Goal: Task Accomplishment & Management: Use online tool/utility

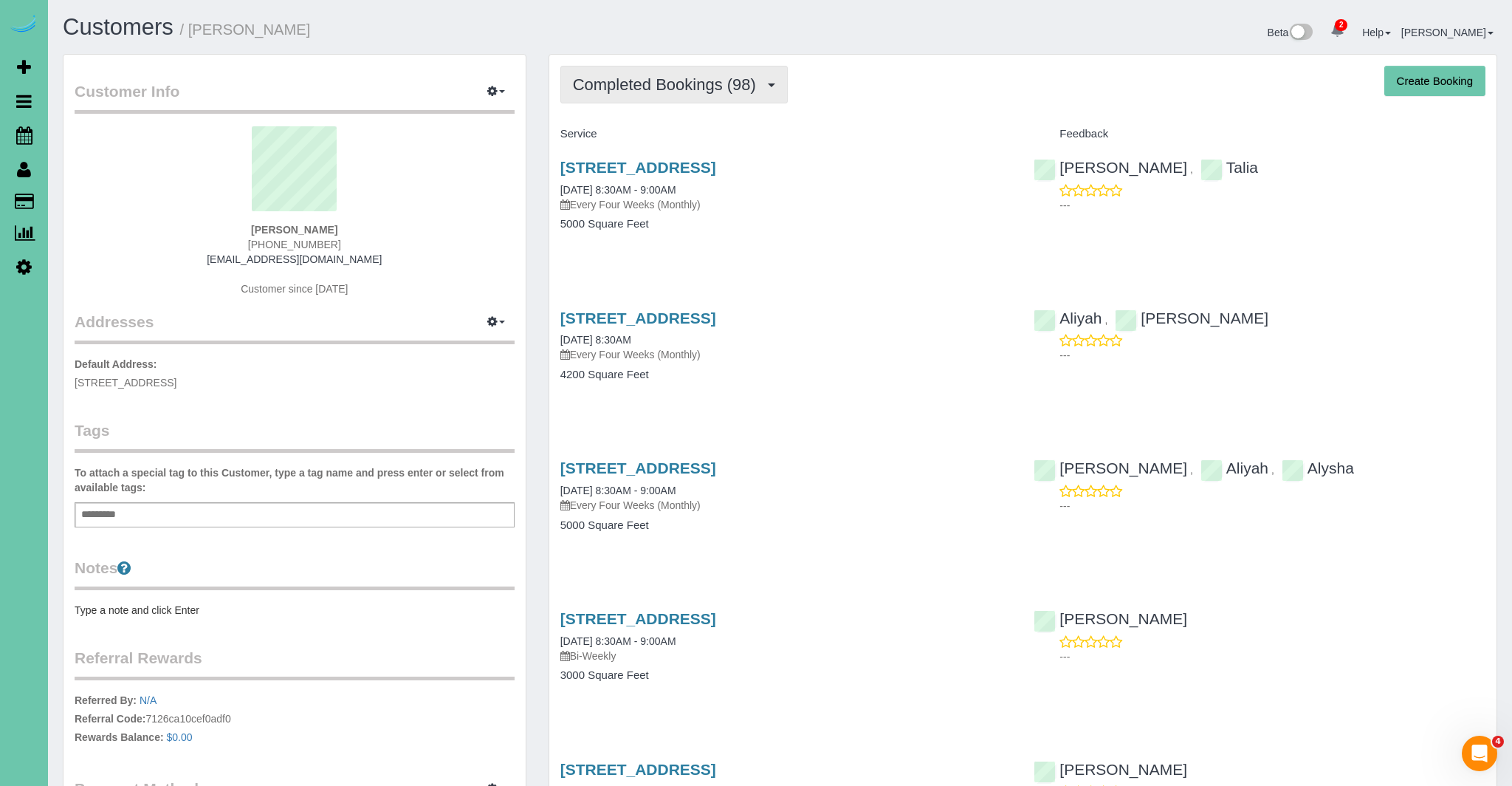
click at [667, 75] on span "Completed Bookings (98)" at bounding box center [668, 85] width 191 height 19
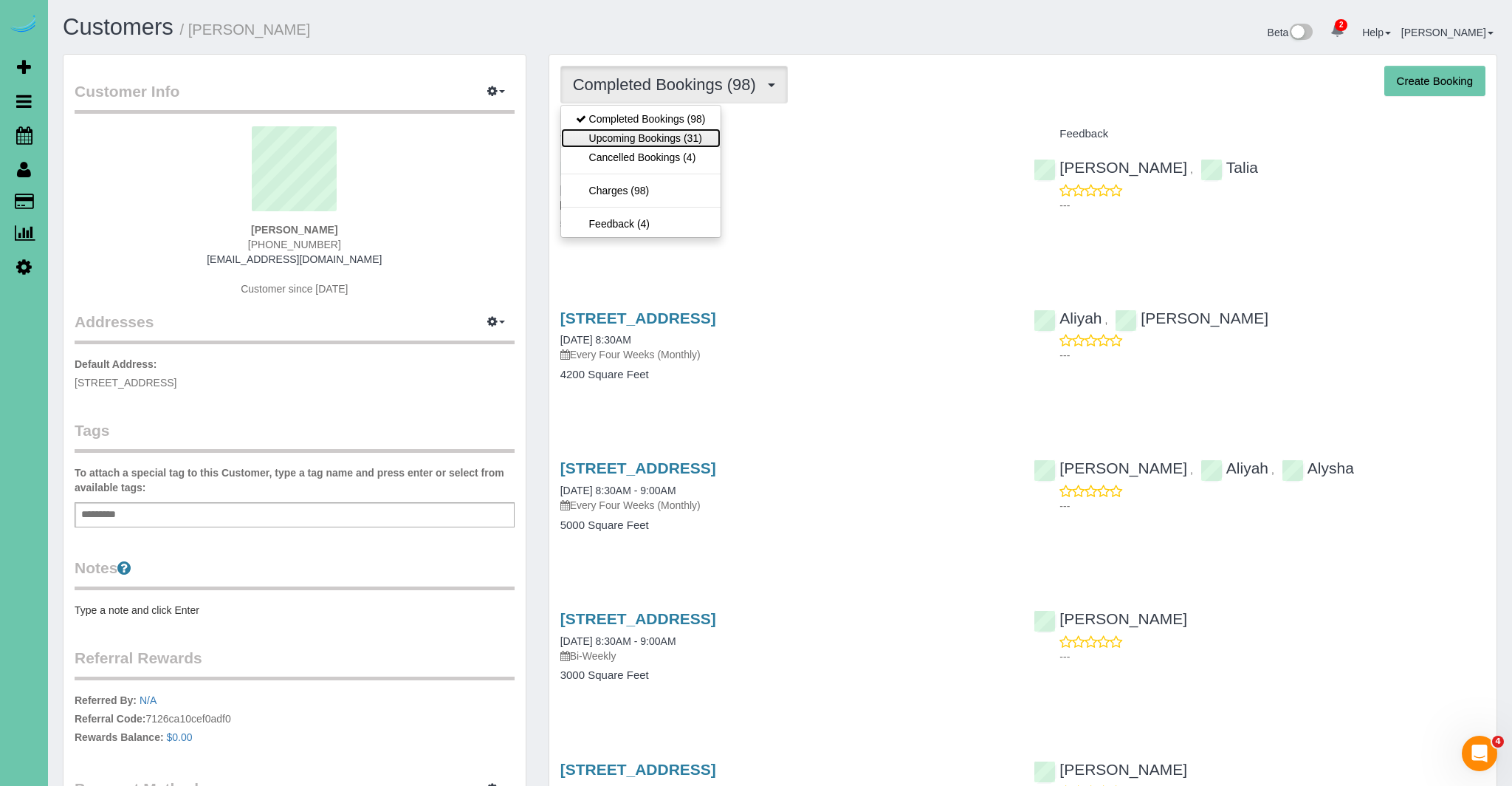
click at [635, 143] on link "Upcoming Bookings (31)" at bounding box center [641, 138] width 160 height 19
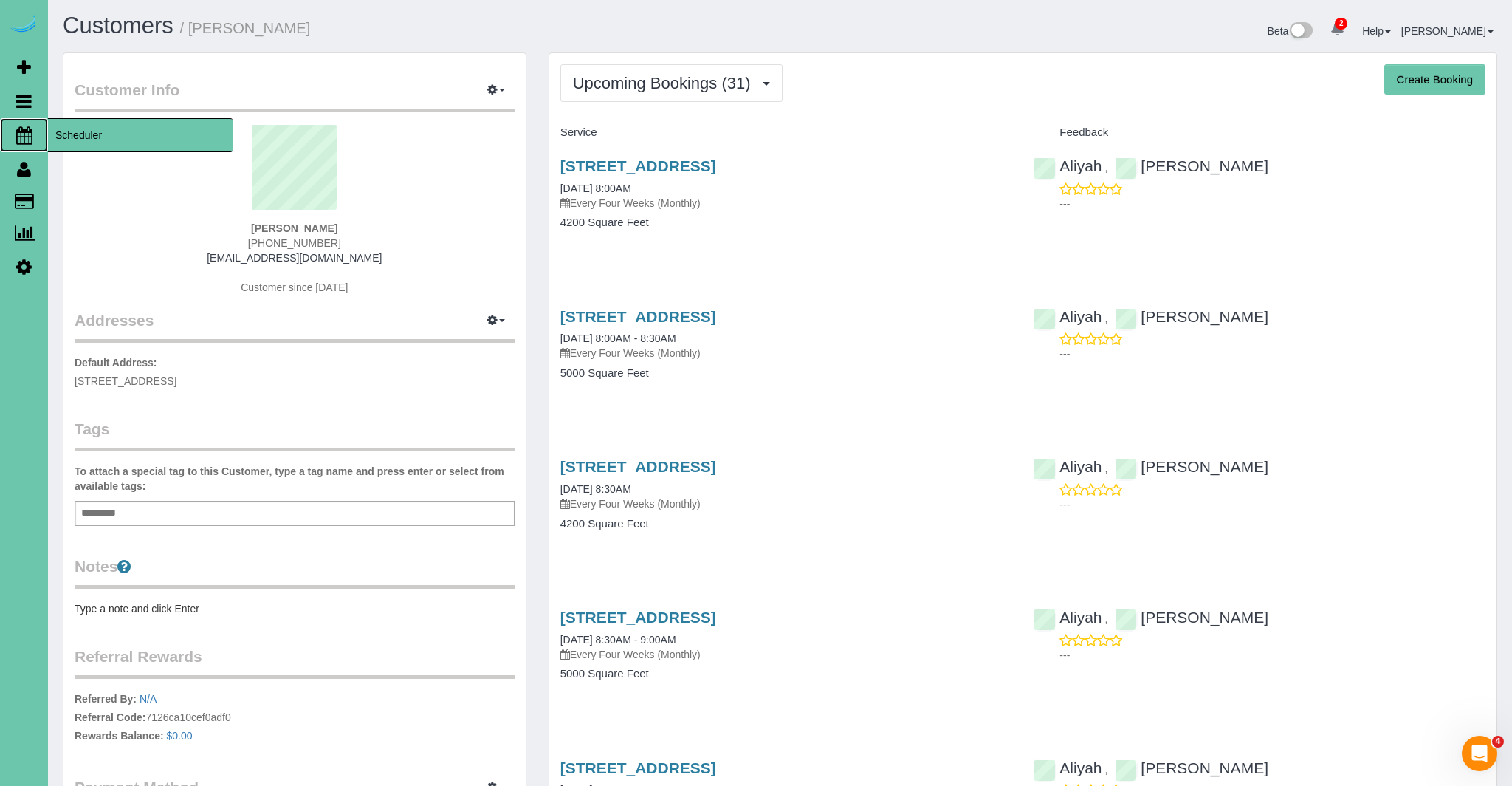
scroll to position [5, 0]
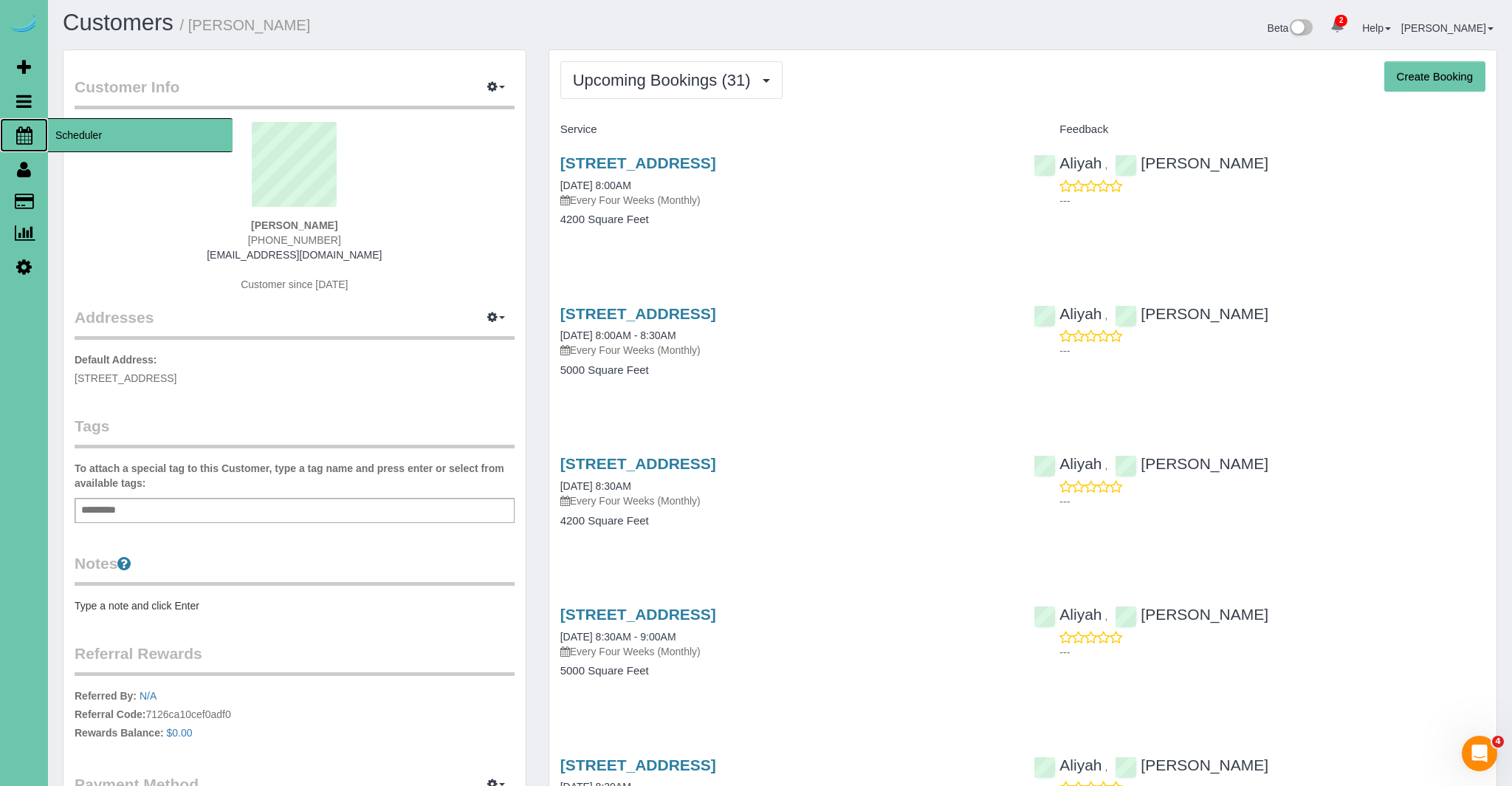
click at [18, 133] on icon at bounding box center [23, 134] width 16 height 18
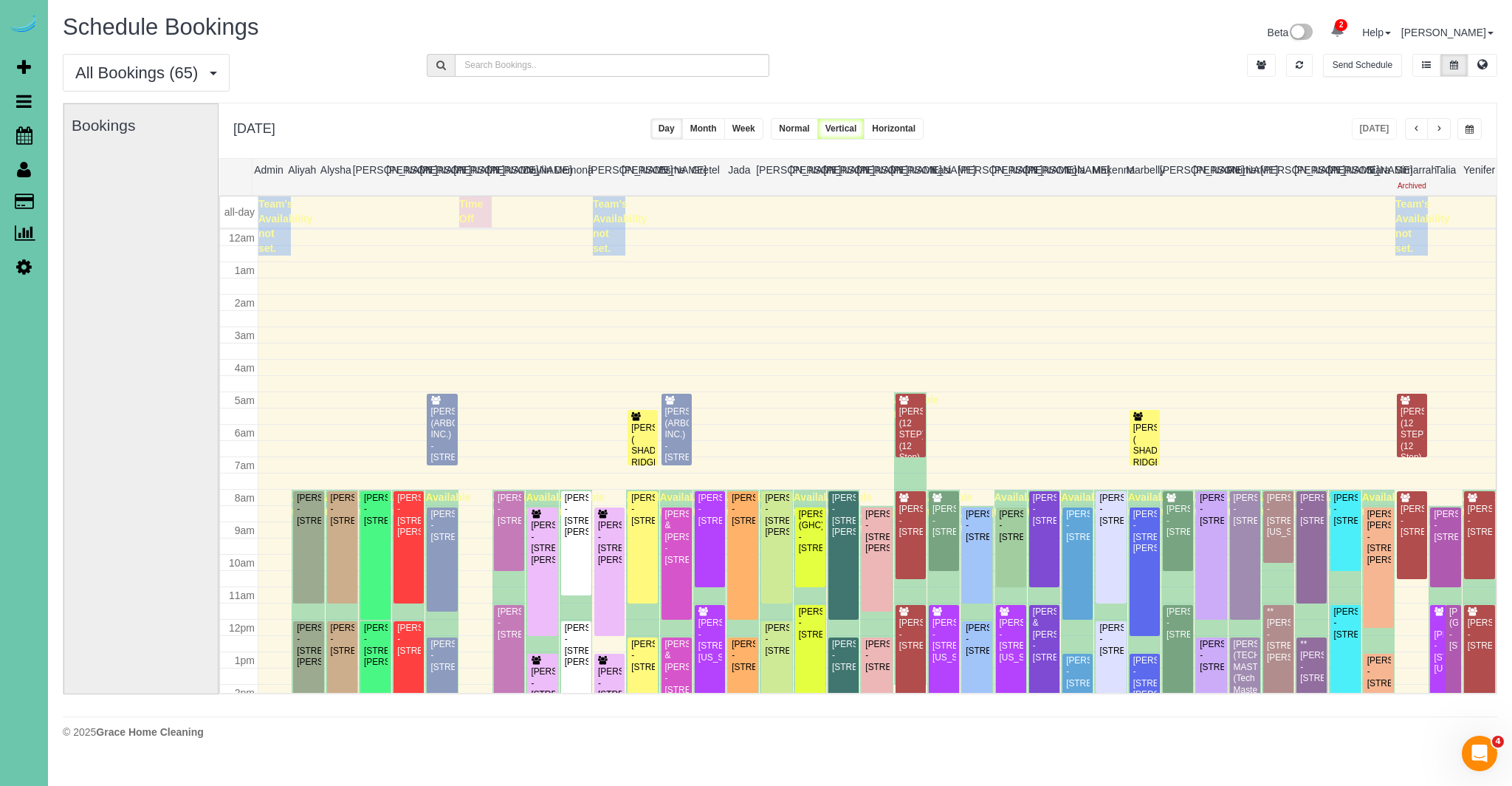
click at [1416, 132] on span "button" at bounding box center [1416, 129] width 8 height 8
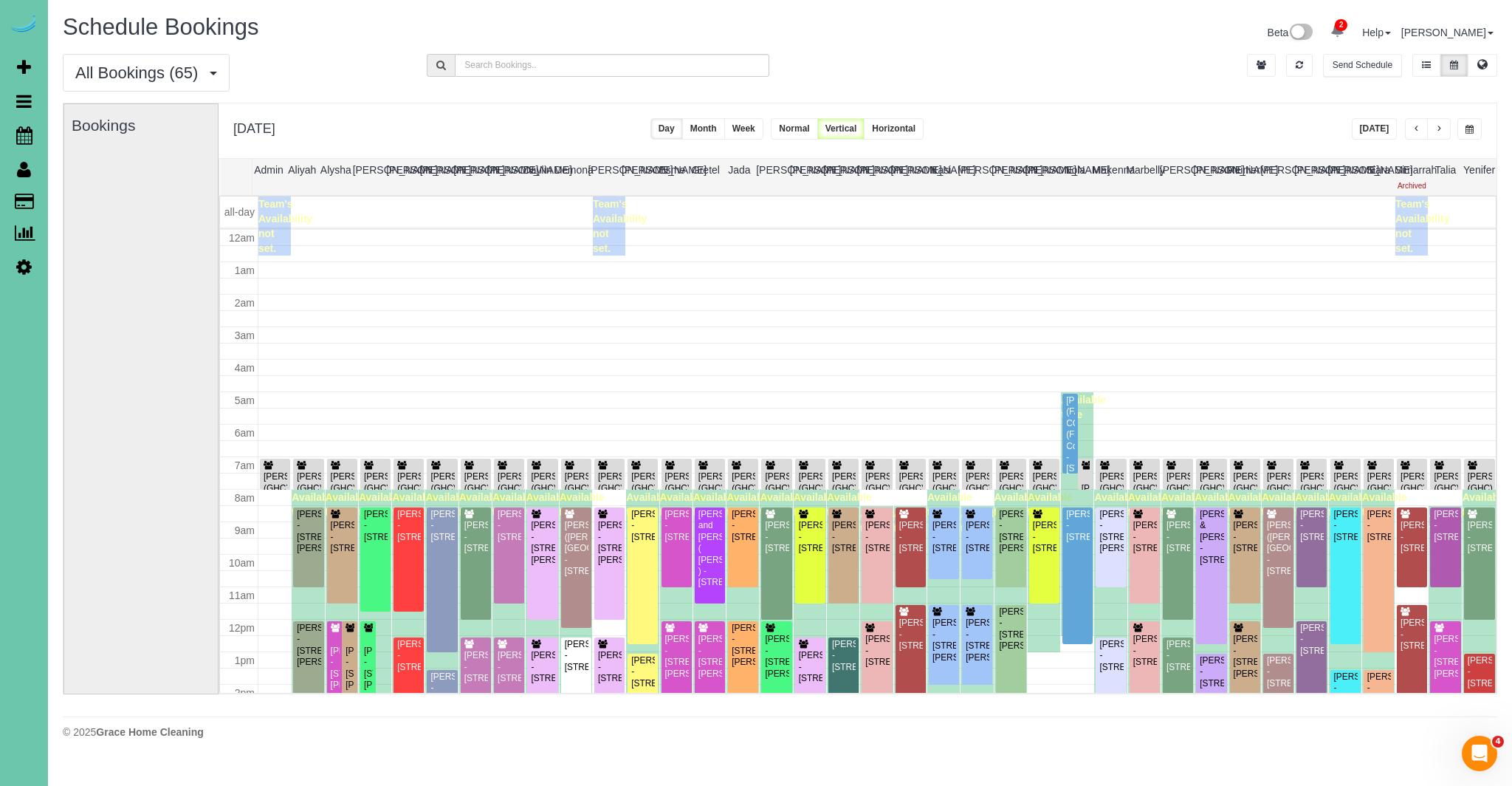
scroll to position [196, 0]
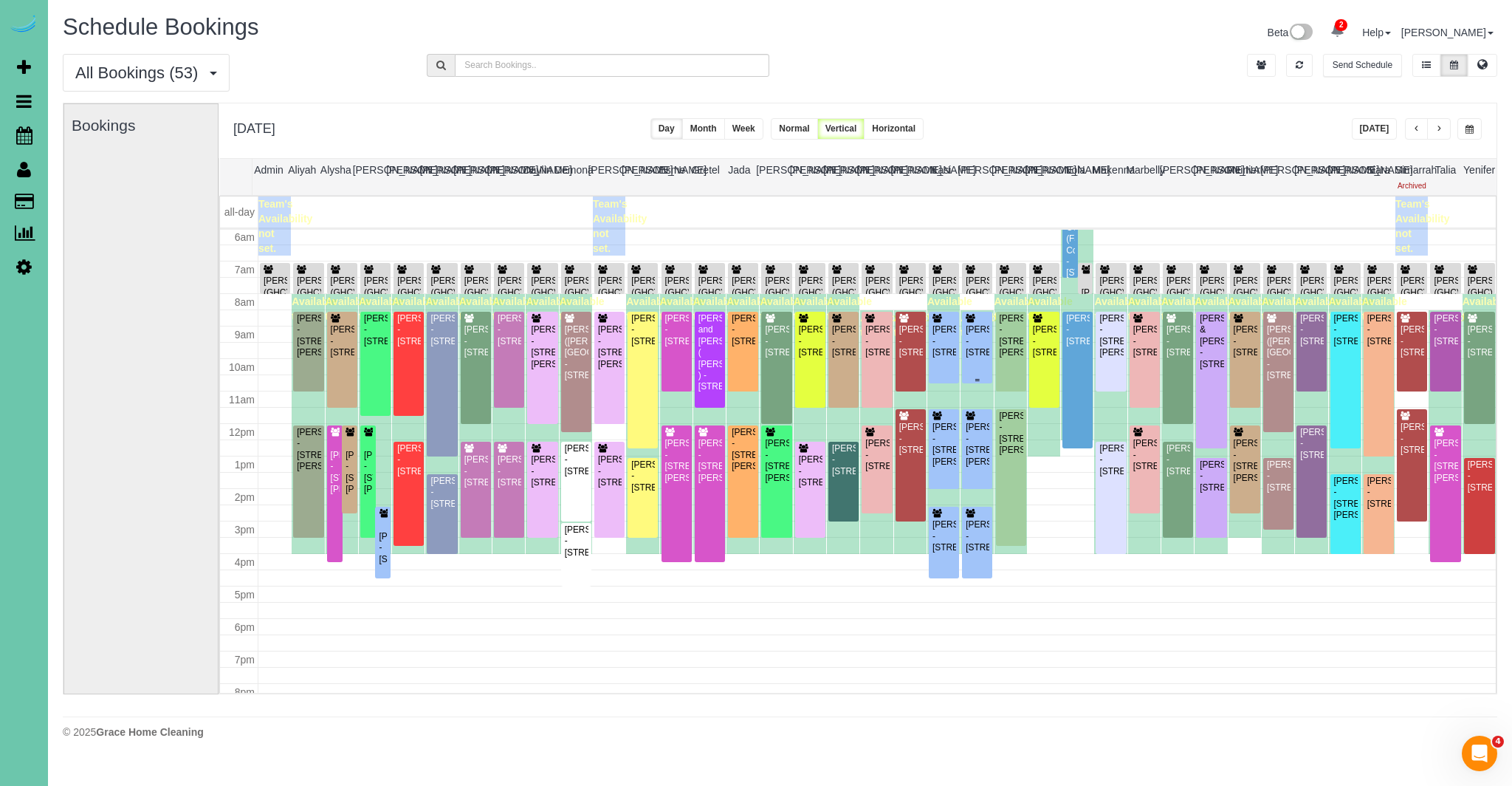
click at [962, 338] on div at bounding box center [977, 347] width 30 height 71
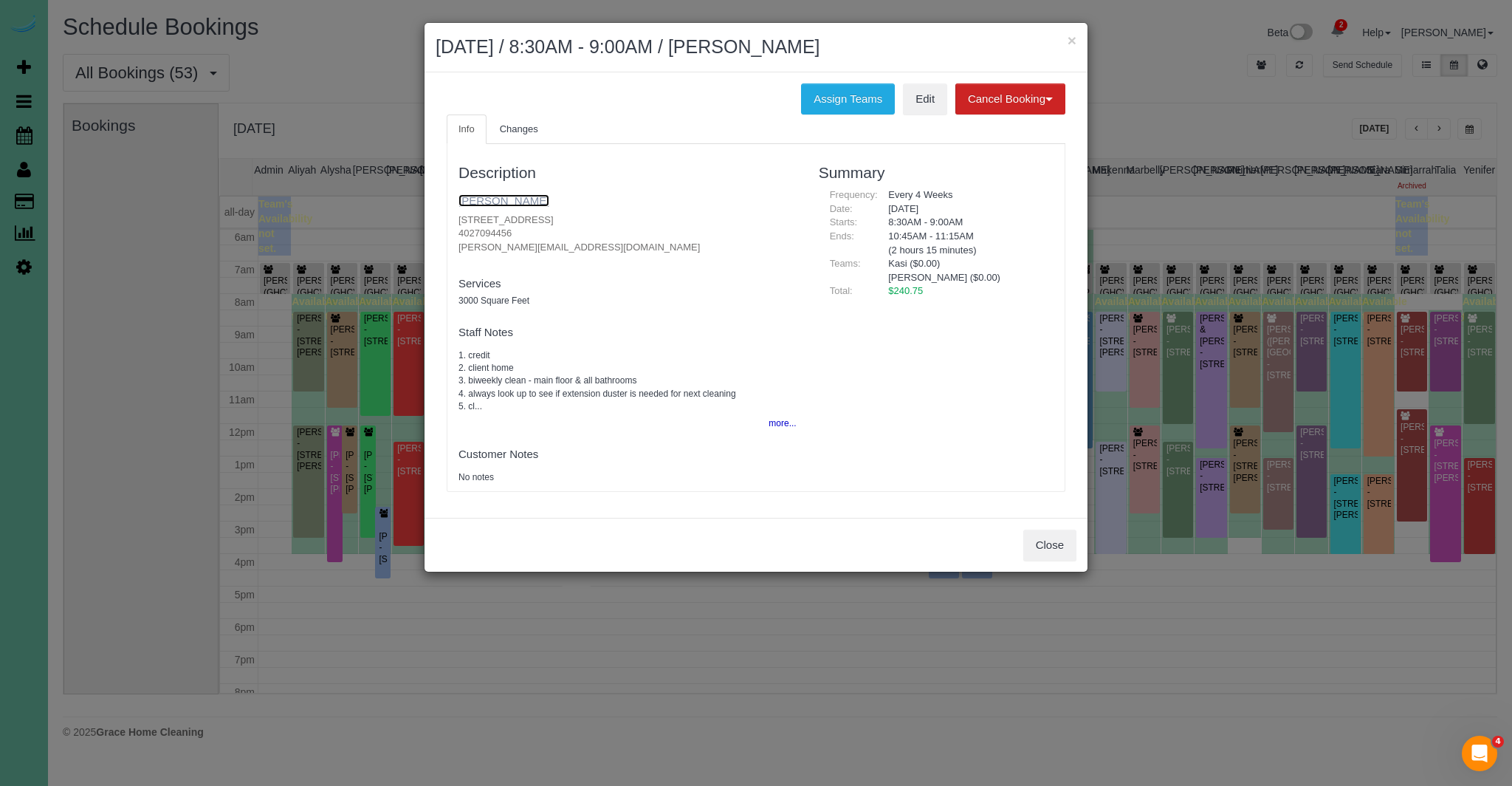
click at [503, 205] on link "Jennie Gollehon" at bounding box center [504, 200] width 91 height 12
click at [1053, 541] on button "Close" at bounding box center [1050, 544] width 54 height 31
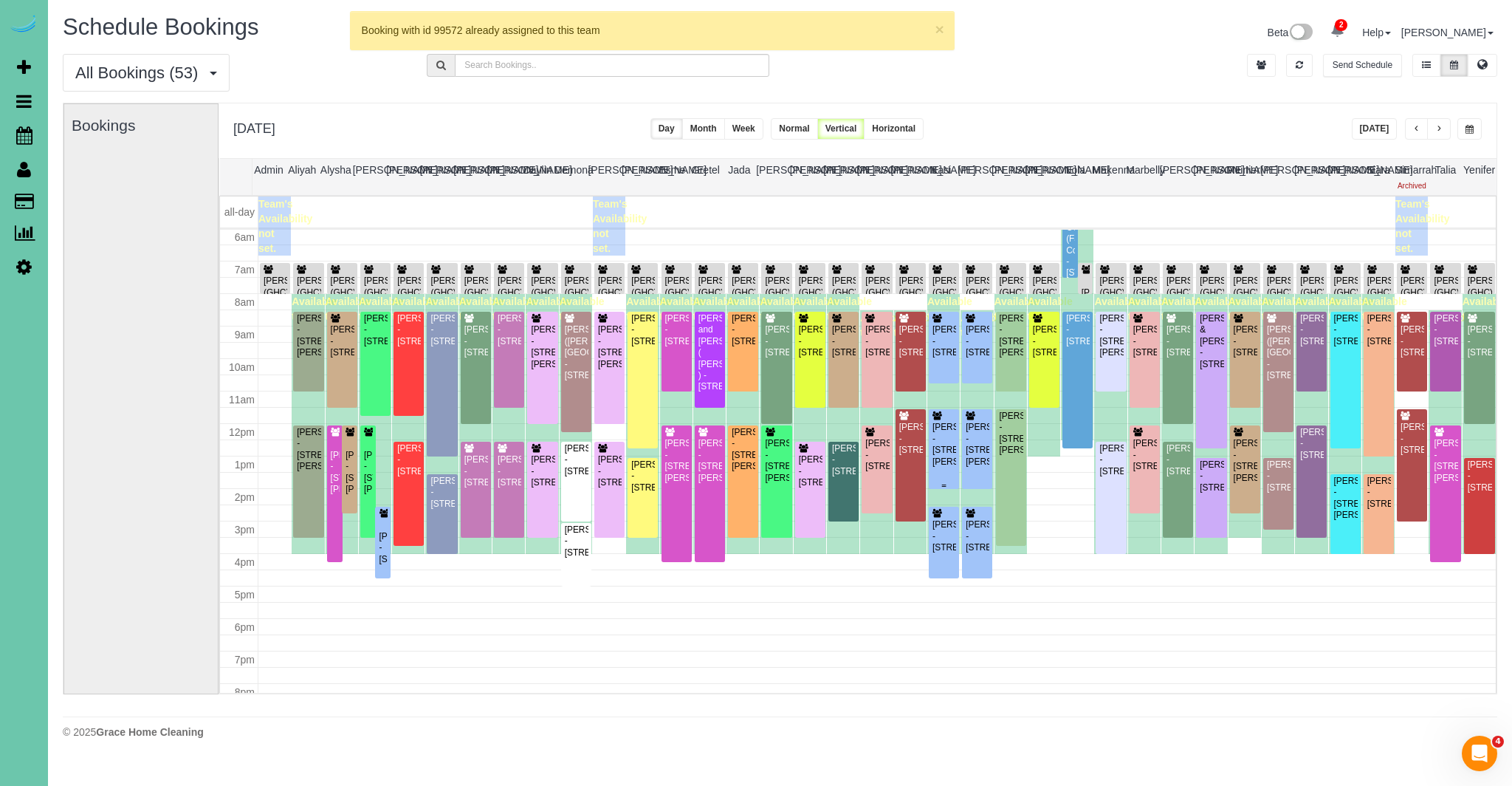
click at [938, 431] on div "Jennifer Pospichal - 20915 Laurie Plaza, Elkhorn, NE 68022" at bounding box center [943, 445] width 24 height 46
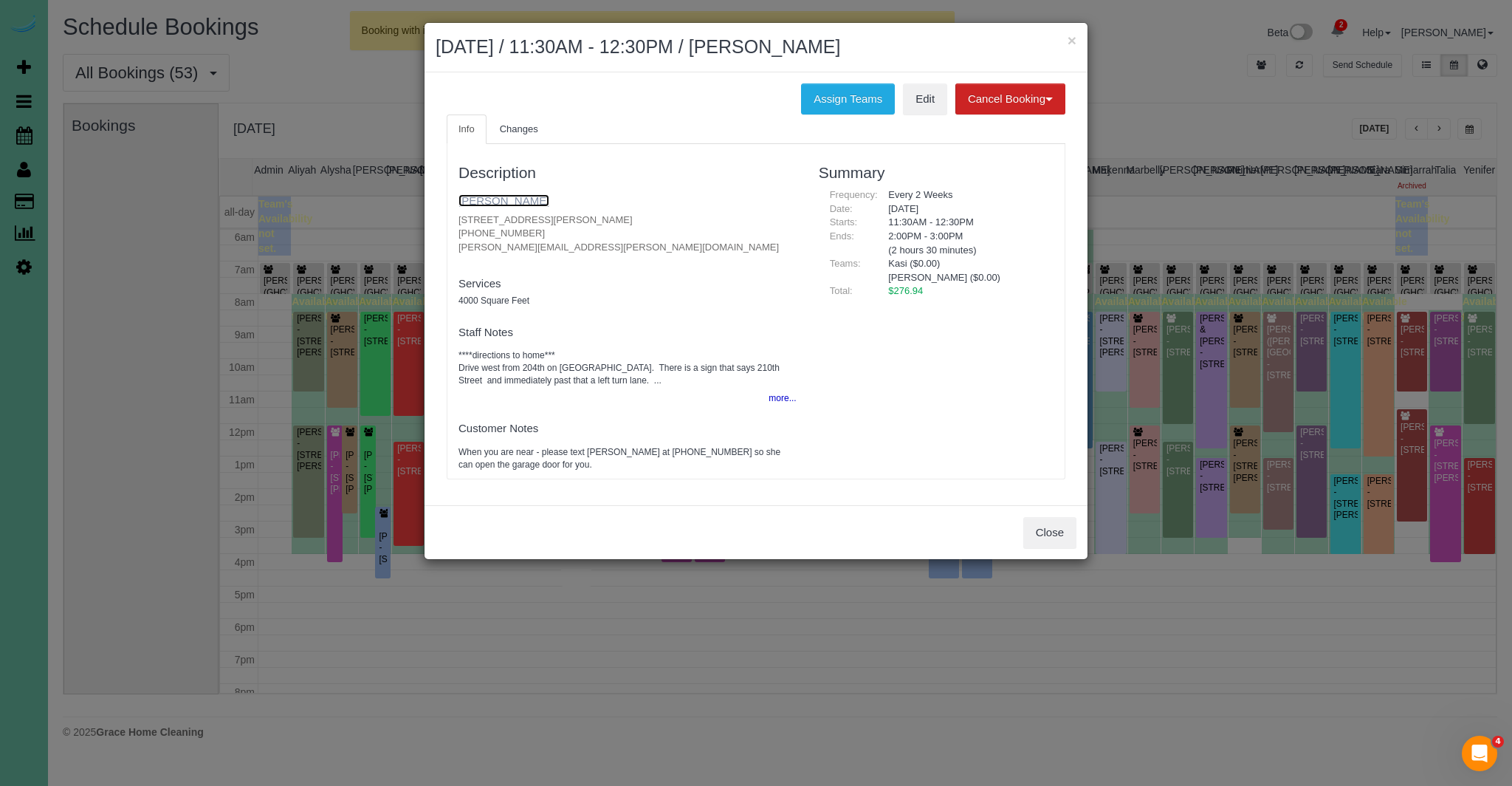
click at [540, 201] on link "Jennifer Pospichal" at bounding box center [504, 200] width 91 height 12
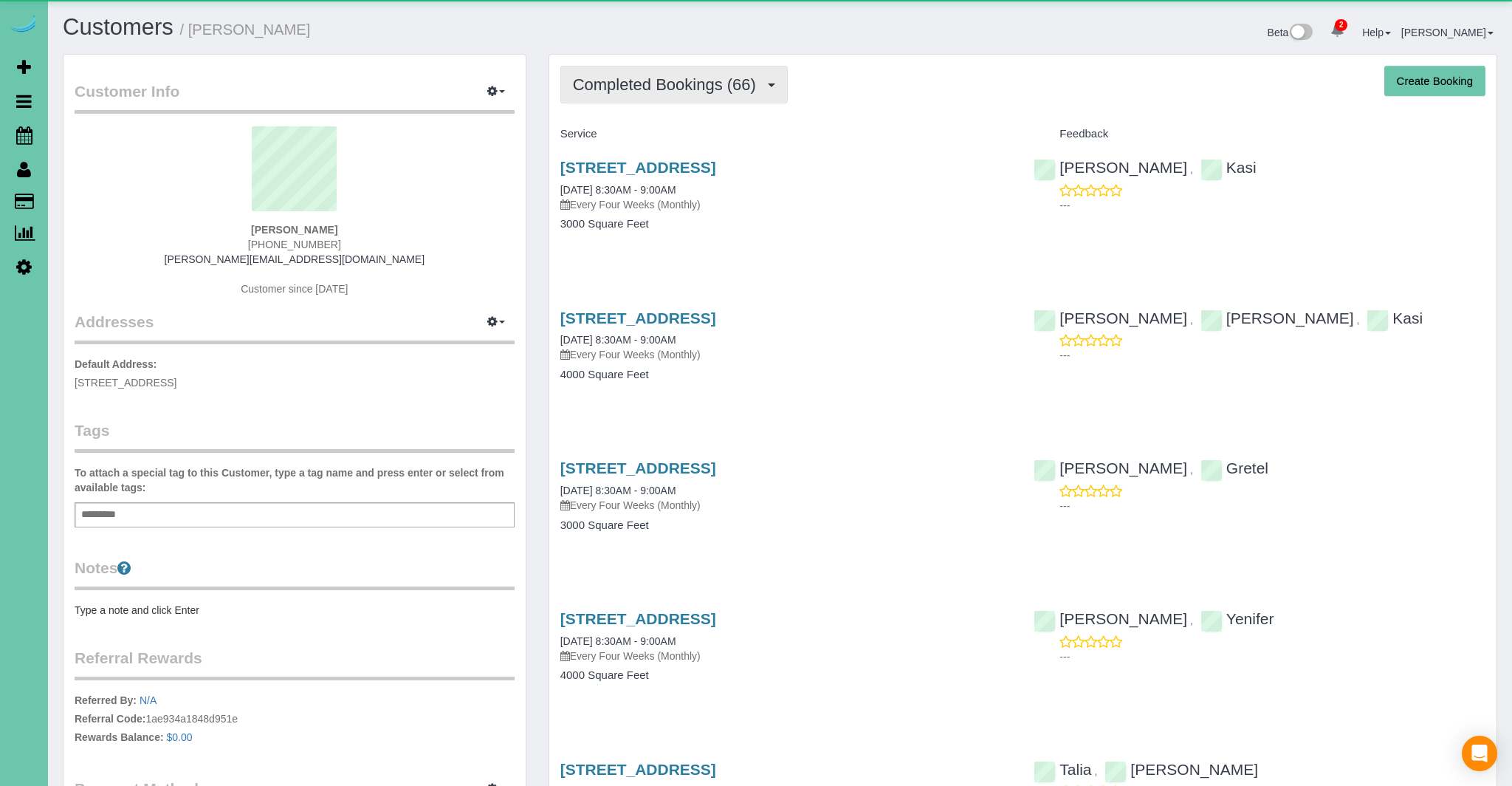
click at [667, 90] on span "Completed Bookings (66)" at bounding box center [668, 85] width 191 height 19
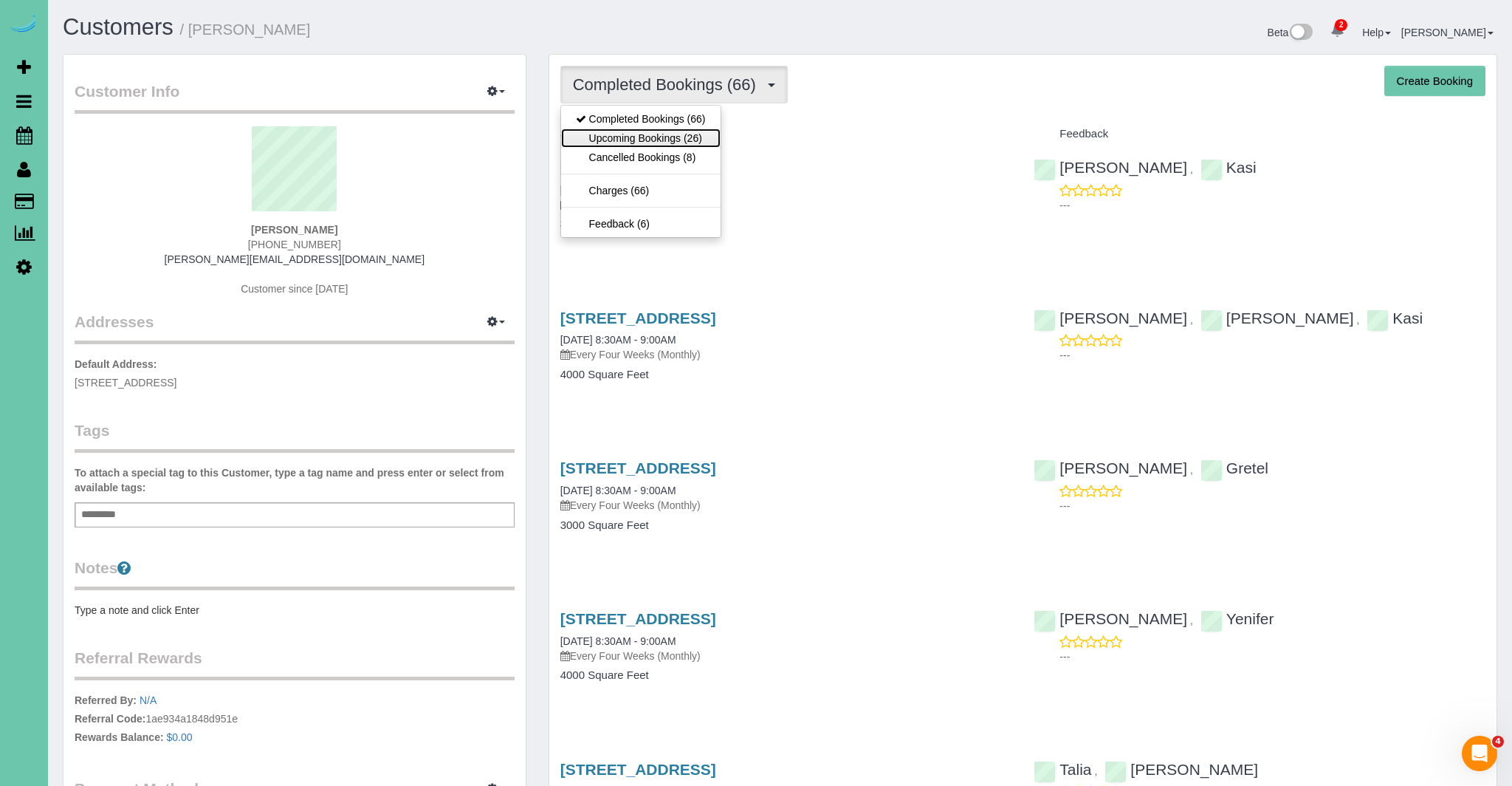
click at [659, 135] on link "Upcoming Bookings (26)" at bounding box center [641, 138] width 160 height 19
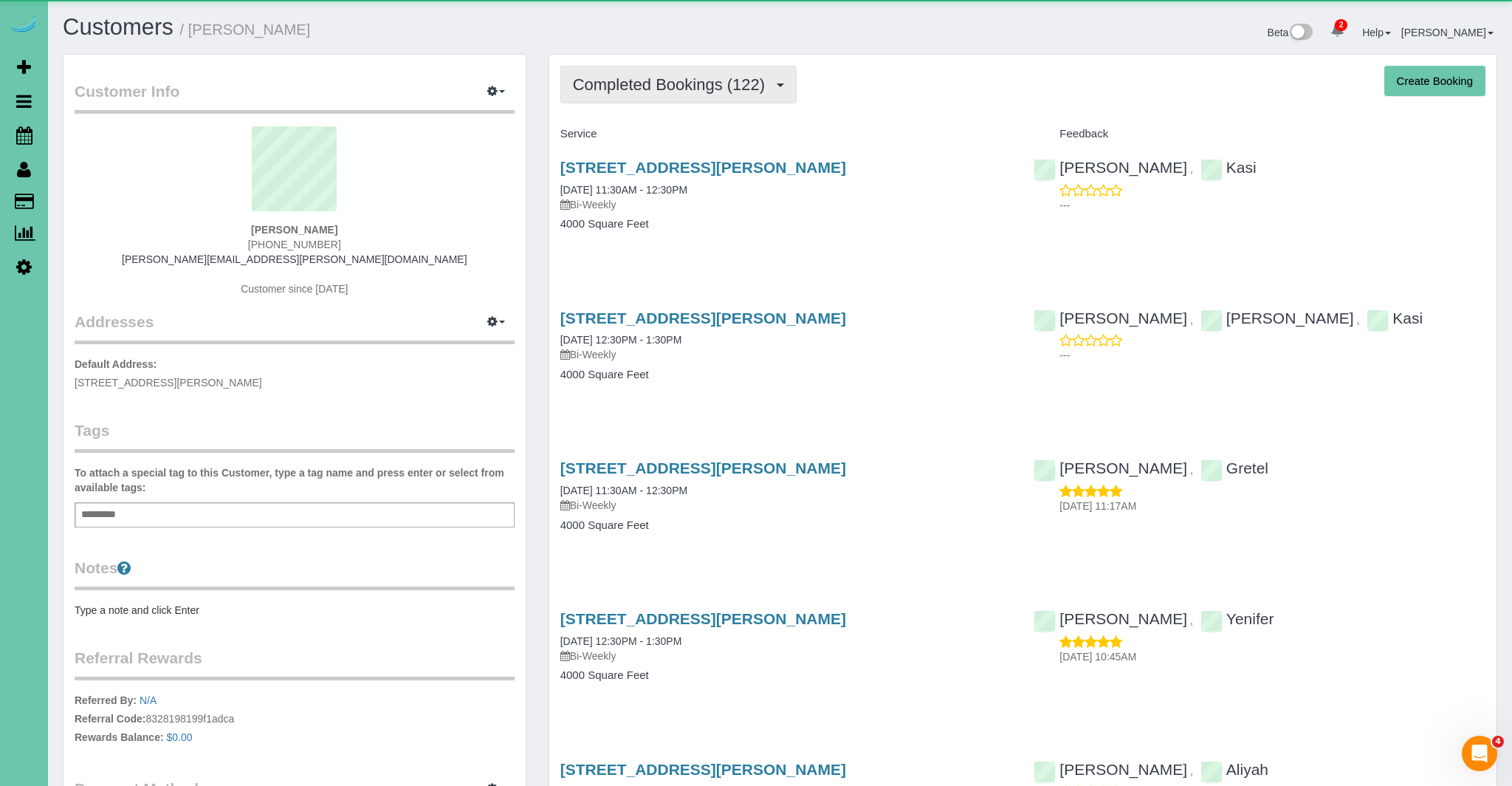
click at [693, 89] on span "Completed Bookings (122)" at bounding box center [673, 85] width 199 height 19
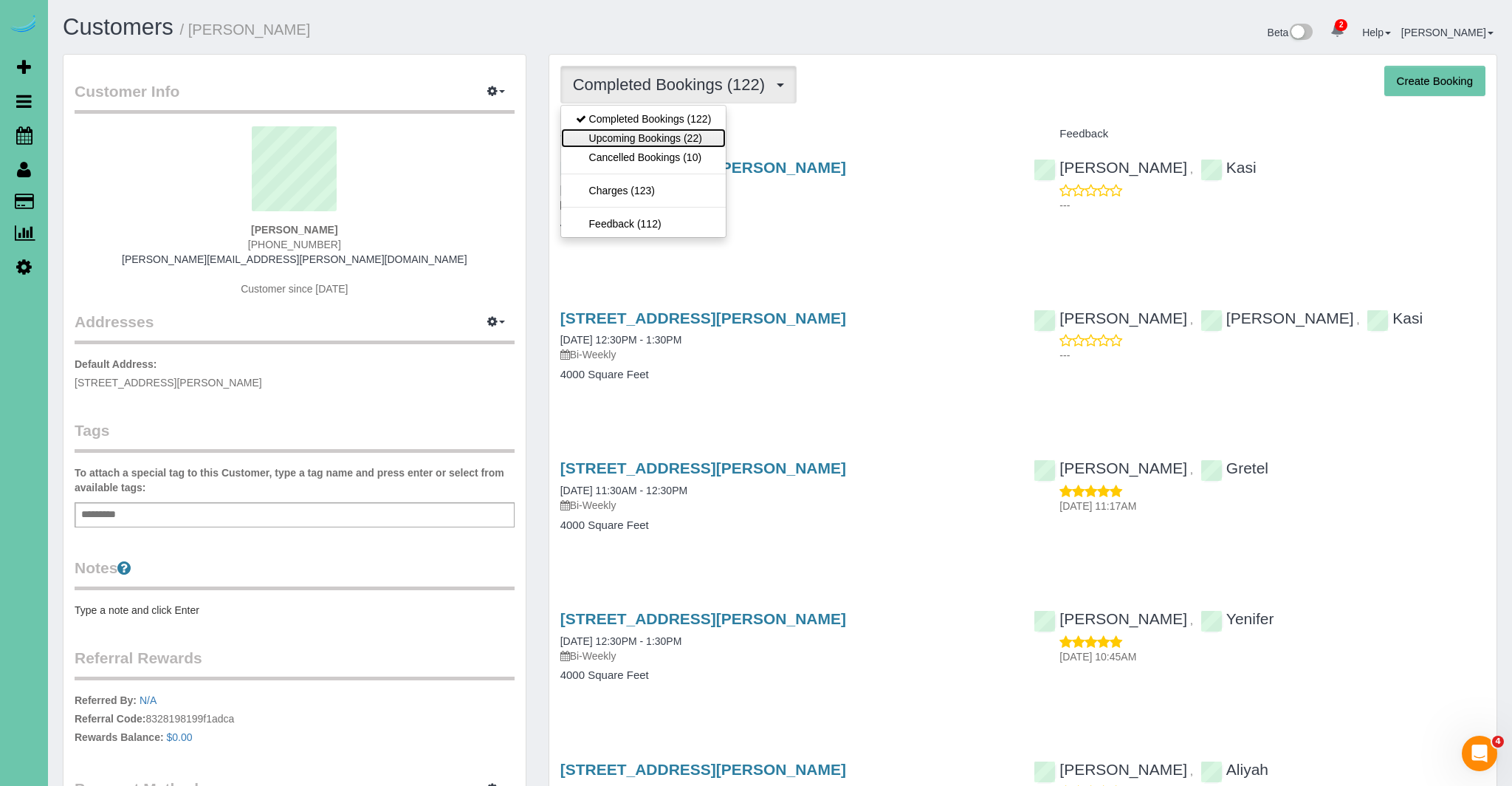
click at [683, 142] on link "Upcoming Bookings (22)" at bounding box center [644, 138] width 165 height 19
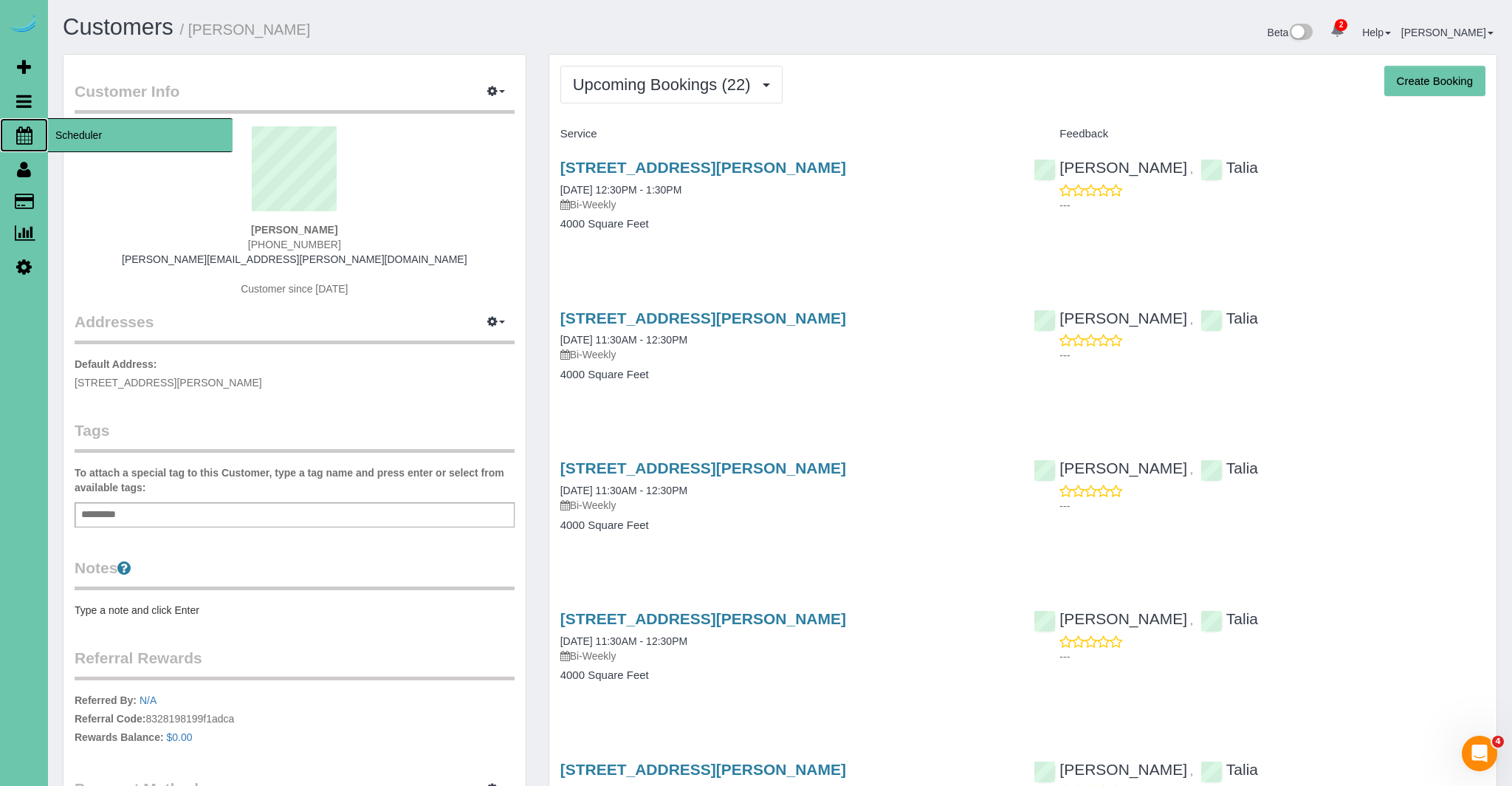
click at [23, 132] on icon at bounding box center [23, 134] width 16 height 18
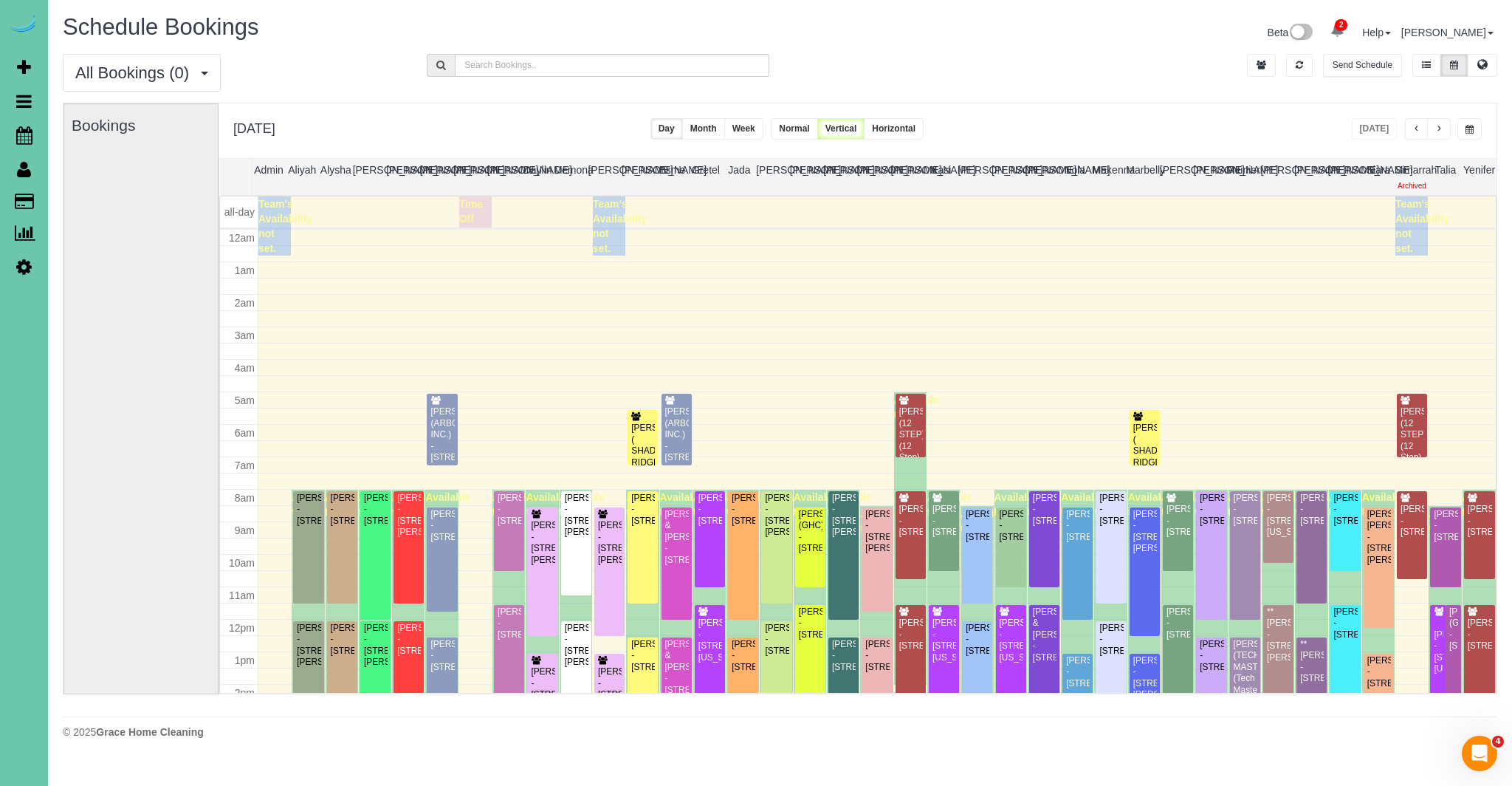
scroll to position [196, 0]
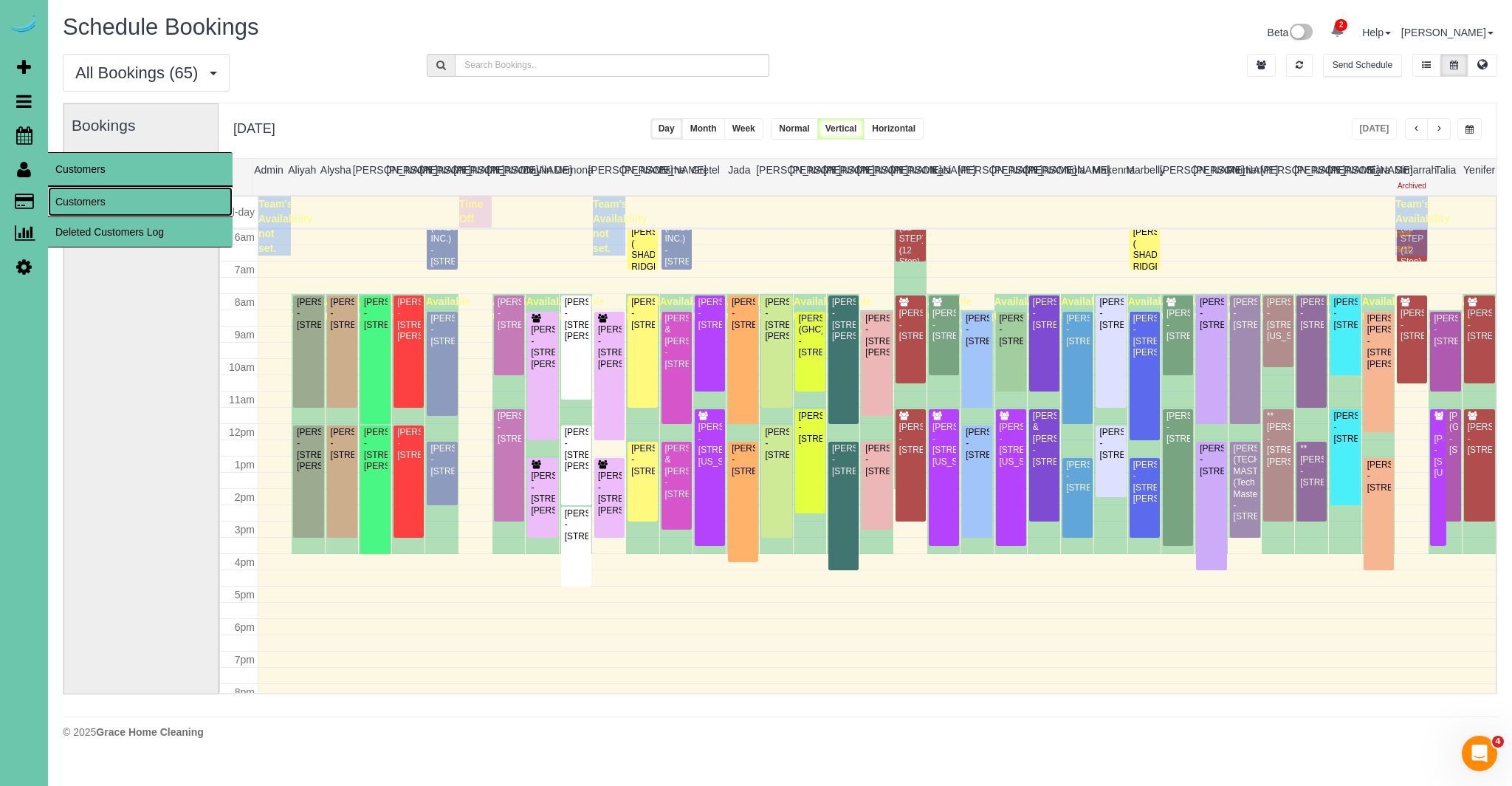
click at [101, 200] on link "Customers" at bounding box center [140, 201] width 184 height 29
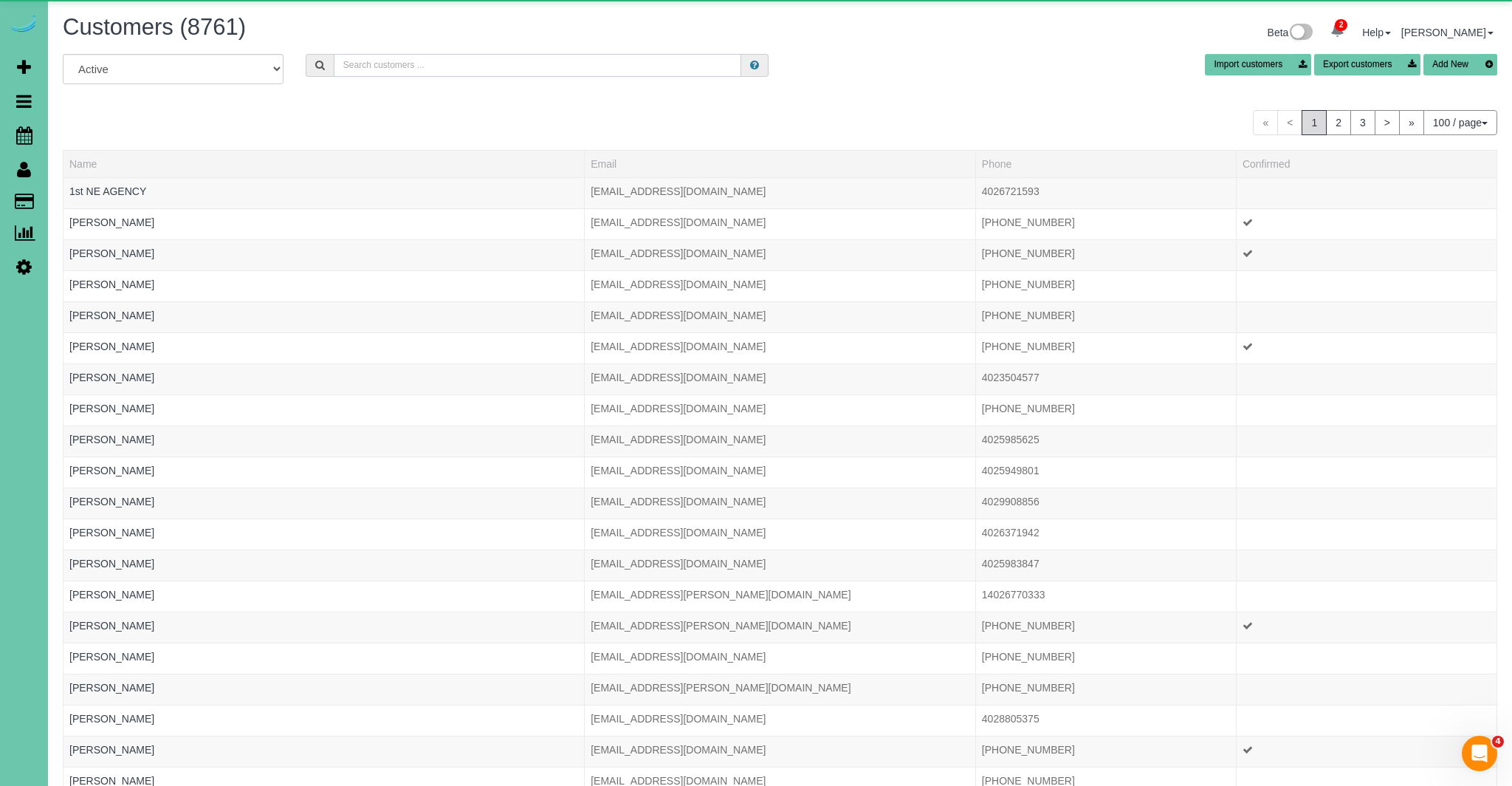
click at [445, 70] on input "text" at bounding box center [538, 65] width 408 height 23
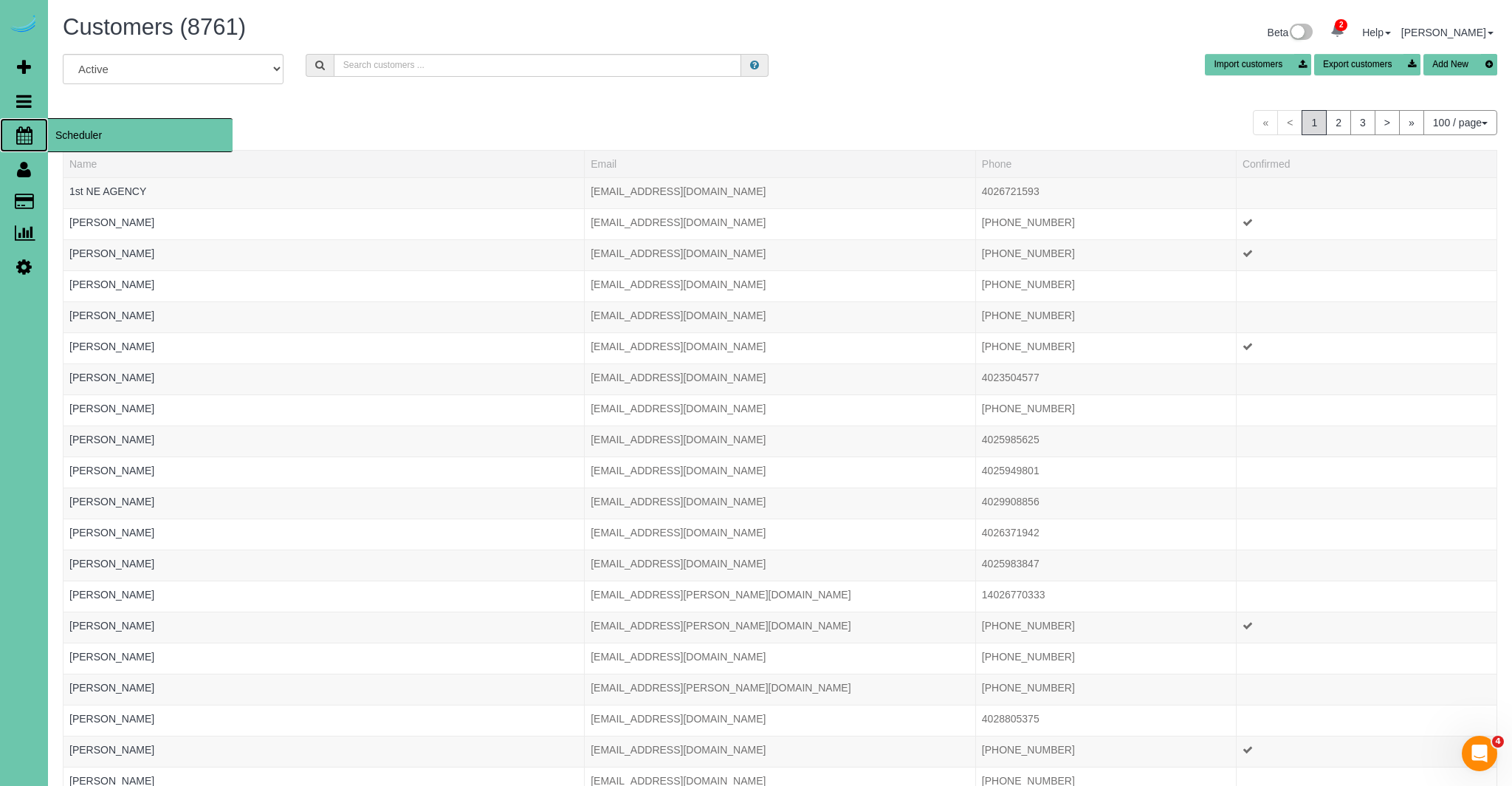
drag, startPoint x: 22, startPoint y: 136, endPoint x: 6, endPoint y: 129, distance: 17.5
click at [21, 136] on icon at bounding box center [23, 134] width 16 height 18
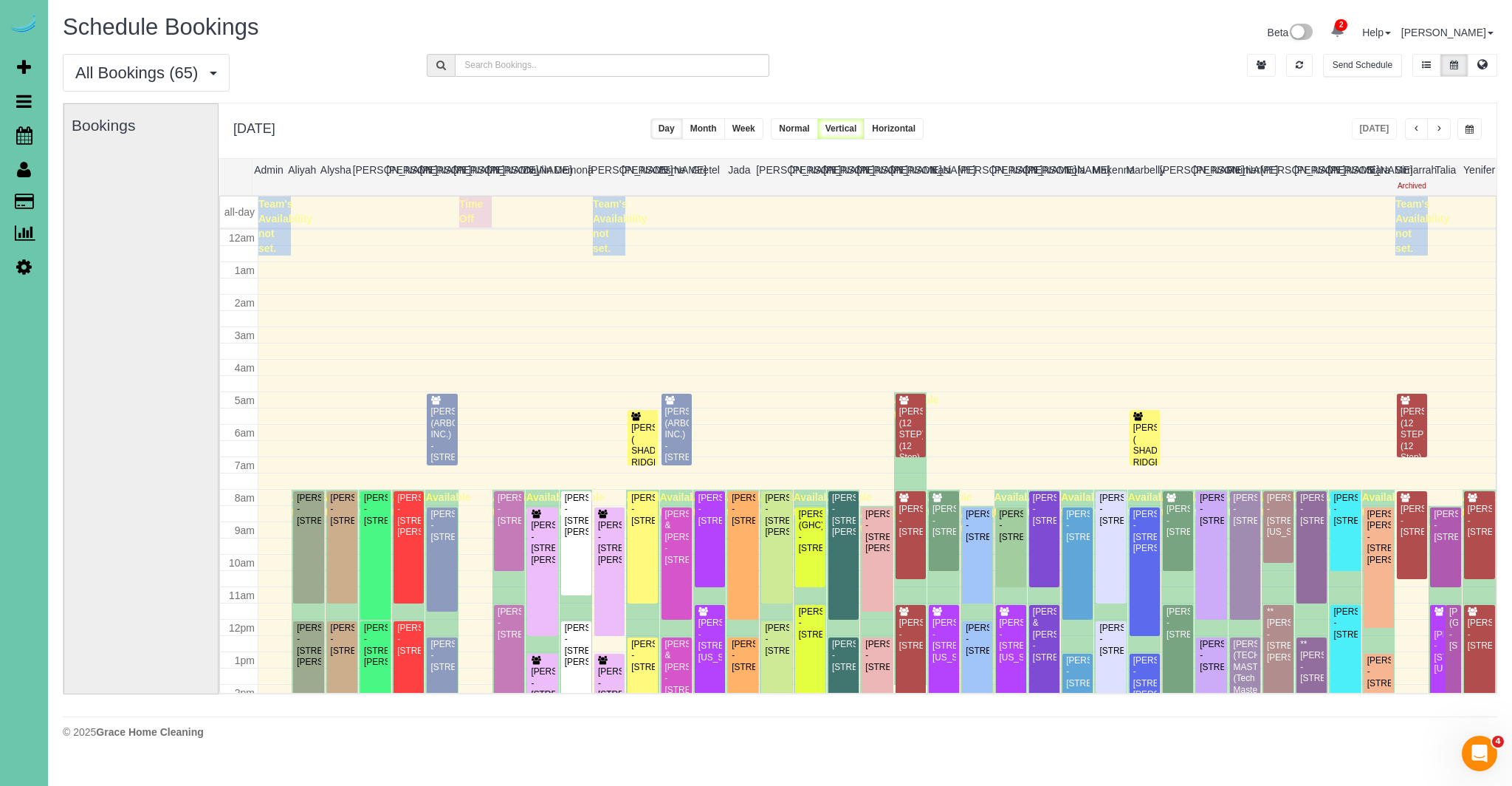
scroll to position [196, 0]
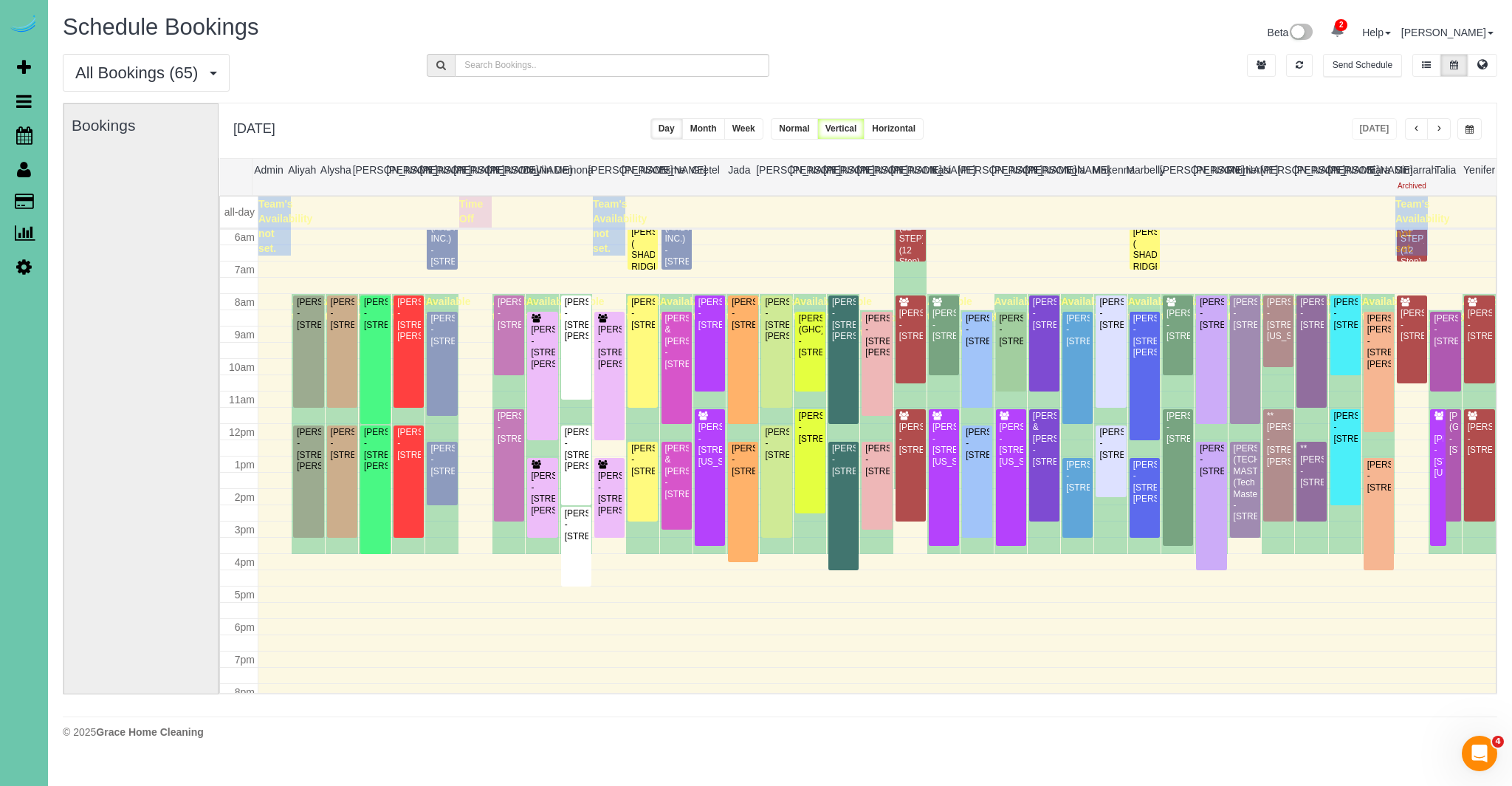
click at [1473, 129] on span "button" at bounding box center [1469, 129] width 8 height 8
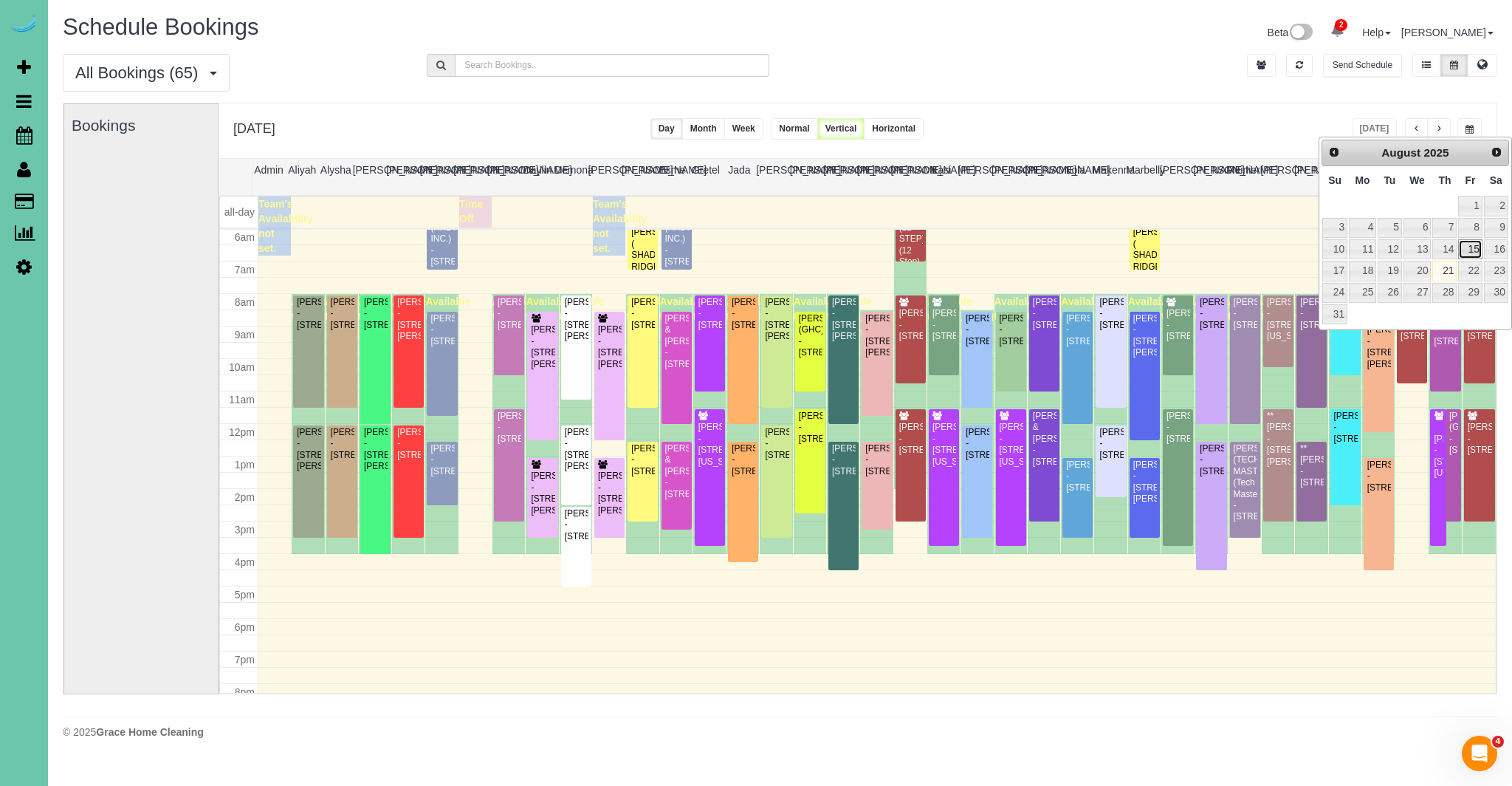
scroll to position [0, 1]
click at [1474, 255] on link "15" at bounding box center [1469, 249] width 23 height 20
type input "**********"
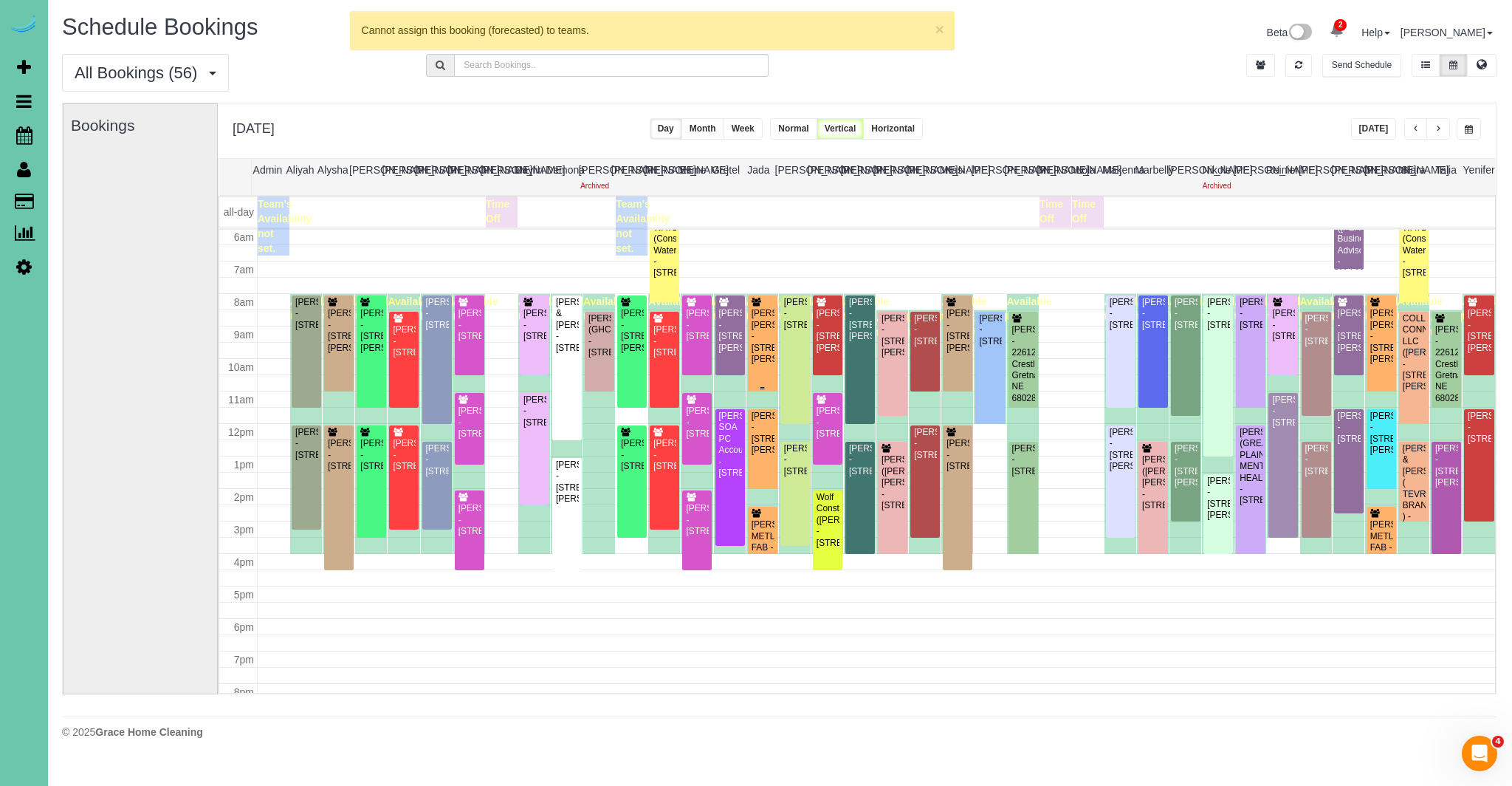
scroll to position [0, 0]
click at [758, 344] on div "Jennifer Clements Dorothy - 15753 Burt Street, Omaha, NE 68118" at bounding box center [763, 337] width 23 height 56
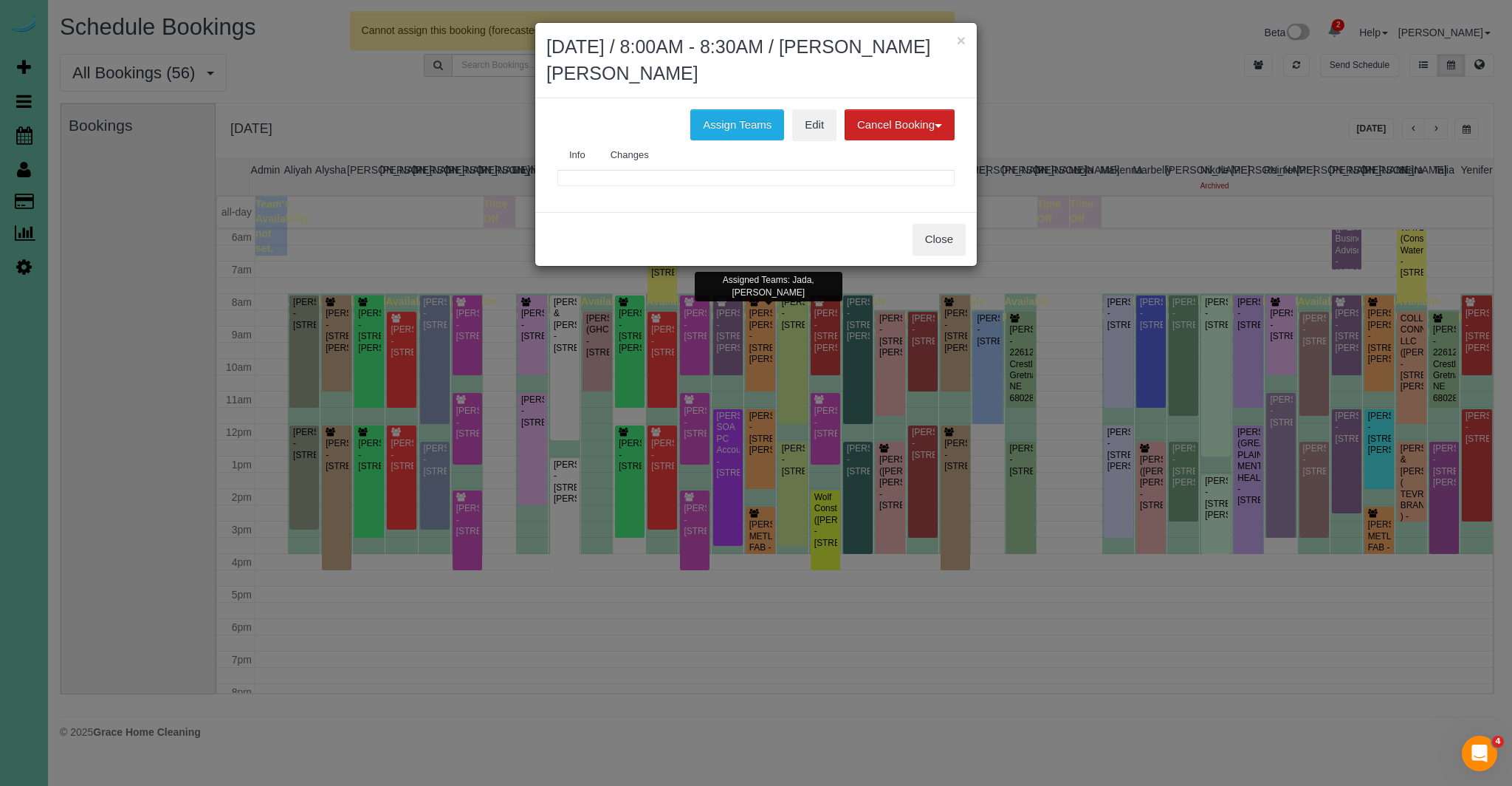
scroll to position [0, 2]
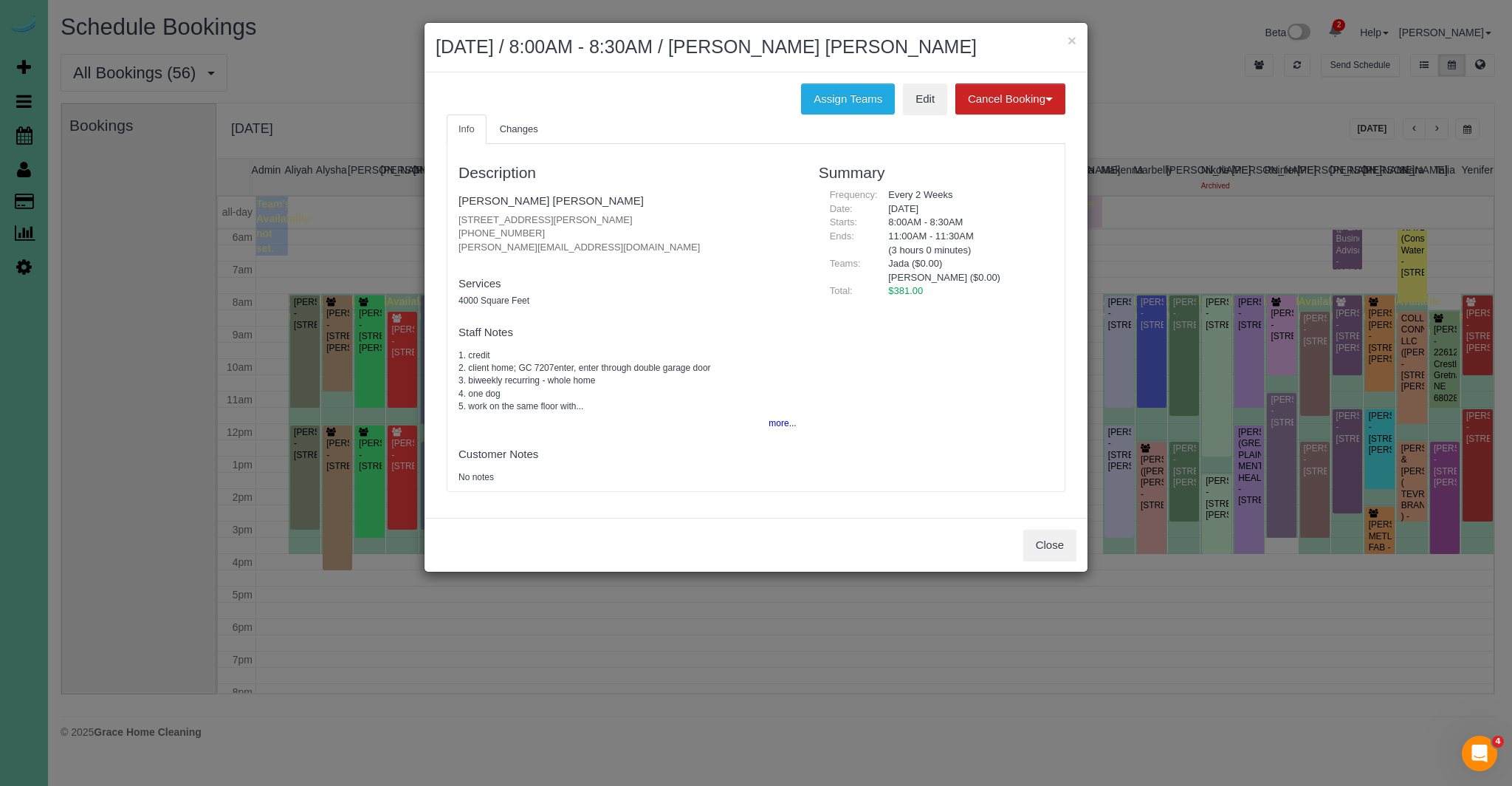
click at [481, 209] on fieldset "Jennifer Clements Dorothy 15753 Burt Street, Omaha, NE 68118 (785) 410-7207 jen…" at bounding box center [628, 226] width 338 height 76
click at [490, 203] on link "[PERSON_NAME] [PERSON_NAME]" at bounding box center [551, 200] width 185 height 12
click at [1055, 542] on button "Close" at bounding box center [1050, 544] width 54 height 31
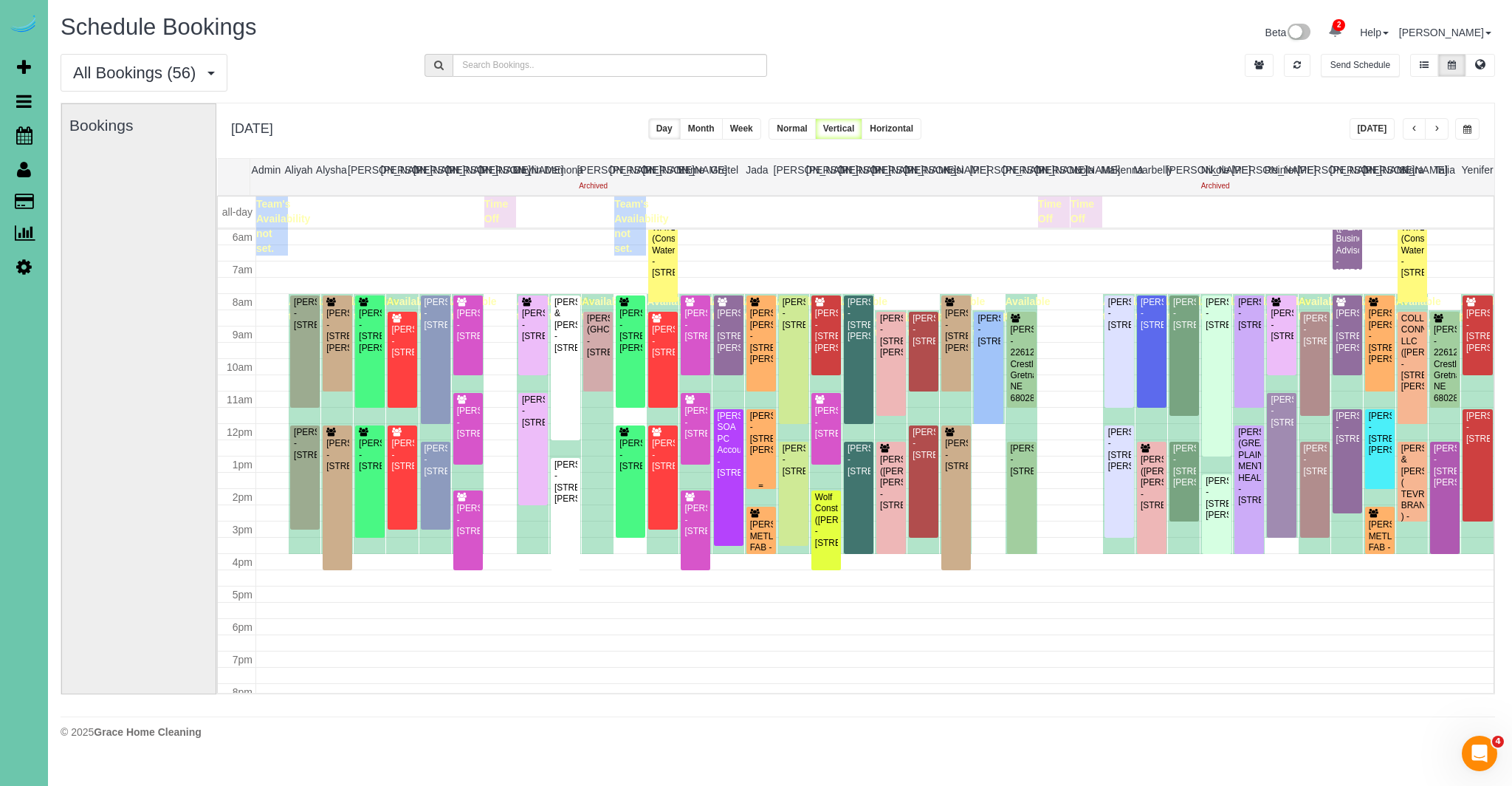
click at [758, 434] on div "Julie Hansen - 14731 Himebaugh Plz, Omaha, NE 68116" at bounding box center [760, 433] width 23 height 46
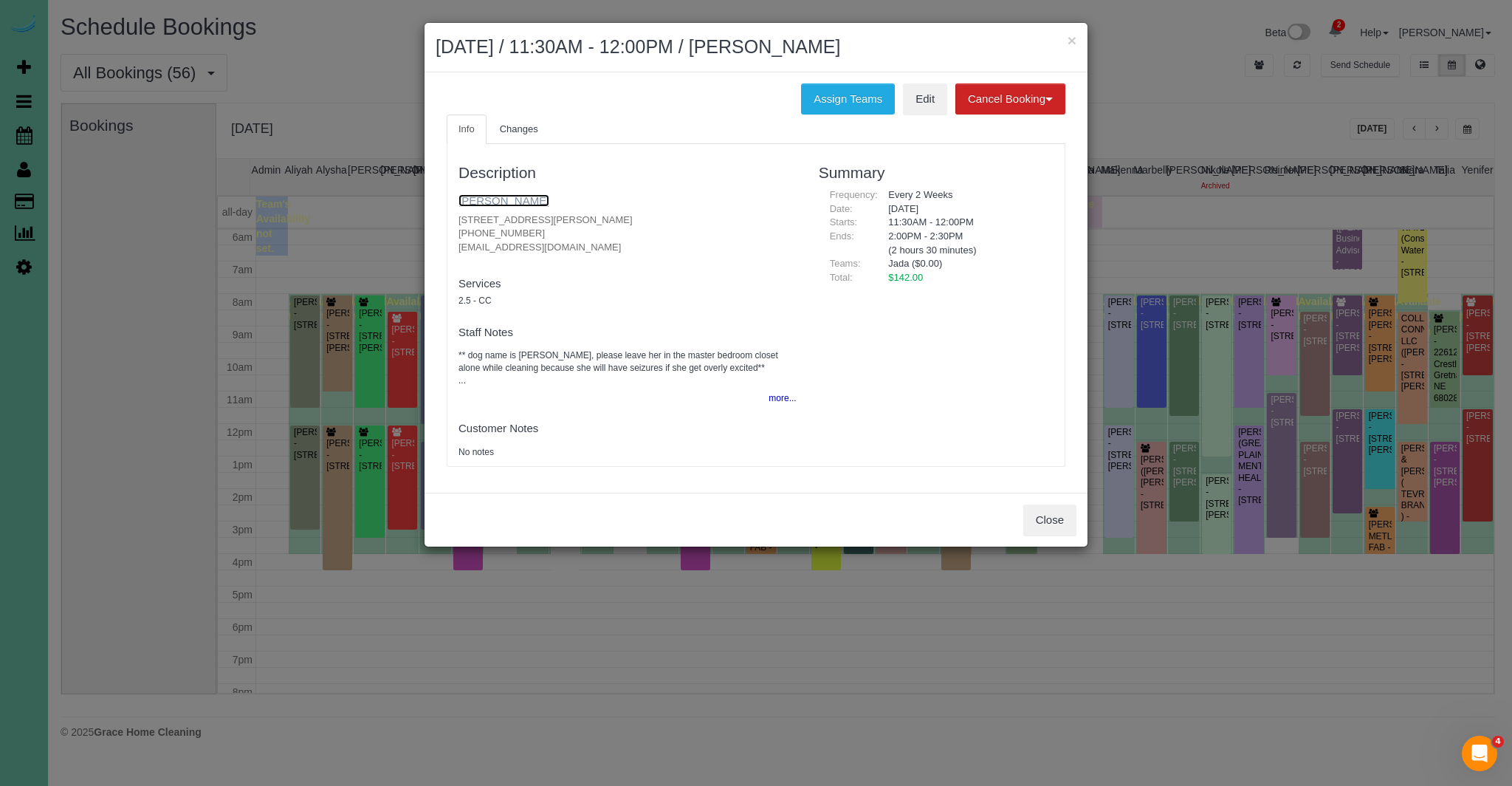
click at [493, 203] on link "Julie Hansen" at bounding box center [504, 200] width 91 height 12
click at [1058, 528] on button "Close" at bounding box center [1050, 519] width 54 height 31
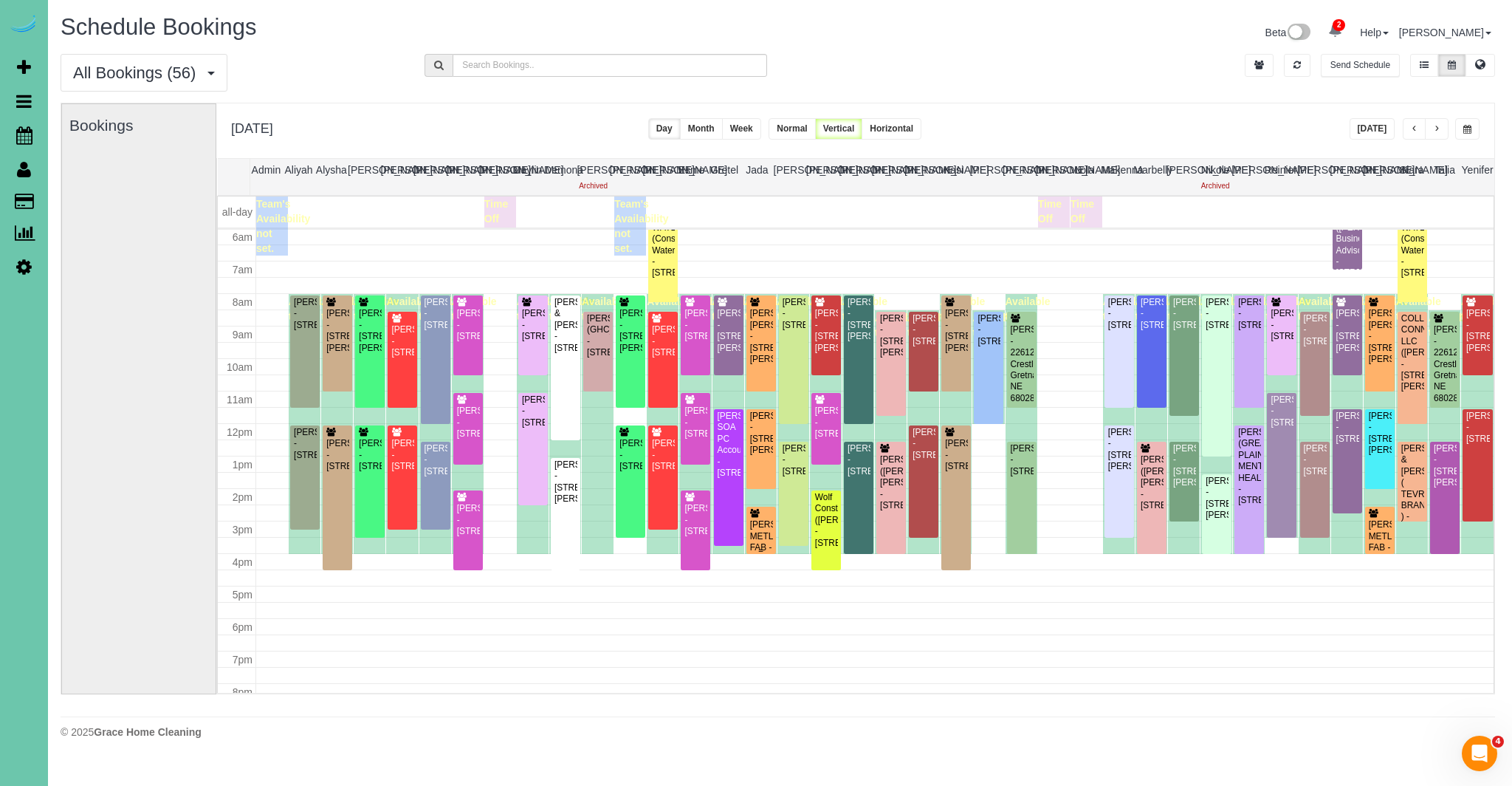
click at [766, 542] on div "CHRISTINE MILLER METL-FAB - 9615 Ida St, Omaha, NE 68122" at bounding box center [760, 547] width 23 height 56
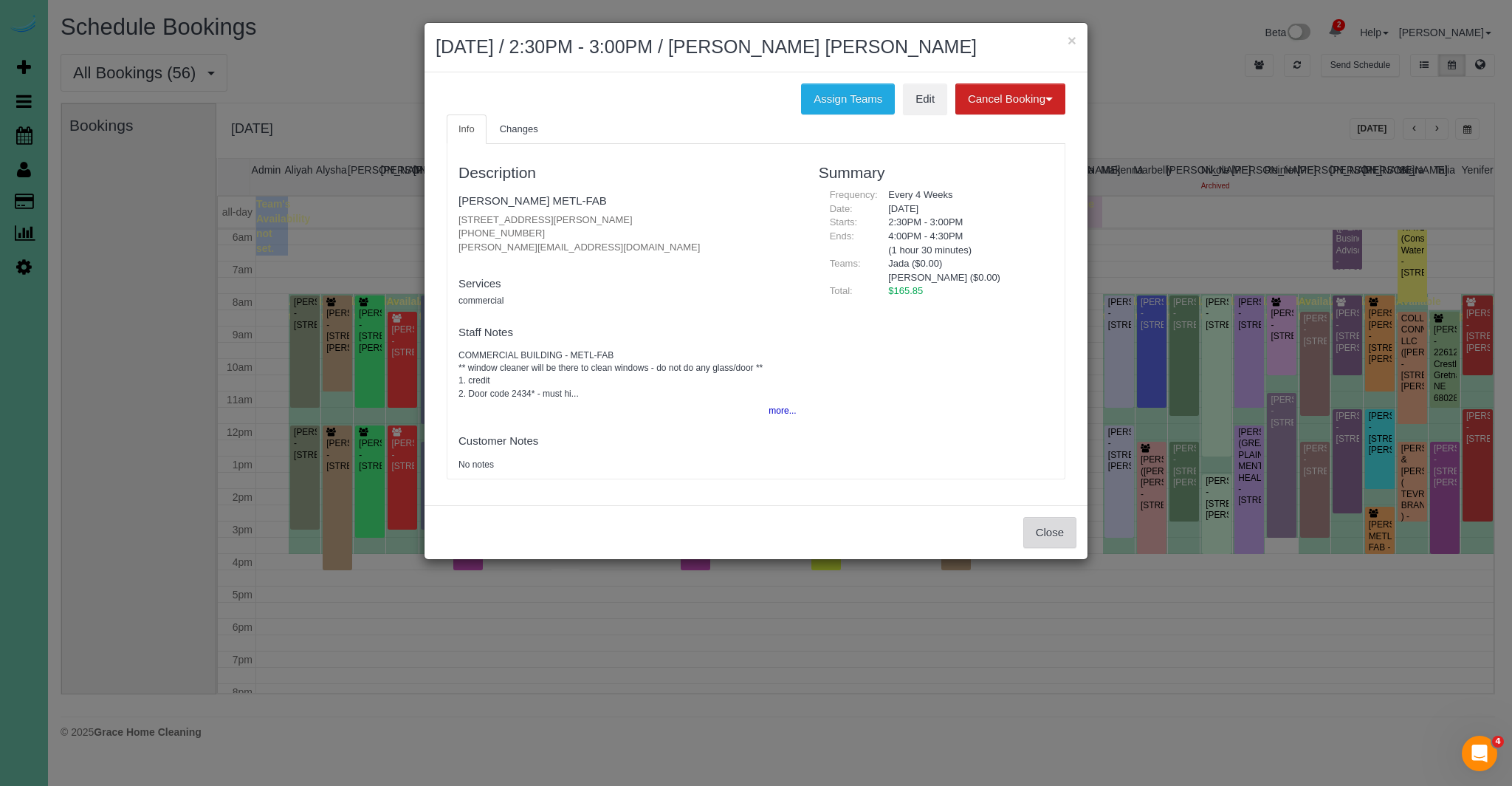
click at [1054, 533] on button "Close" at bounding box center [1050, 532] width 54 height 31
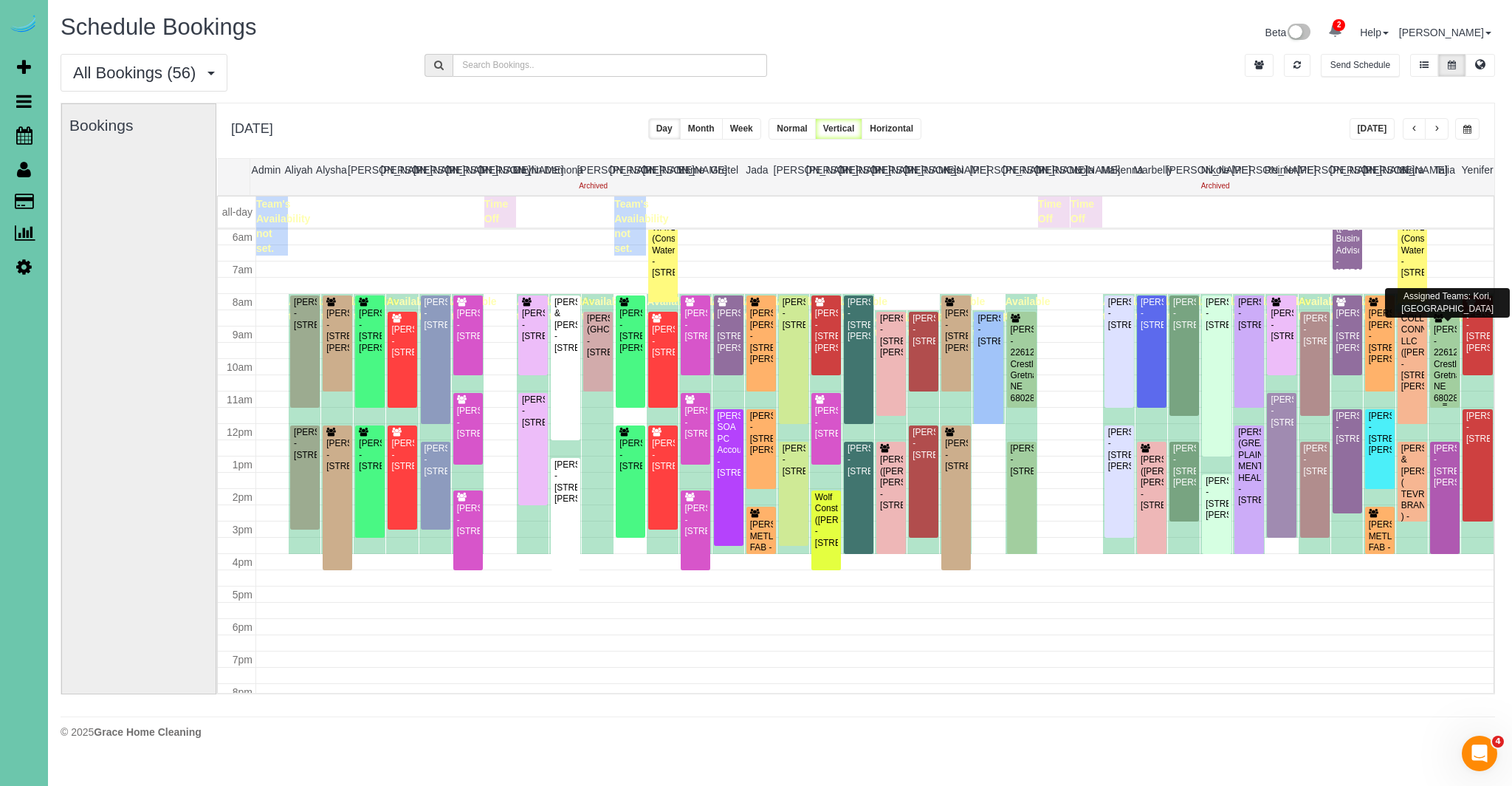
click at [1438, 364] on div "Lori Haddock - 22612 Crestline, Gretna, NE 68028" at bounding box center [1444, 364] width 23 height 80
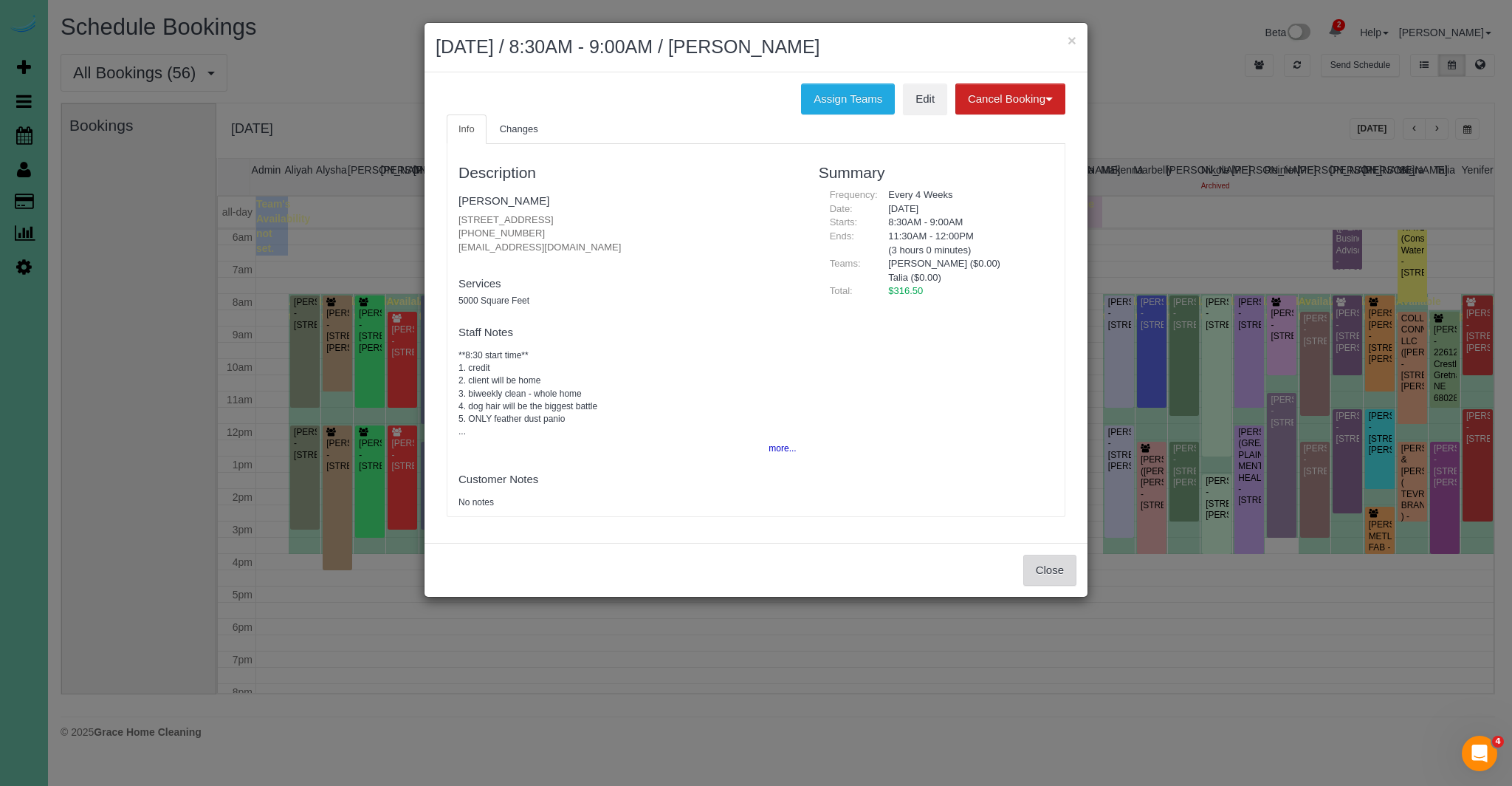
drag, startPoint x: 1050, startPoint y: 571, endPoint x: 1083, endPoint y: 563, distance: 34.0
click at [1050, 571] on button "Close" at bounding box center [1050, 570] width 54 height 31
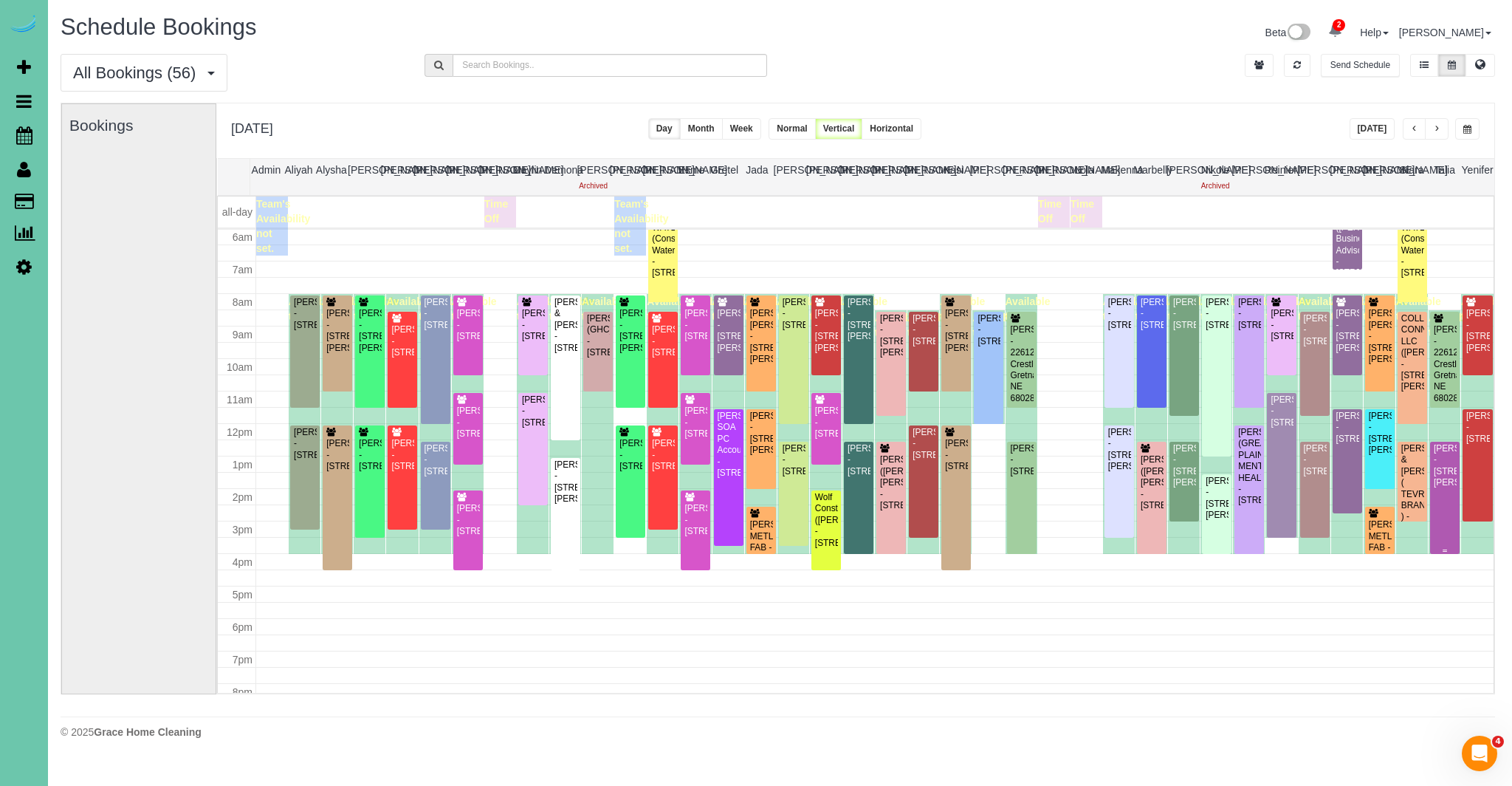
click at [1442, 480] on div "Dana Russell - 18711 Hansen Street, Omaha, NE 68130" at bounding box center [1444, 465] width 23 height 46
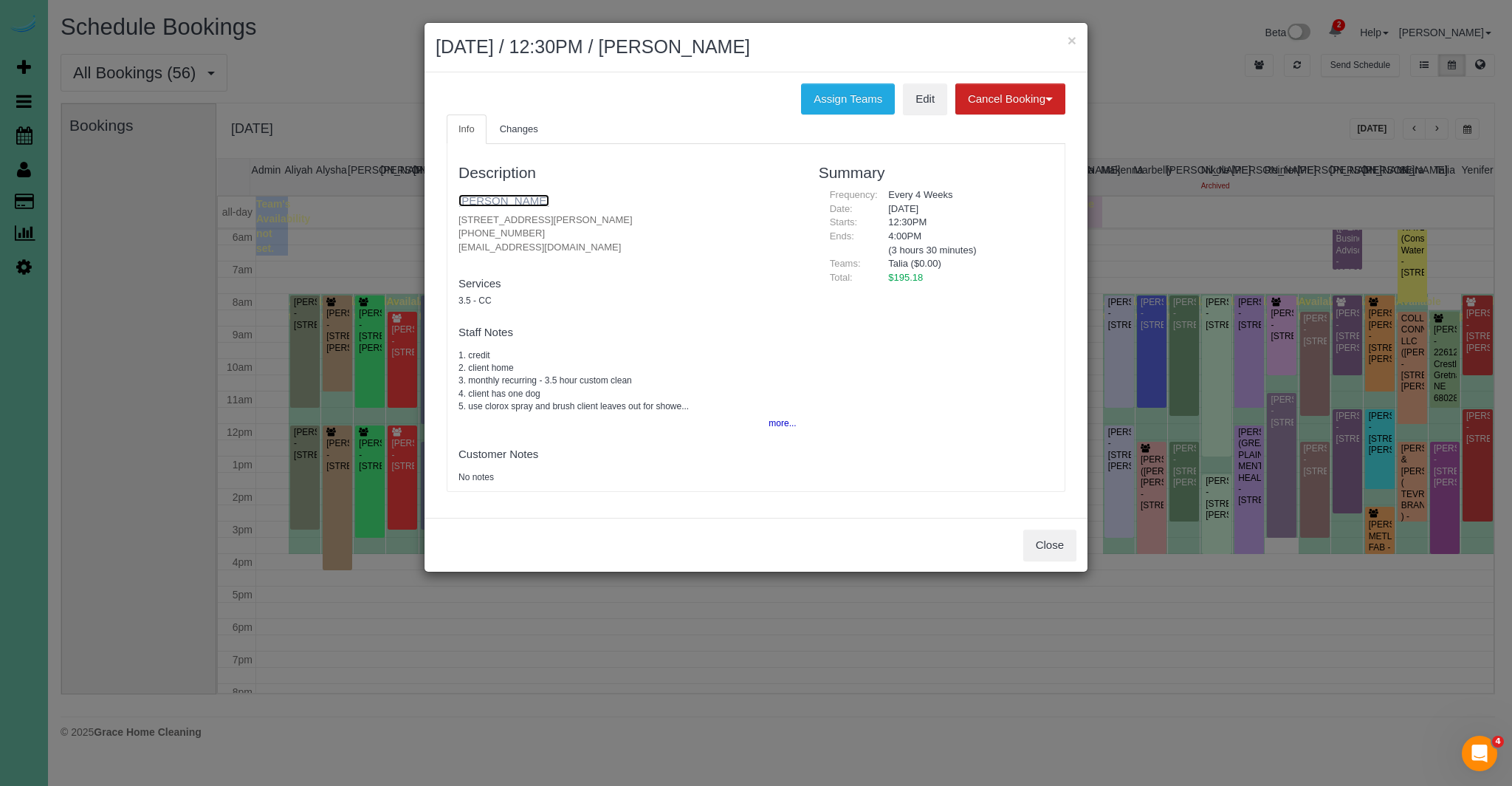
click at [497, 198] on link "Dana Russell" at bounding box center [504, 200] width 91 height 12
click at [1054, 549] on button "Close" at bounding box center [1050, 544] width 54 height 31
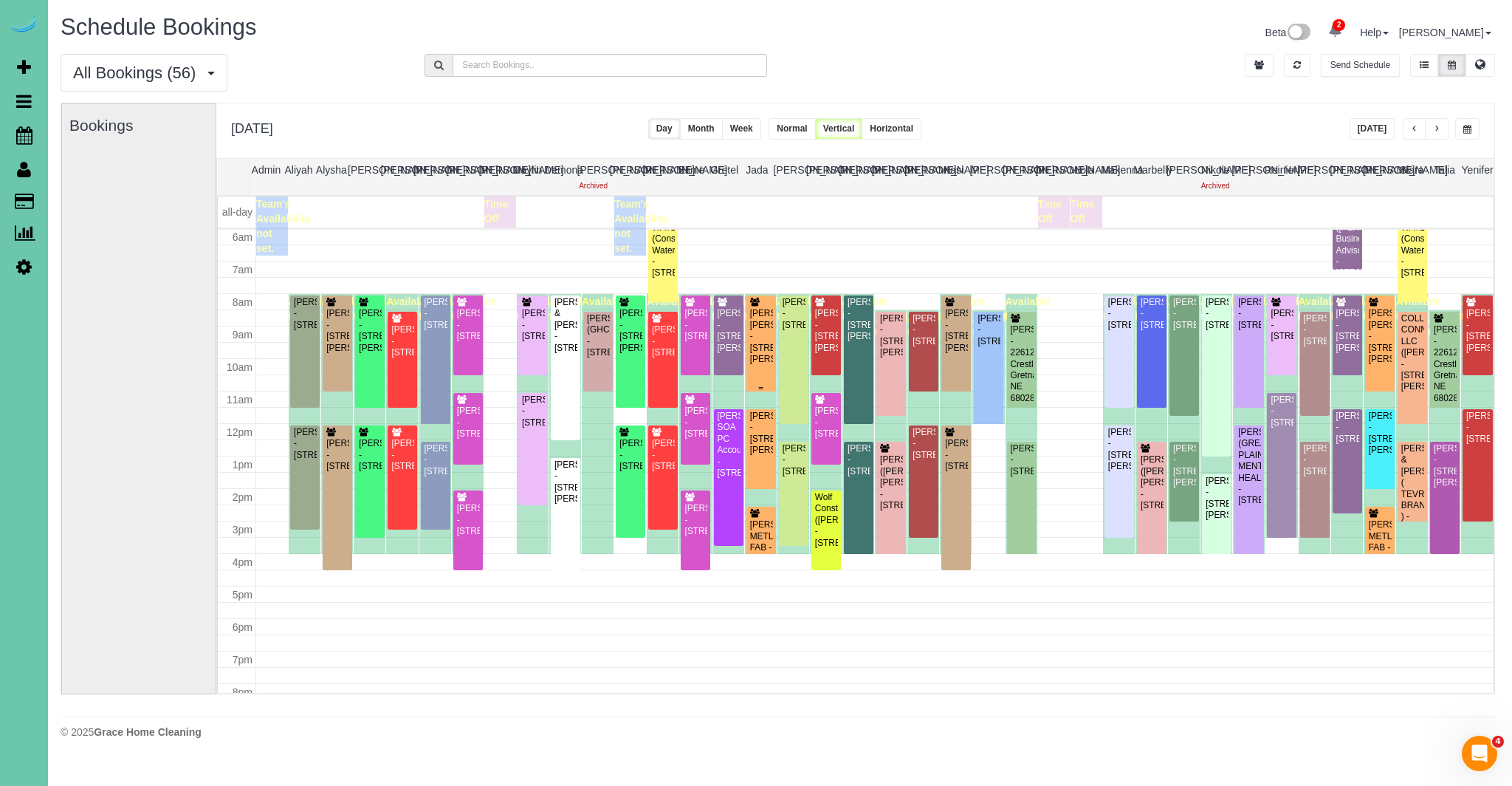
click at [751, 336] on div "Jennifer Clements Dorothy - 15753 Burt Street, Omaha, NE 68118" at bounding box center [760, 337] width 23 height 56
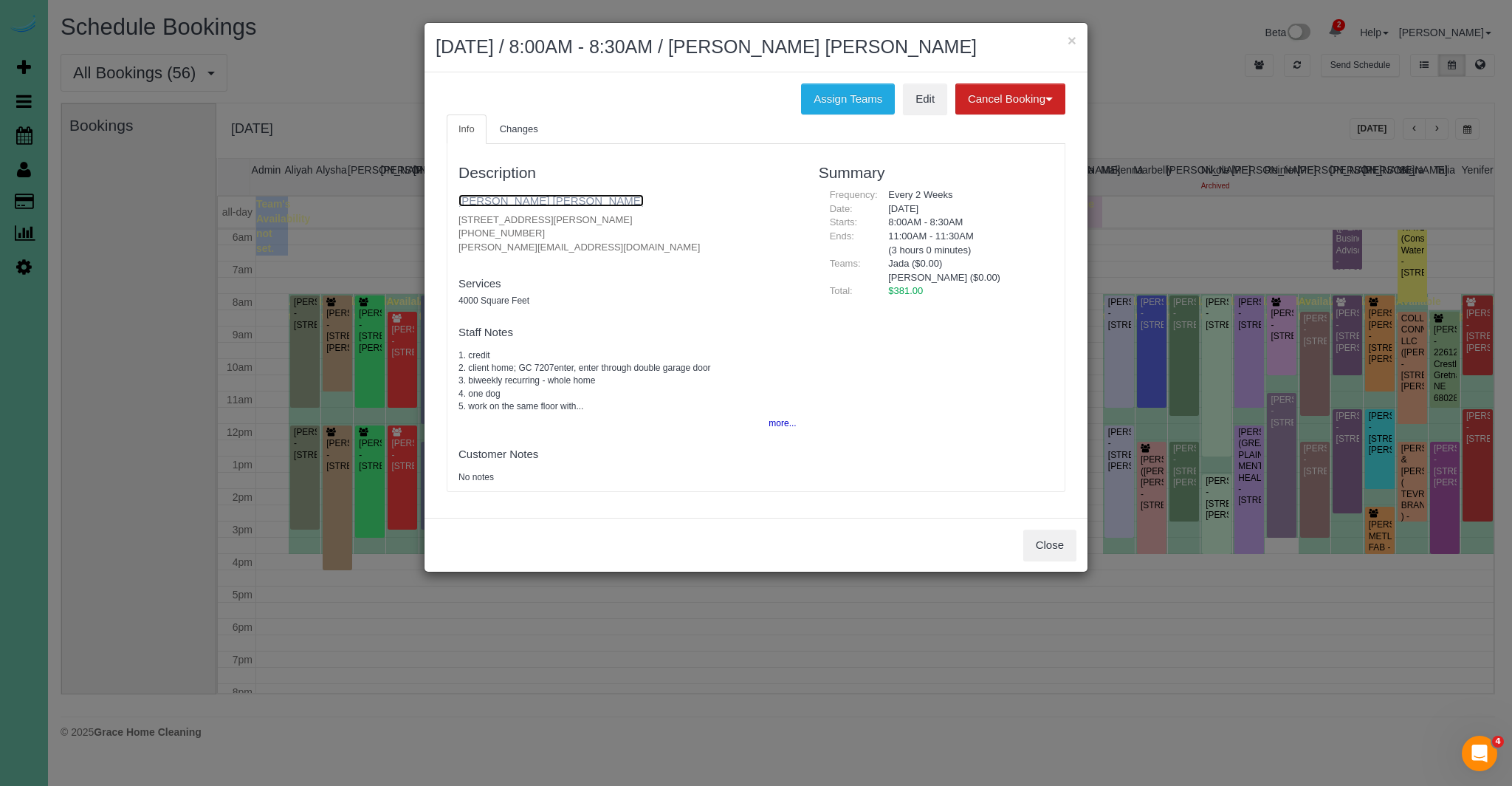
click at [484, 198] on link "[PERSON_NAME] [PERSON_NAME]" at bounding box center [551, 200] width 185 height 12
click at [1061, 556] on button "Close" at bounding box center [1050, 544] width 54 height 31
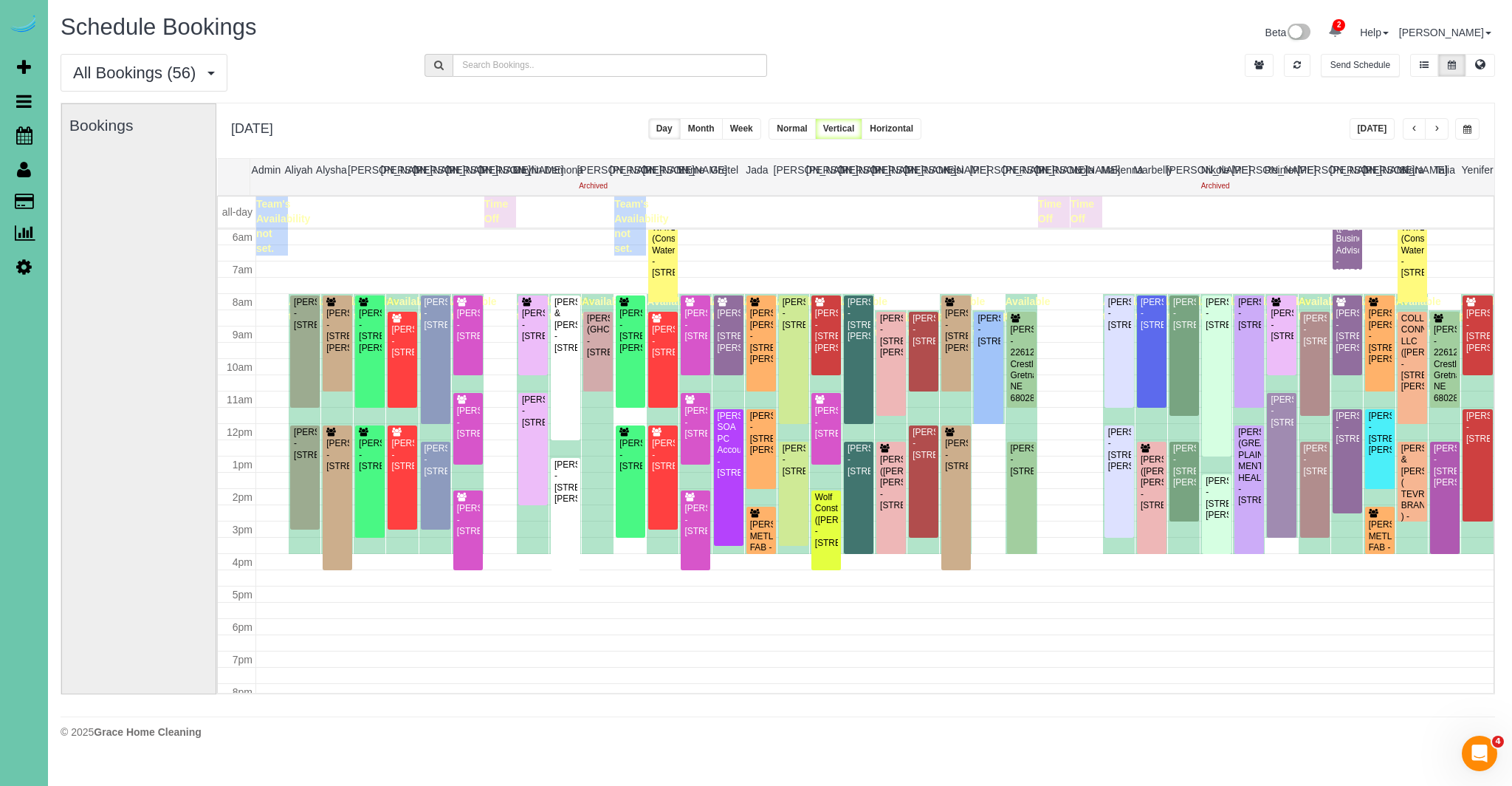
click at [1380, 126] on button "[DATE]" at bounding box center [1372, 129] width 46 height 22
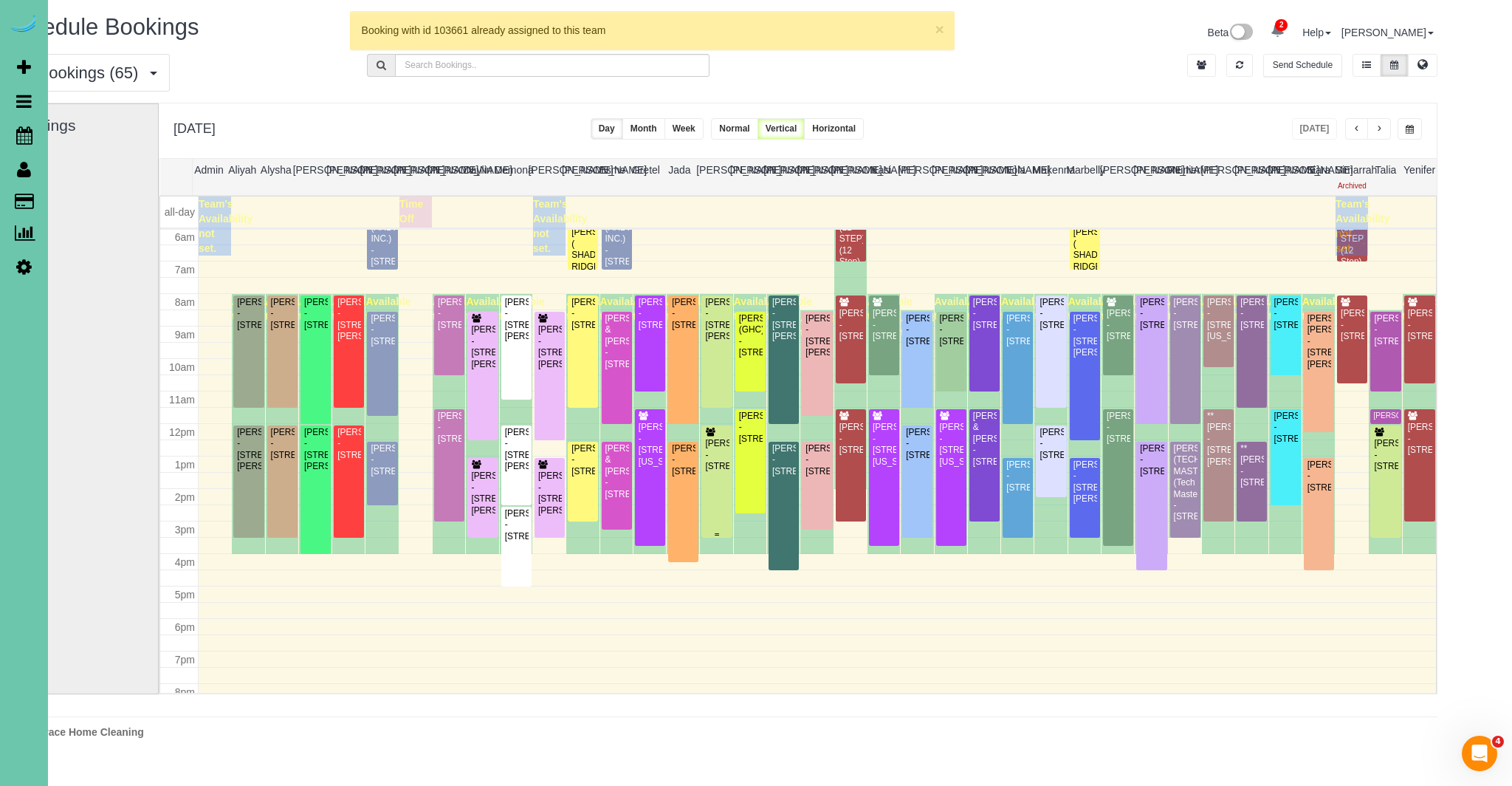
scroll to position [0, 83]
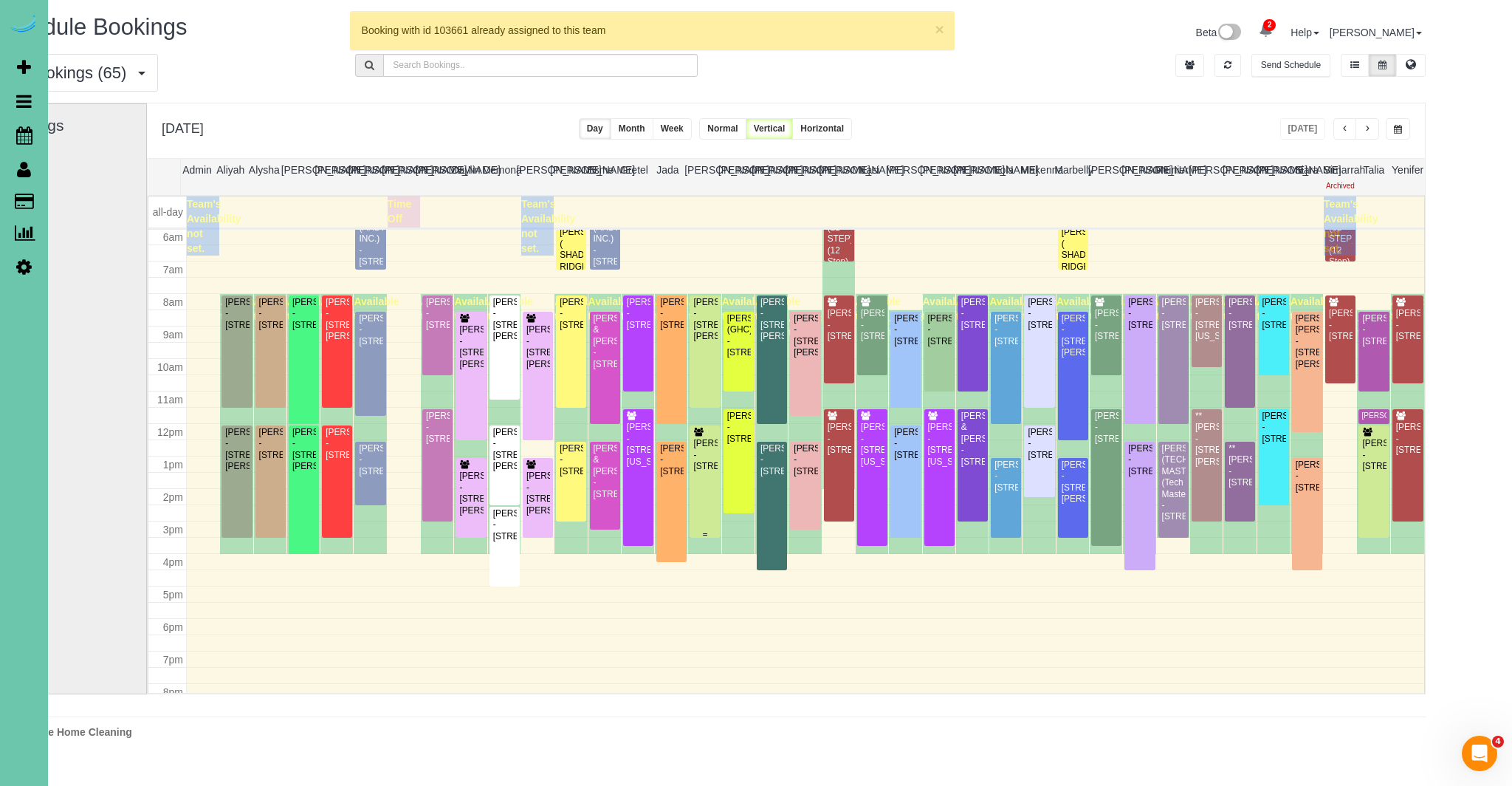
click at [699, 472] on div "[PERSON_NAME] - [STREET_ADDRESS]" at bounding box center [705, 455] width 24 height 34
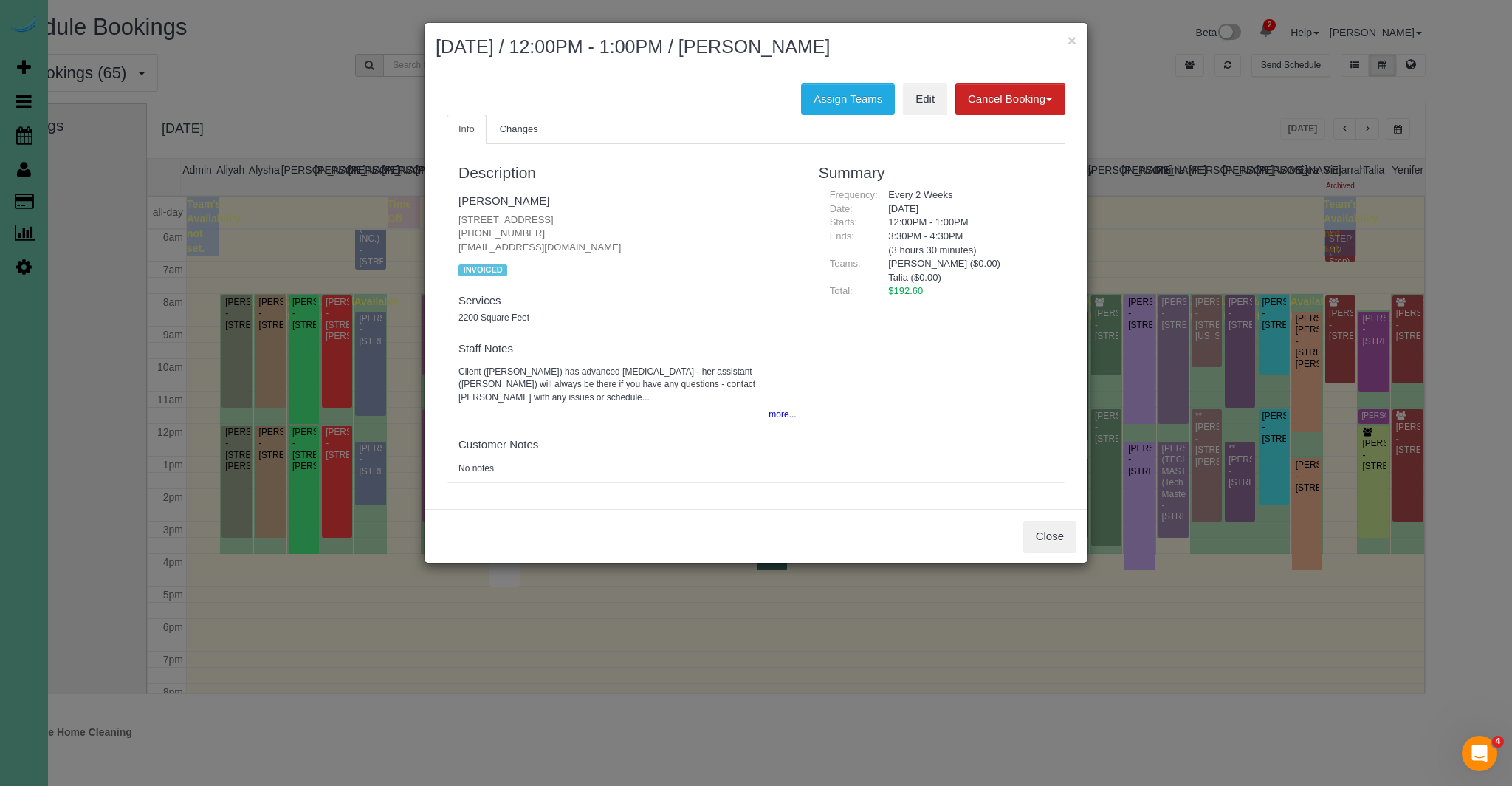
drag, startPoint x: 649, startPoint y: 223, endPoint x: 460, endPoint y: 211, distance: 189.4
click at [460, 211] on fieldset "Sidney Winstrom 9707 Nottingham Drive, Omaha, NE 68114 (402) 658-1068 swinstrom…" at bounding box center [628, 234] width 338 height 92
copy p "9707 Nottingham Drive, Omaha, NE 68114"
click at [1052, 527] on button "Close" at bounding box center [1050, 536] width 54 height 31
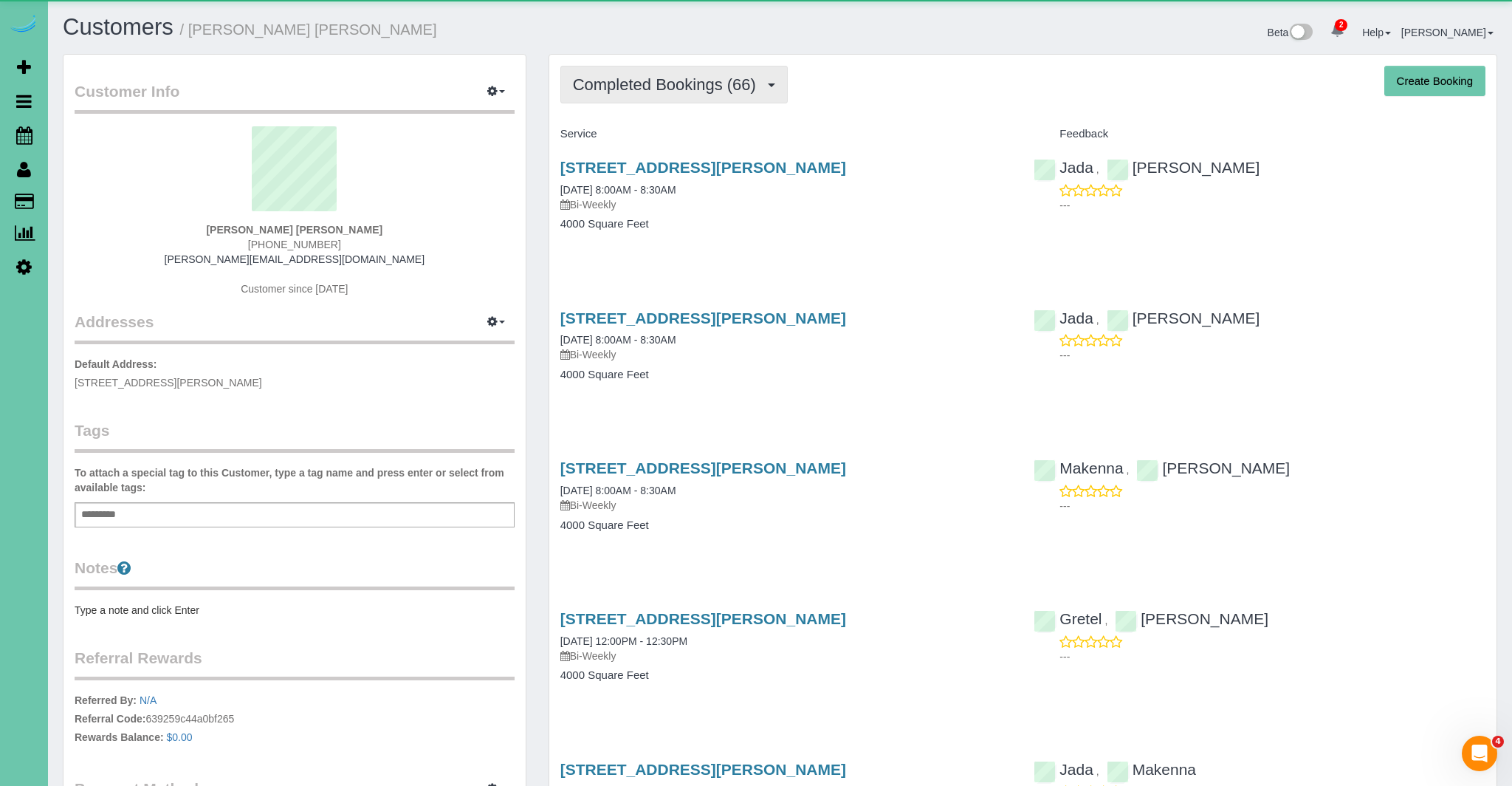
click at [604, 91] on span "Completed Bookings (66)" at bounding box center [668, 85] width 191 height 19
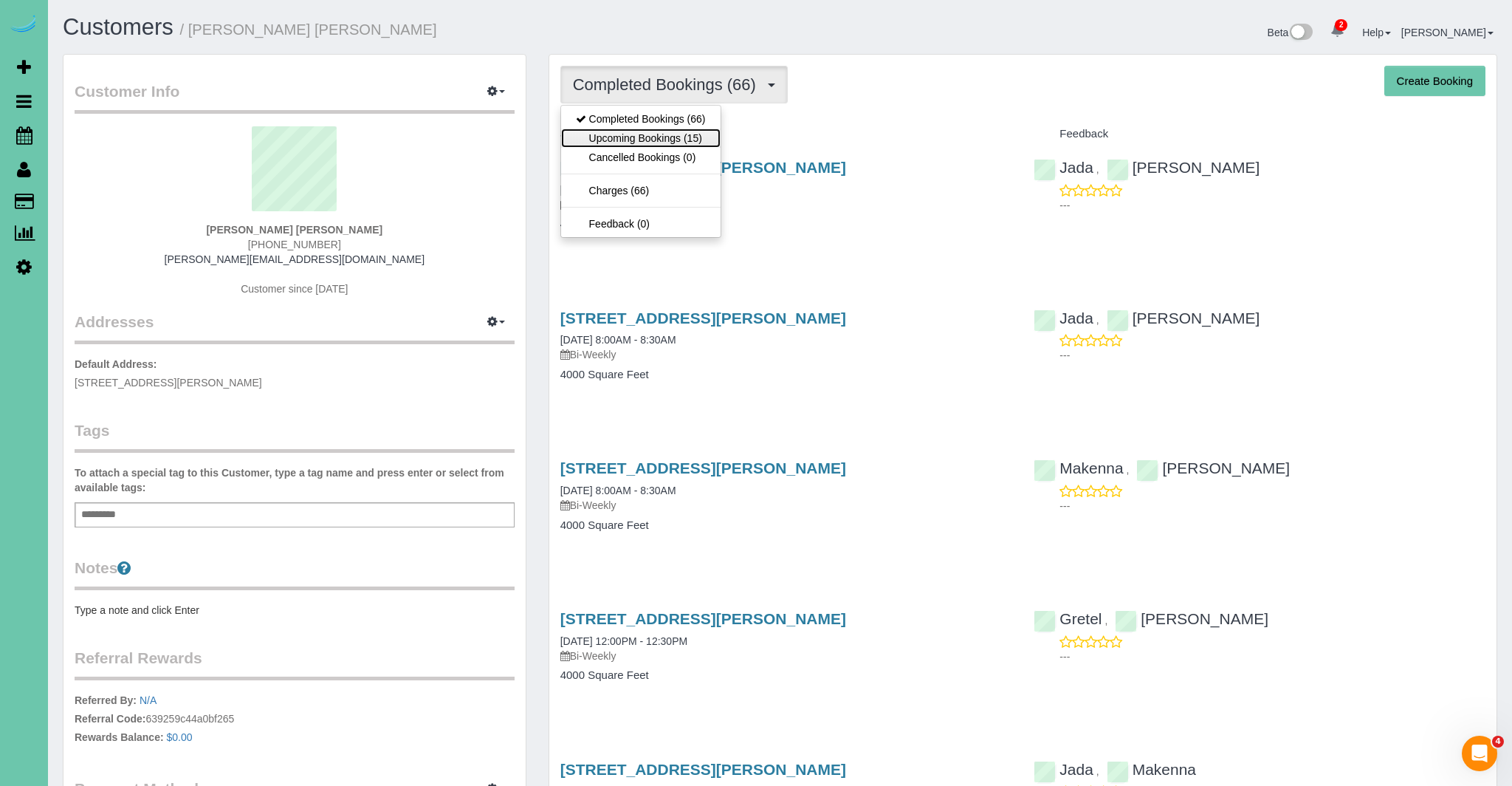
click at [611, 139] on link "Upcoming Bookings (15)" at bounding box center [641, 138] width 160 height 19
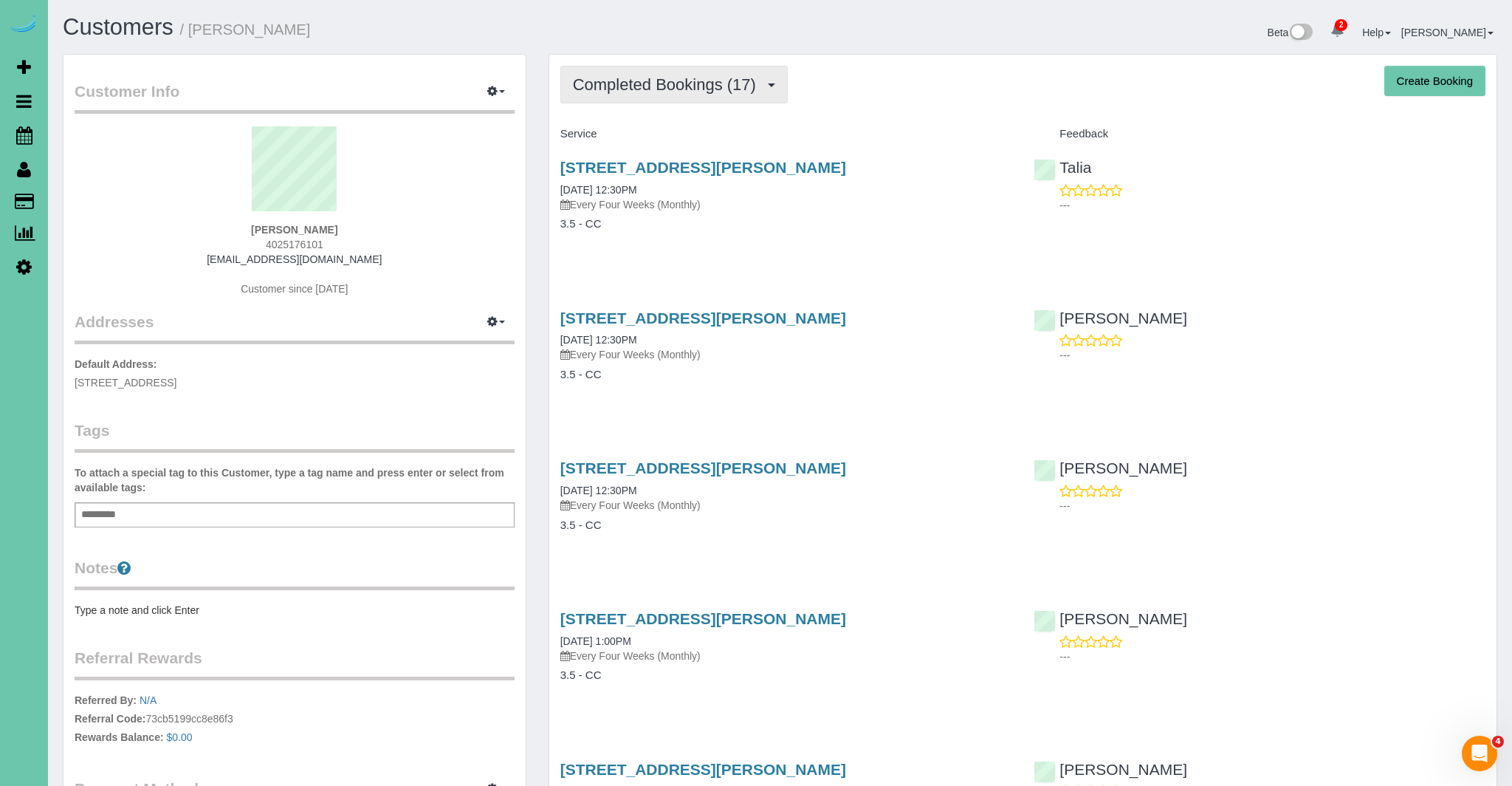
click at [618, 77] on span "Completed Bookings (17)" at bounding box center [668, 85] width 191 height 19
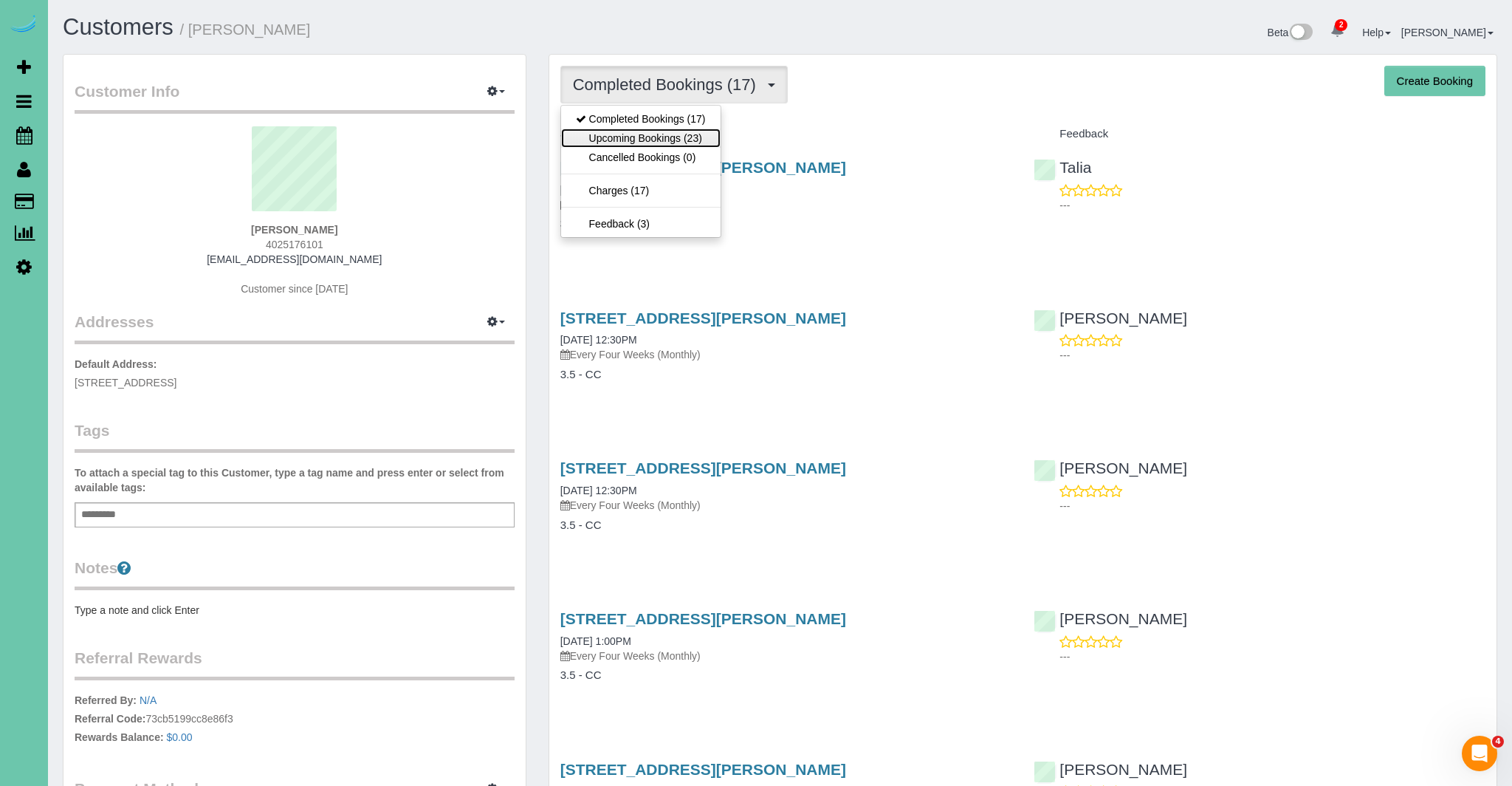
click at [649, 142] on link "Upcoming Bookings (23)" at bounding box center [641, 138] width 160 height 19
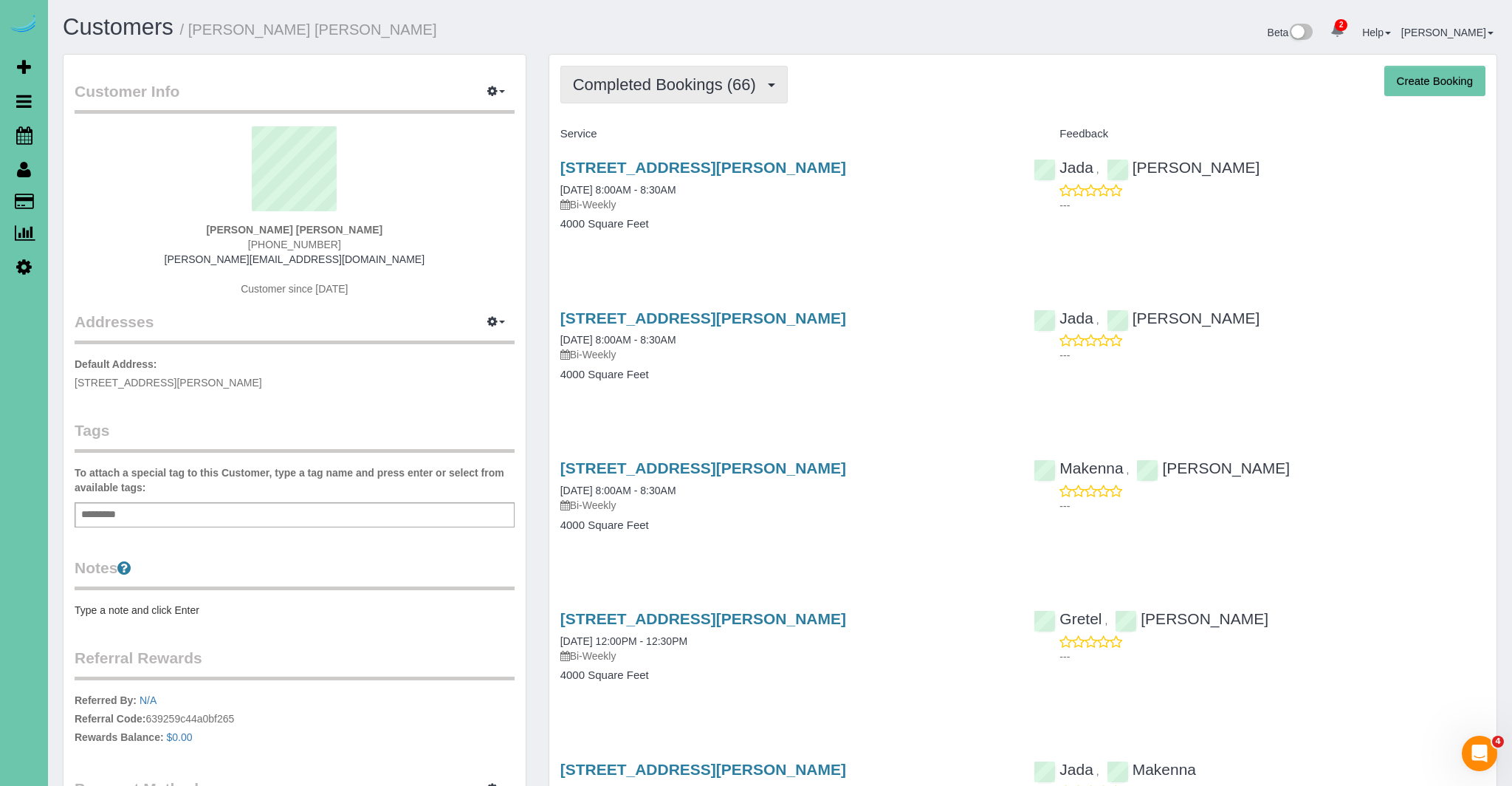
click at [693, 87] on span "Completed Bookings (66)" at bounding box center [668, 85] width 191 height 19
click at [883, 483] on div "[STREET_ADDRESS][PERSON_NAME] [DATE] 8:00AM - 8:30AM Bi-Weekly" at bounding box center [786, 486] width 452 height 54
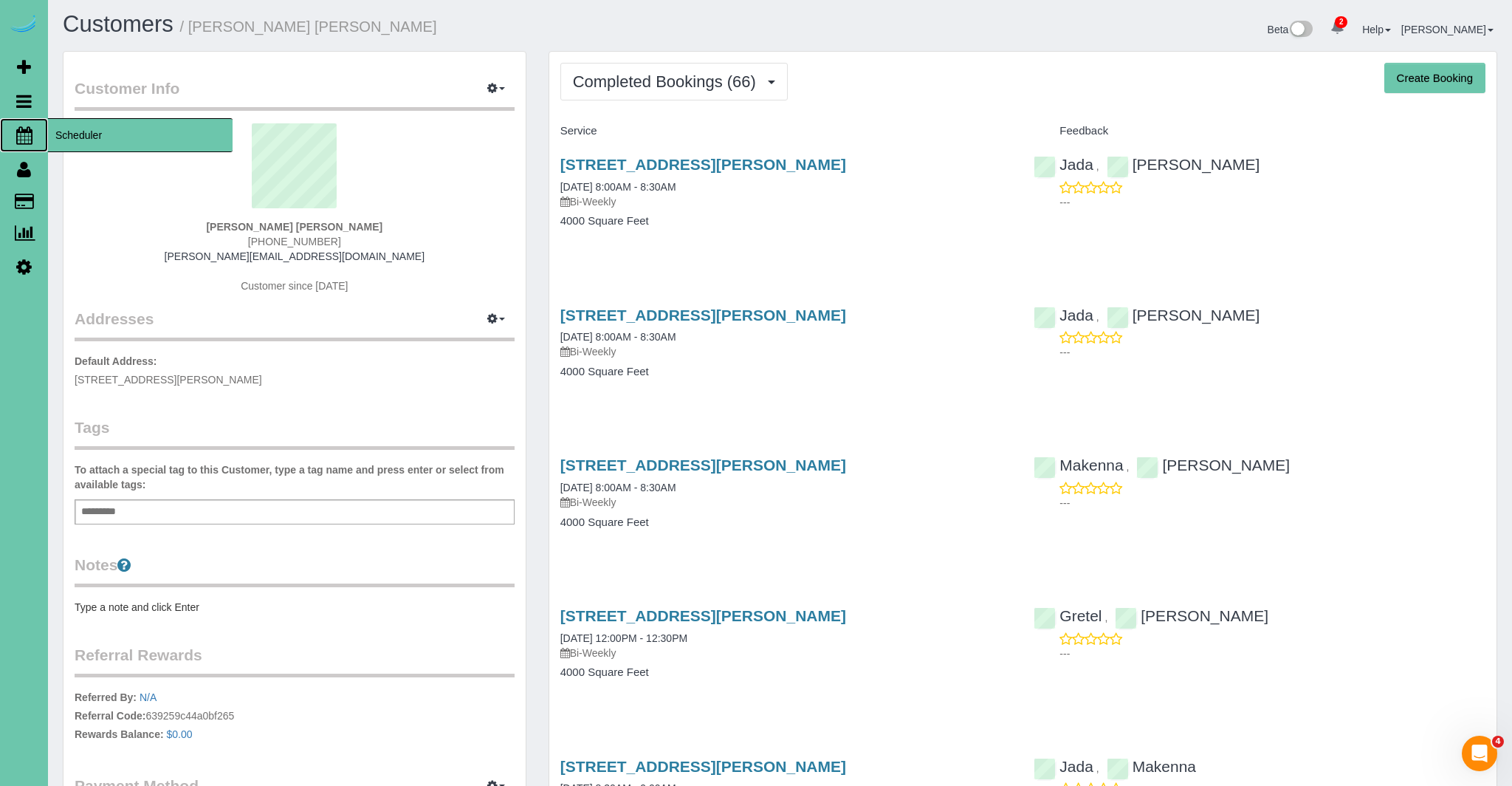
click at [24, 128] on icon at bounding box center [23, 134] width 16 height 18
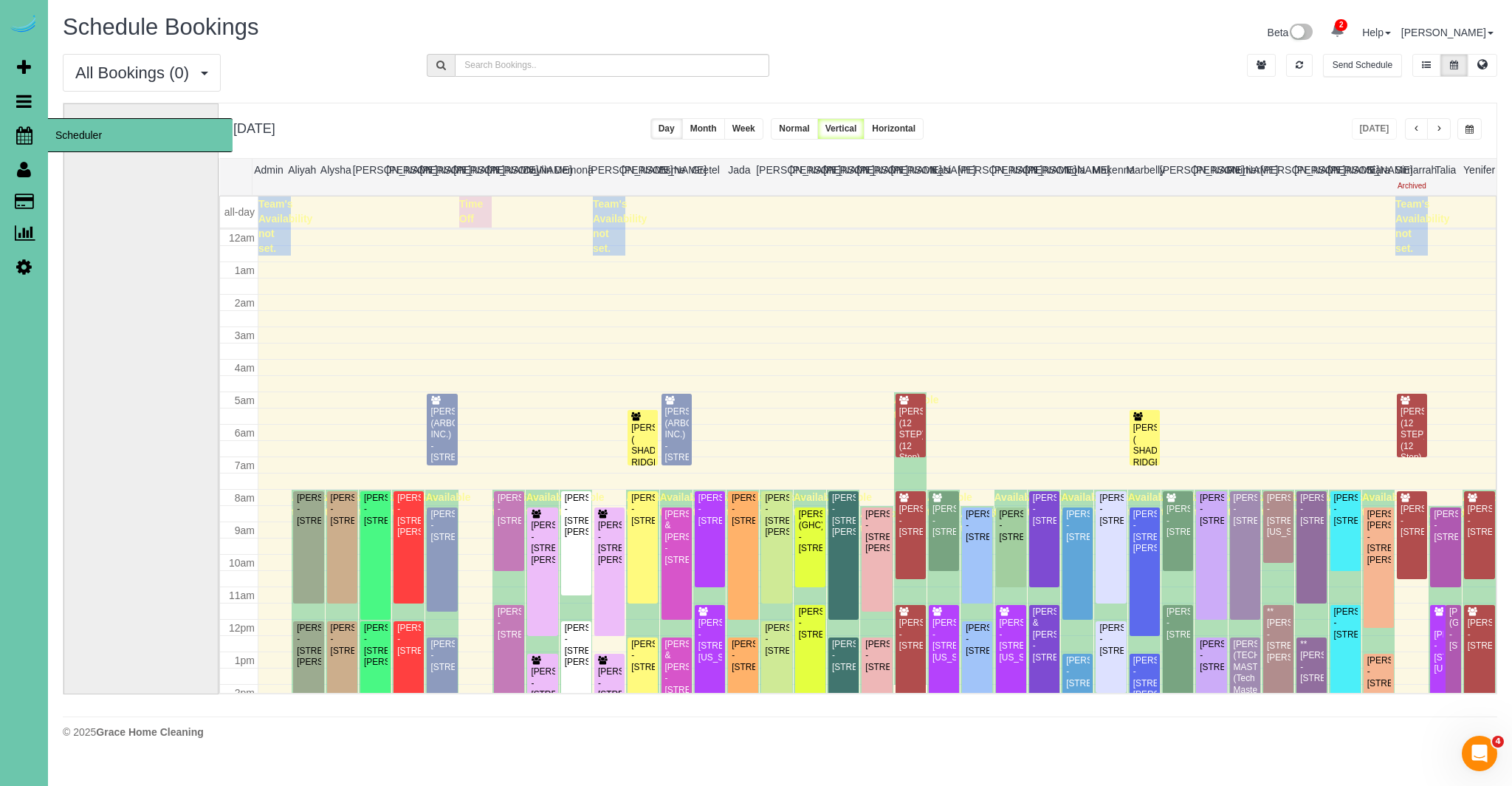
scroll to position [196, 0]
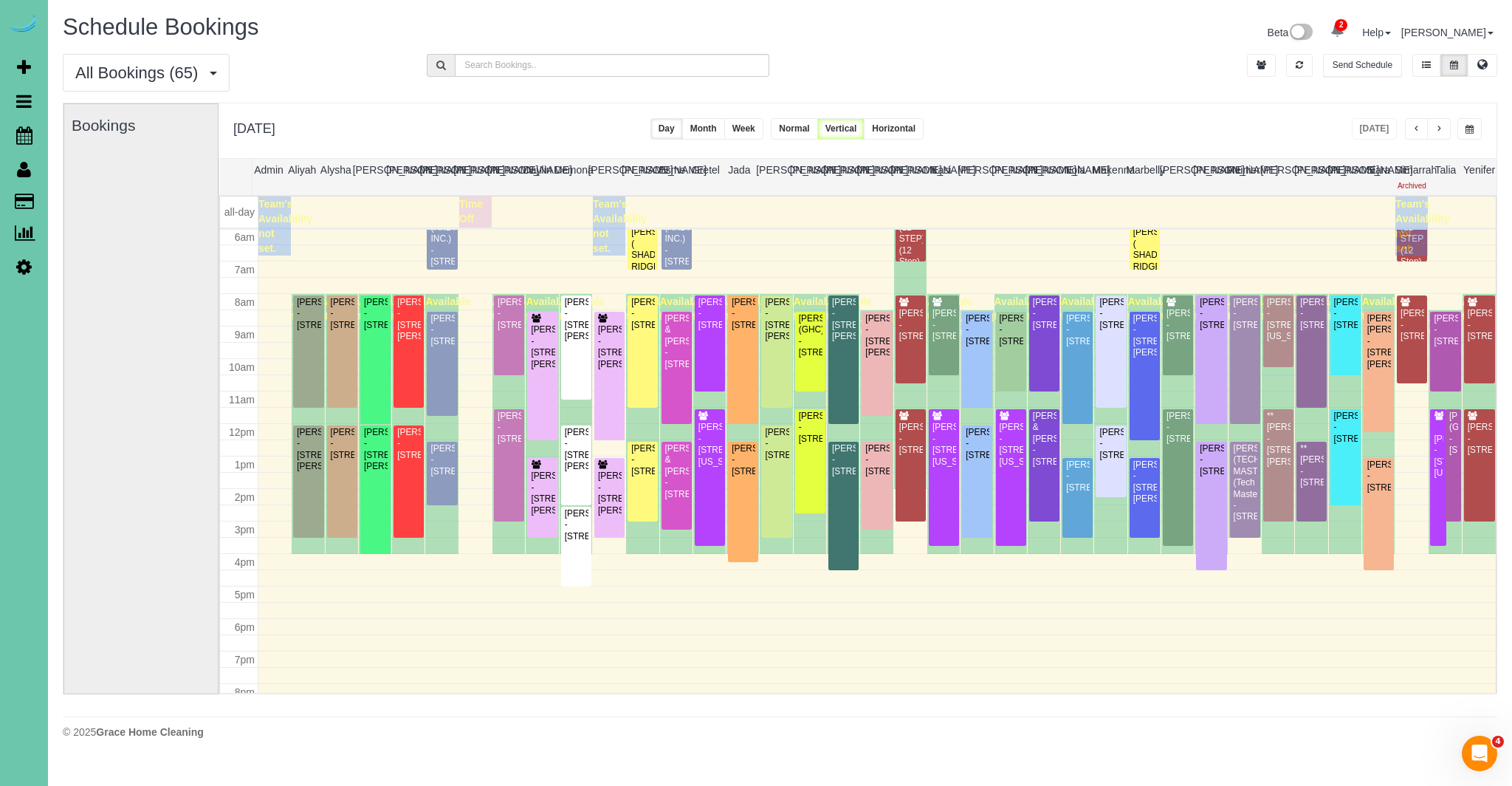
click at [1471, 126] on span "button" at bounding box center [1469, 129] width 8 height 8
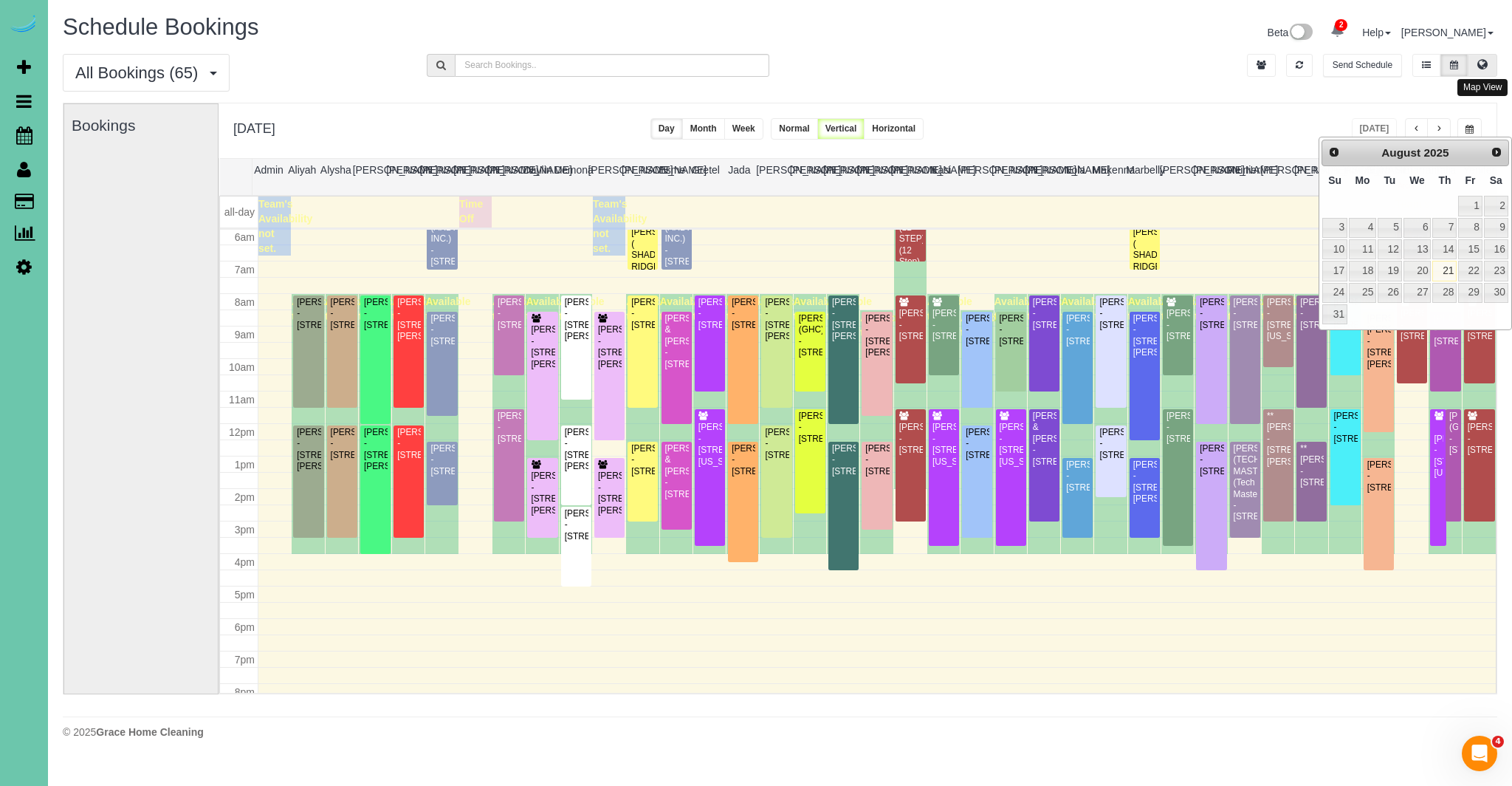
click at [1480, 69] on icon at bounding box center [1482, 64] width 10 height 8
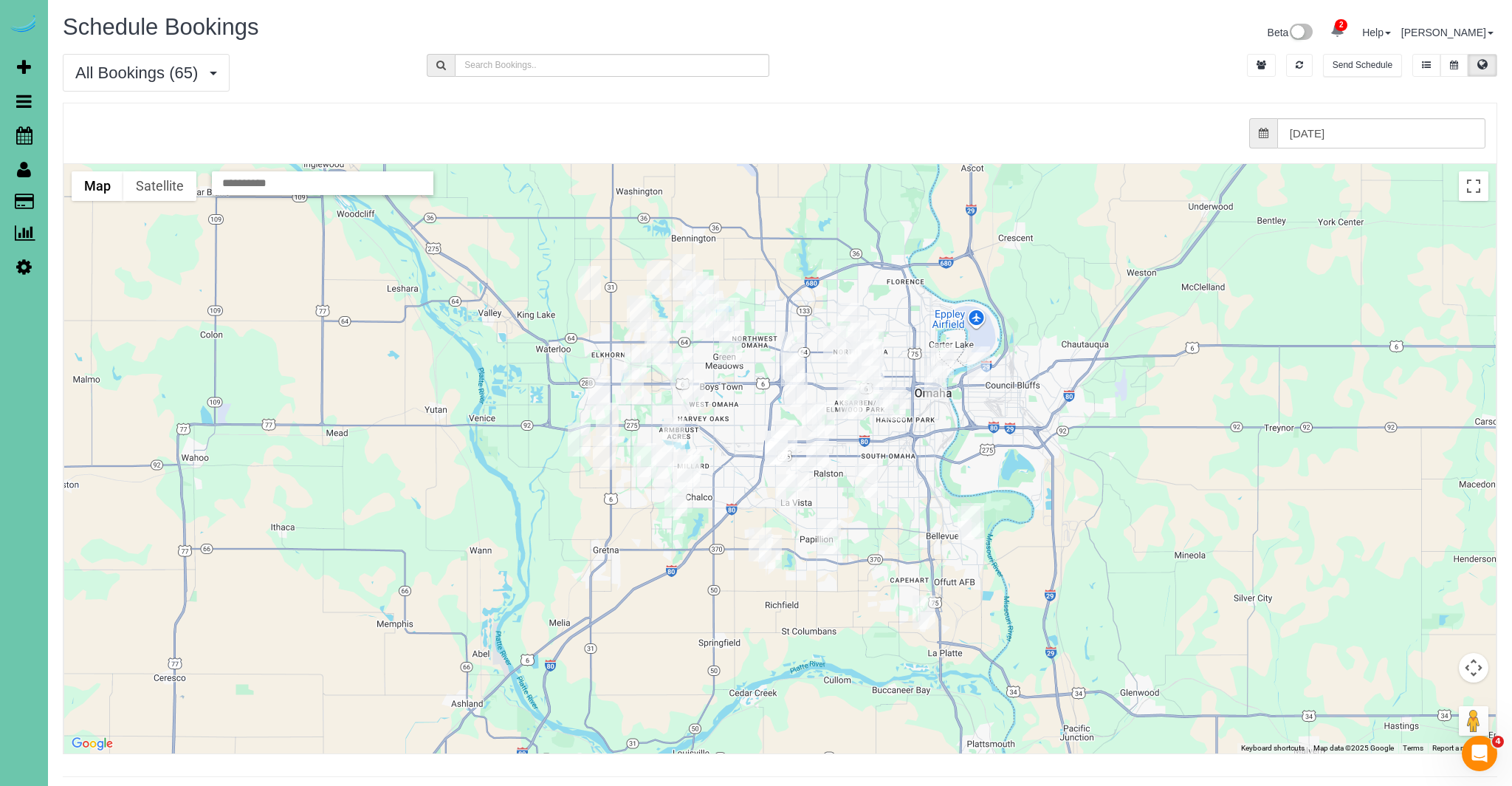
click at [936, 388] on img "08/21/2025 8:00AM - Jacob Weiss - 1134 Mayberry Plz, Omaha, NE 68108" at bounding box center [935, 383] width 23 height 34
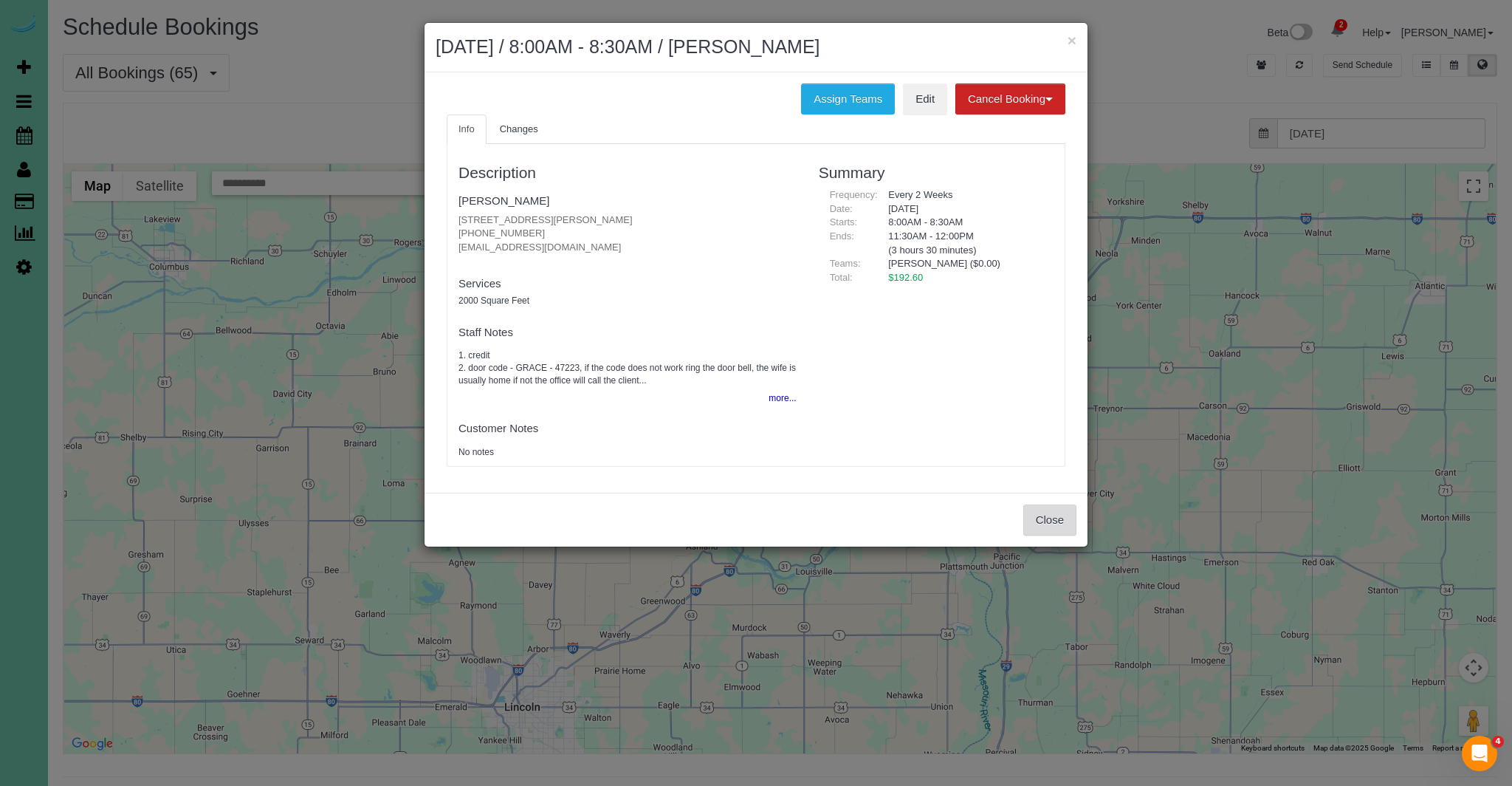
click at [1057, 520] on button "Close" at bounding box center [1050, 519] width 54 height 31
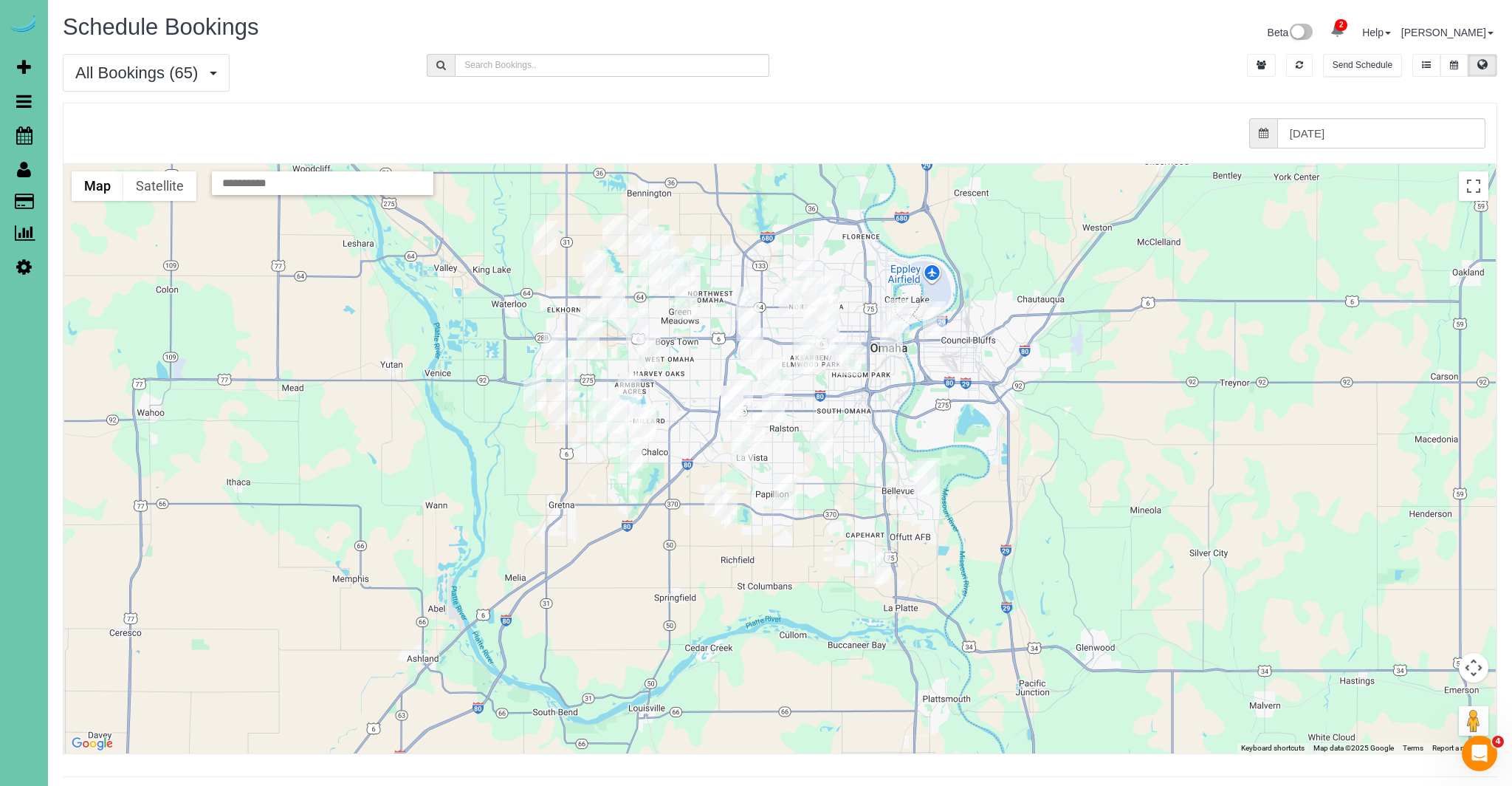
click at [750, 300] on img "08/21/2025 8:30AM - Steve Zimmerman - 9828 Louis Drive, Omaha, NE 68114" at bounding box center [747, 304] width 23 height 34
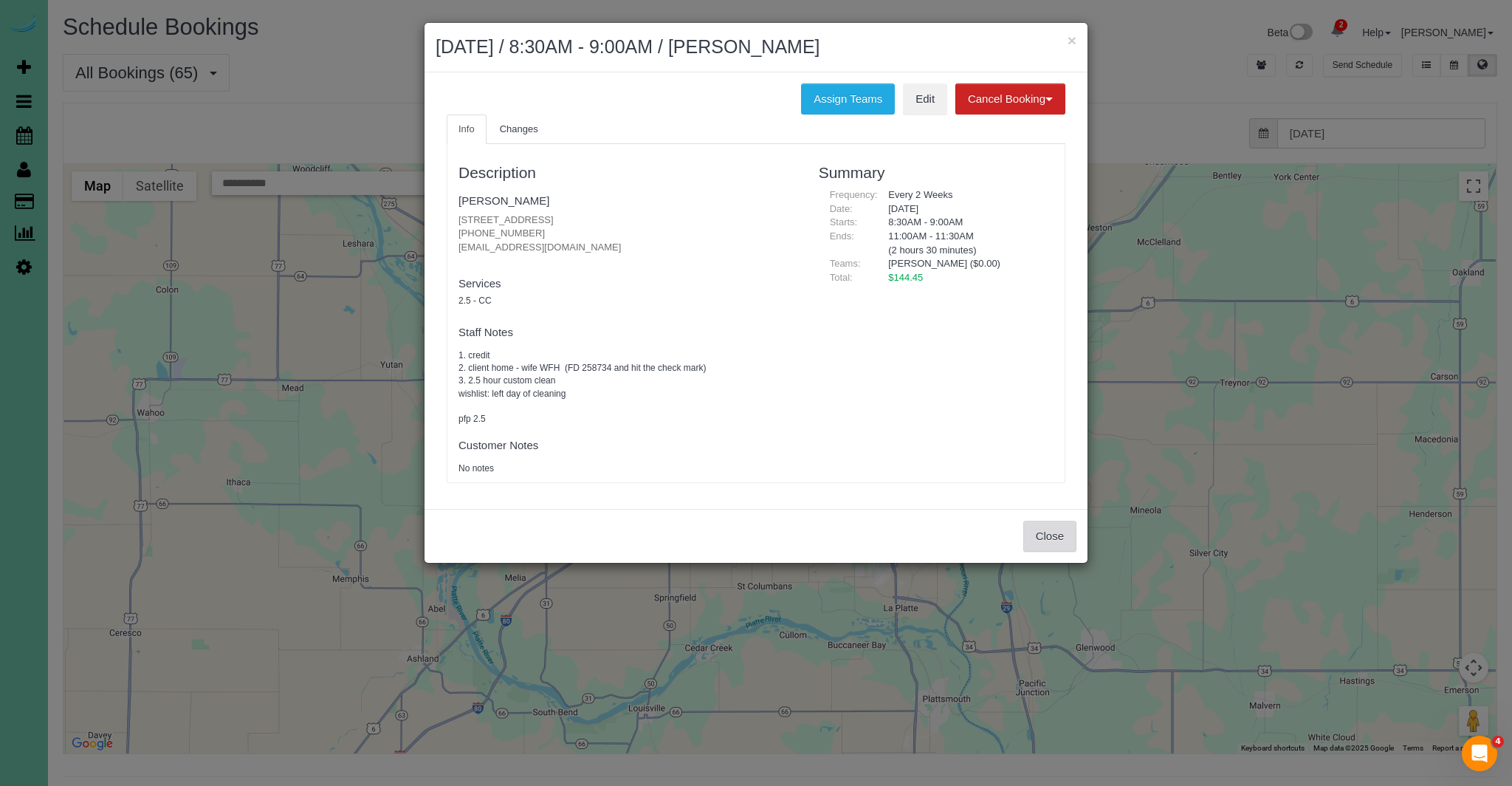
click at [1052, 539] on button "Close" at bounding box center [1050, 536] width 54 height 31
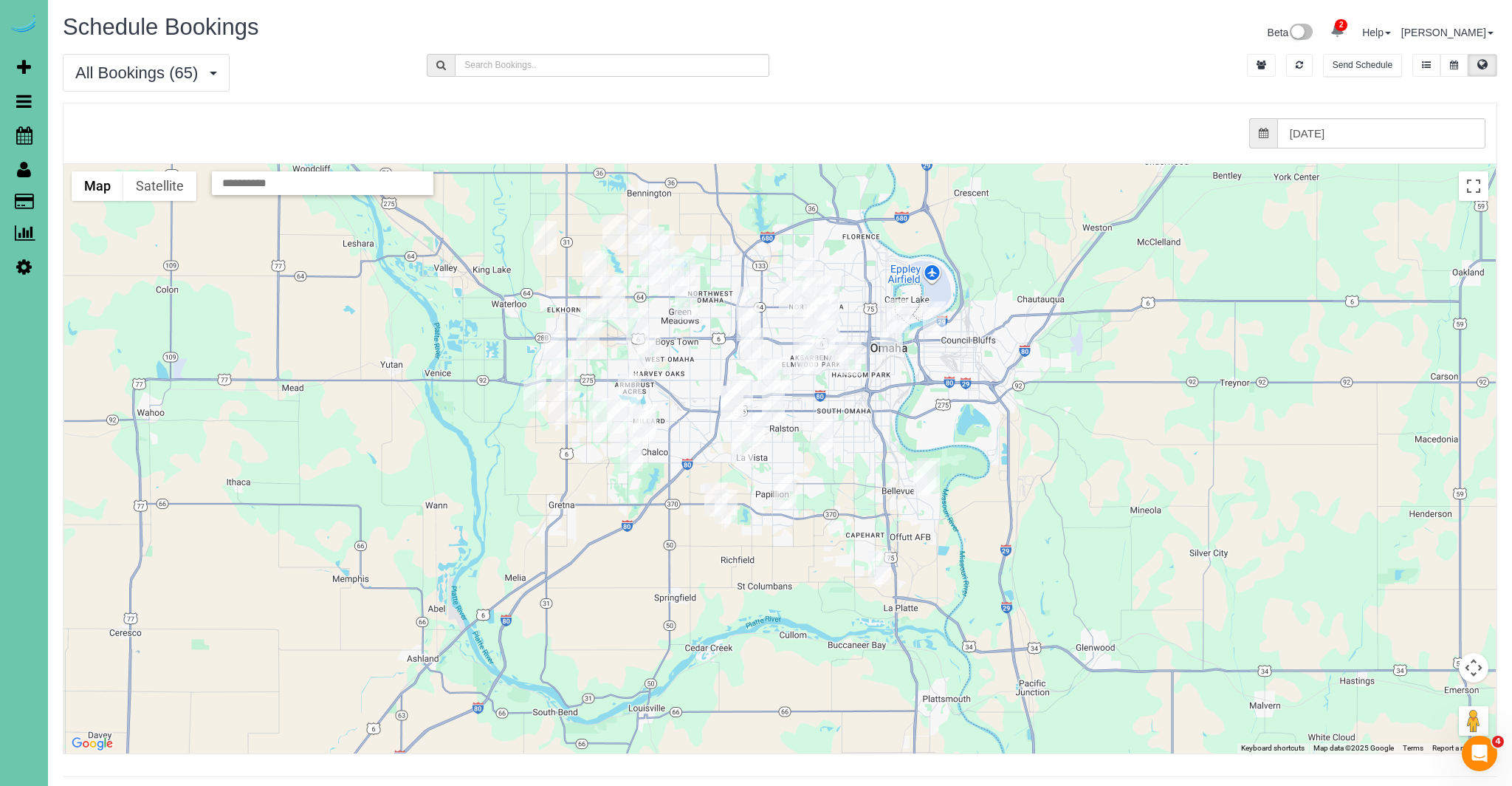
click at [751, 347] on img "08/21/2025 12:00PM - Maggie Templin - 1153 S 95th St, Omaha, NE 68124" at bounding box center [752, 345] width 23 height 34
click at [756, 346] on img "08/21/2025 12:00PM - Maggie Templin - 1153 S 95th St, Omaha, NE 68124" at bounding box center [752, 345] width 23 height 34
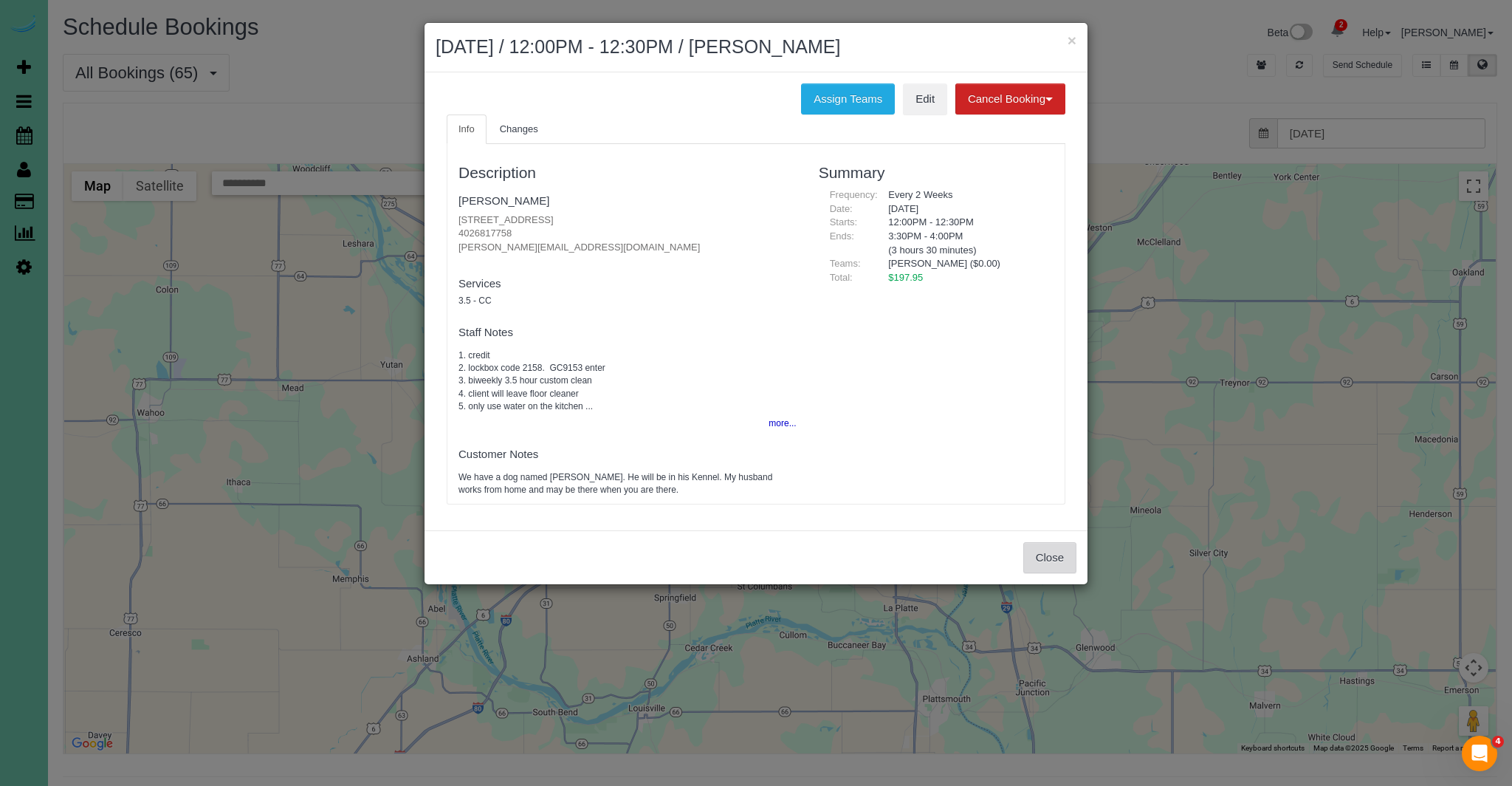
click at [1054, 553] on button "Close" at bounding box center [1050, 558] width 54 height 31
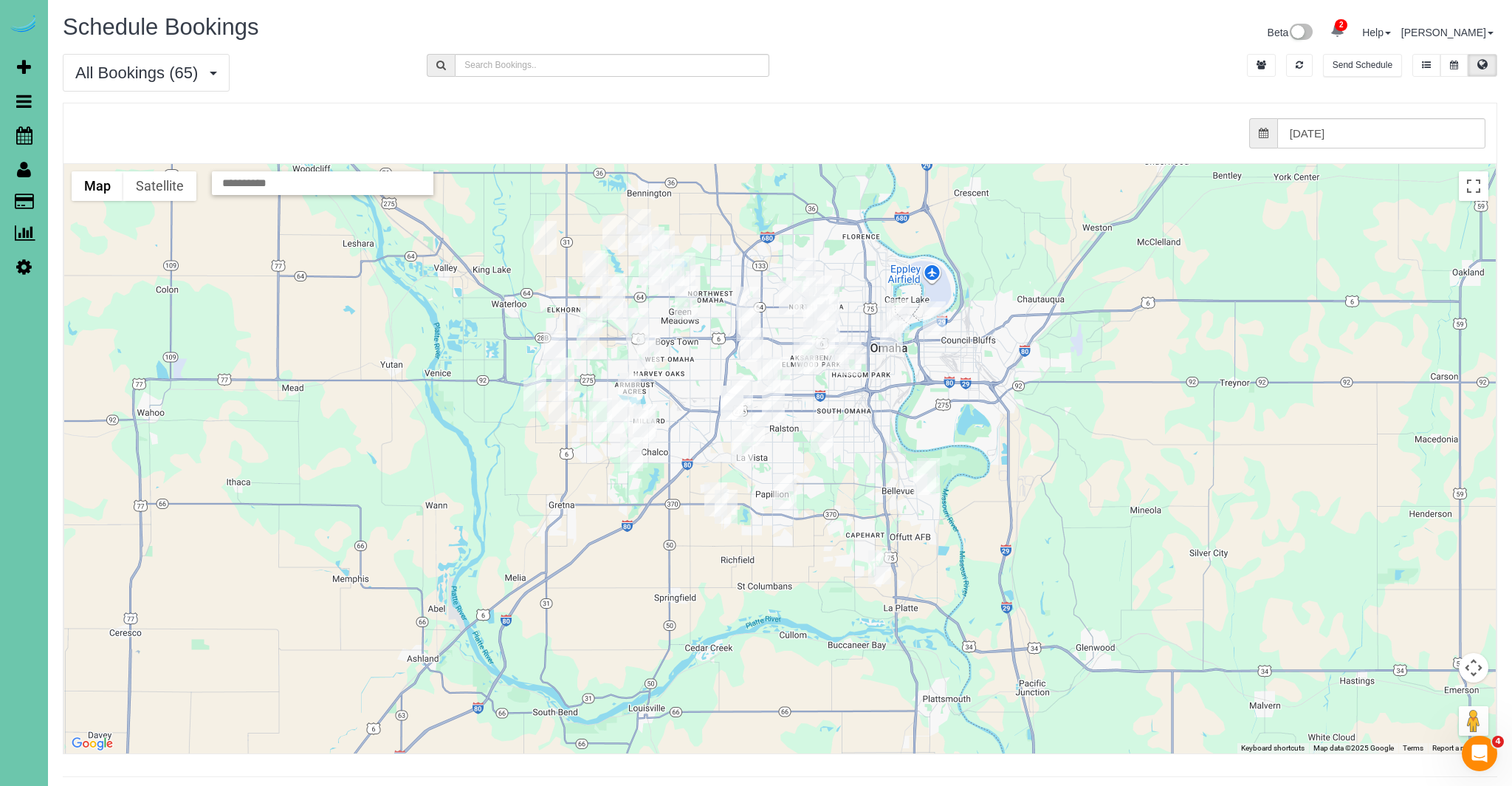
click at [746, 300] on img "08/21/2025 8:30AM - Steve Zimmerman - 9828 Louis Drive, Omaha, NE 68114" at bounding box center [747, 304] width 23 height 34
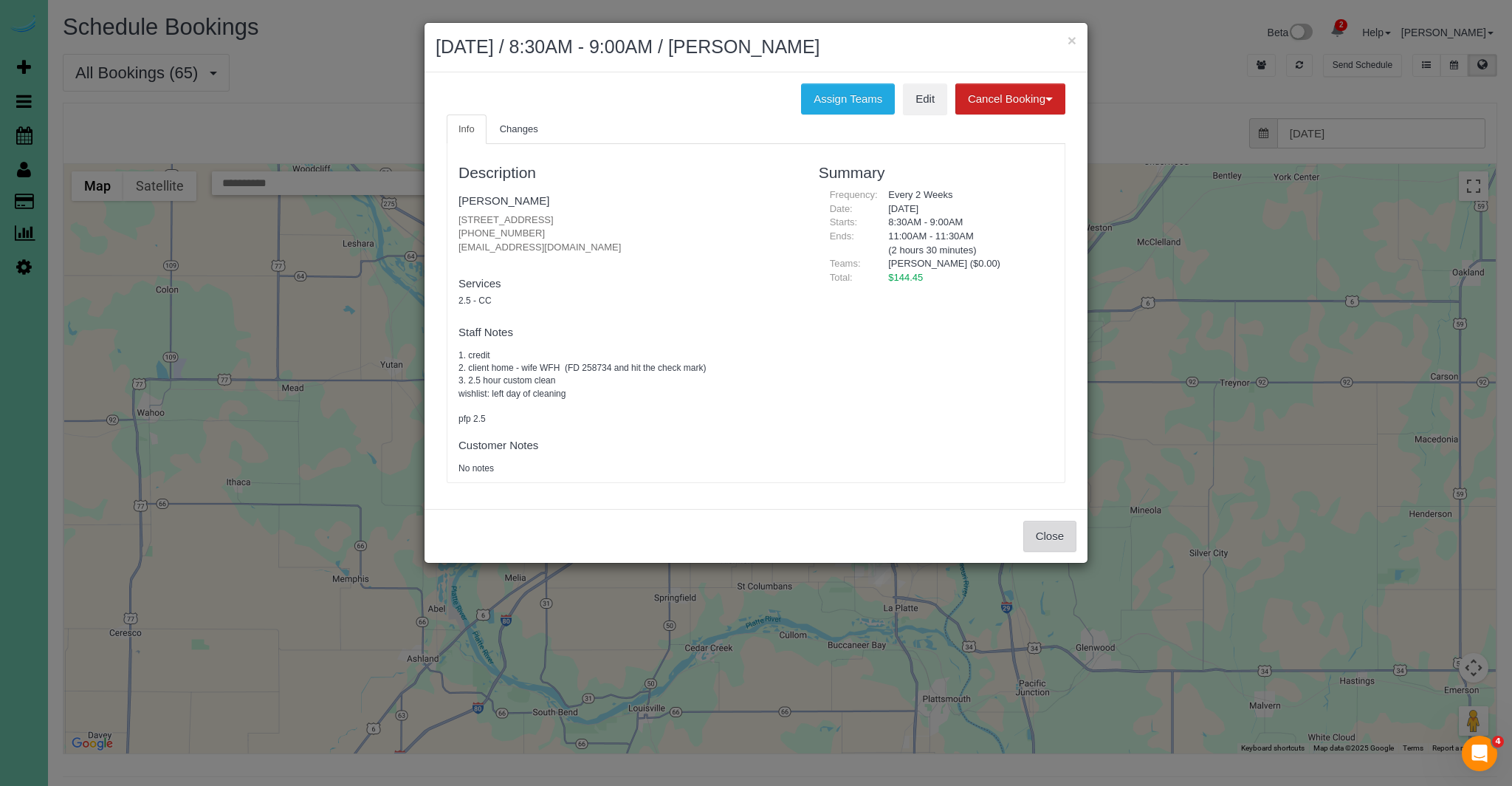
click at [1040, 527] on button "Close" at bounding box center [1050, 536] width 54 height 31
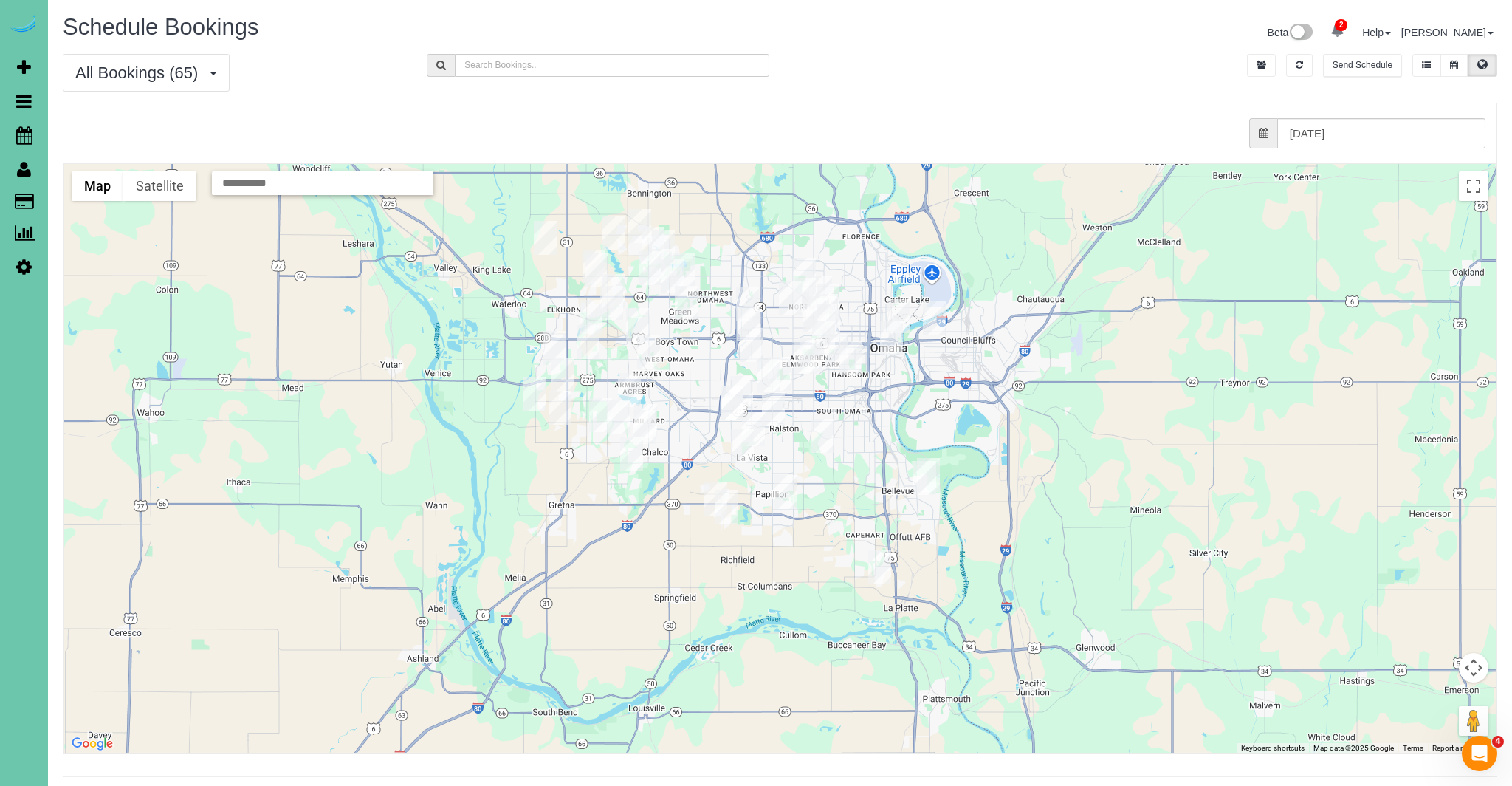
click at [684, 301] on img "08/21/2025 11:30AM - Pam & Mike Smiricky - 1828 N 132nd Ave, Omaha, NE 68154" at bounding box center [686, 303] width 23 height 34
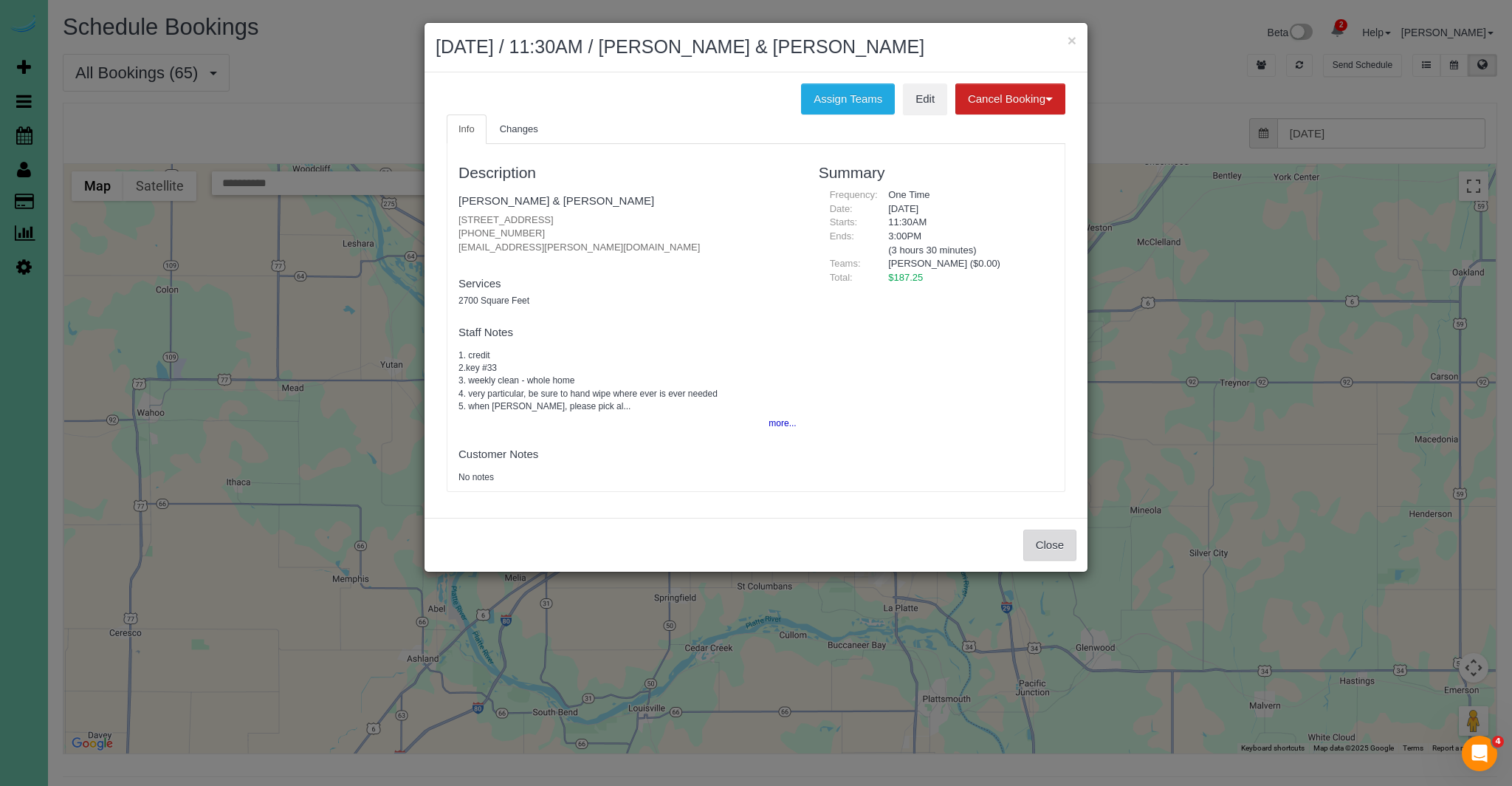
click at [1041, 543] on button "Close" at bounding box center [1050, 544] width 54 height 31
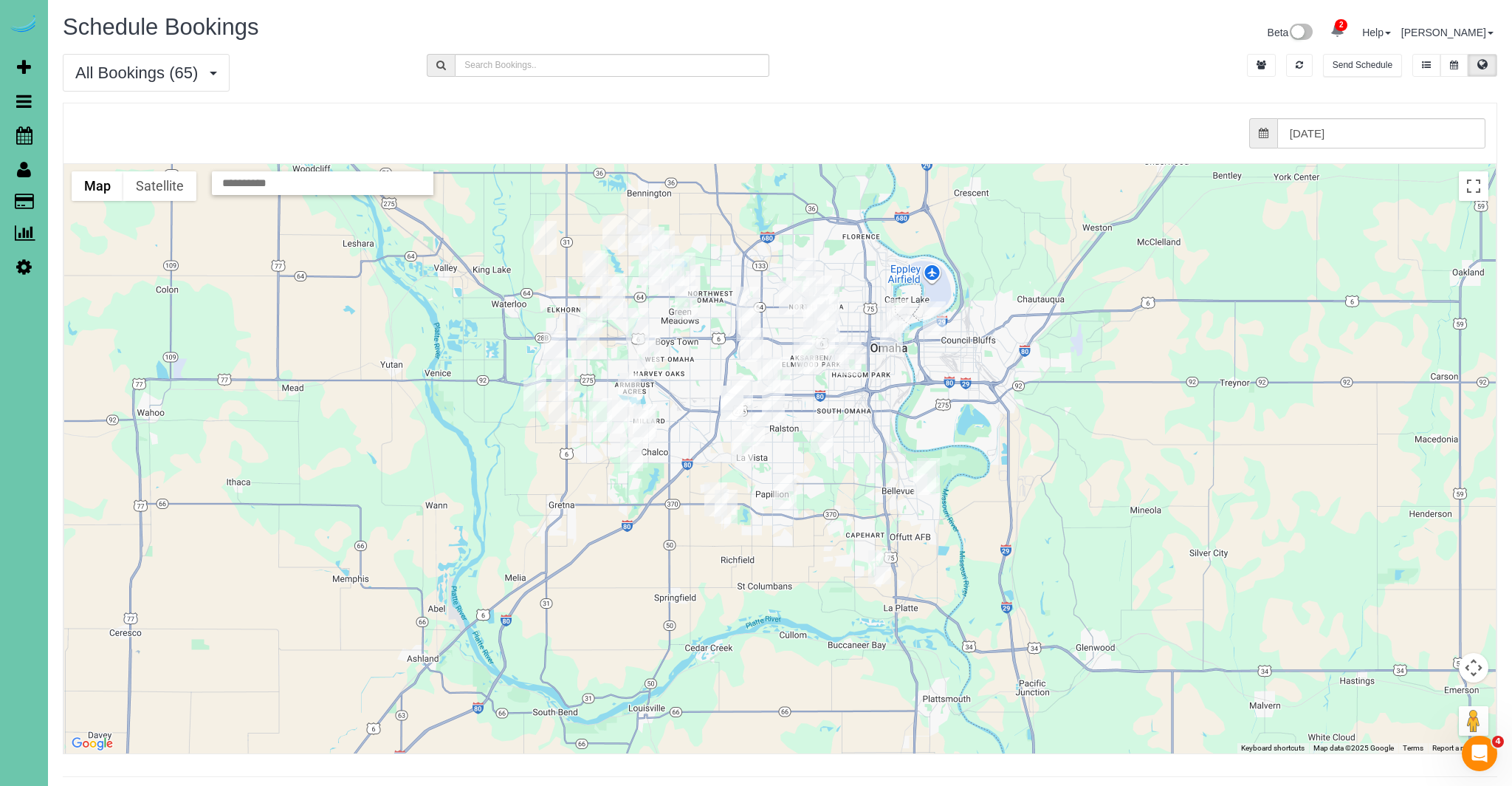
click at [686, 264] on img "08/21/2025 1:00PM - Carol Lippincott - 13473 Meredith Ave, Omaha, NE 68164" at bounding box center [684, 270] width 23 height 34
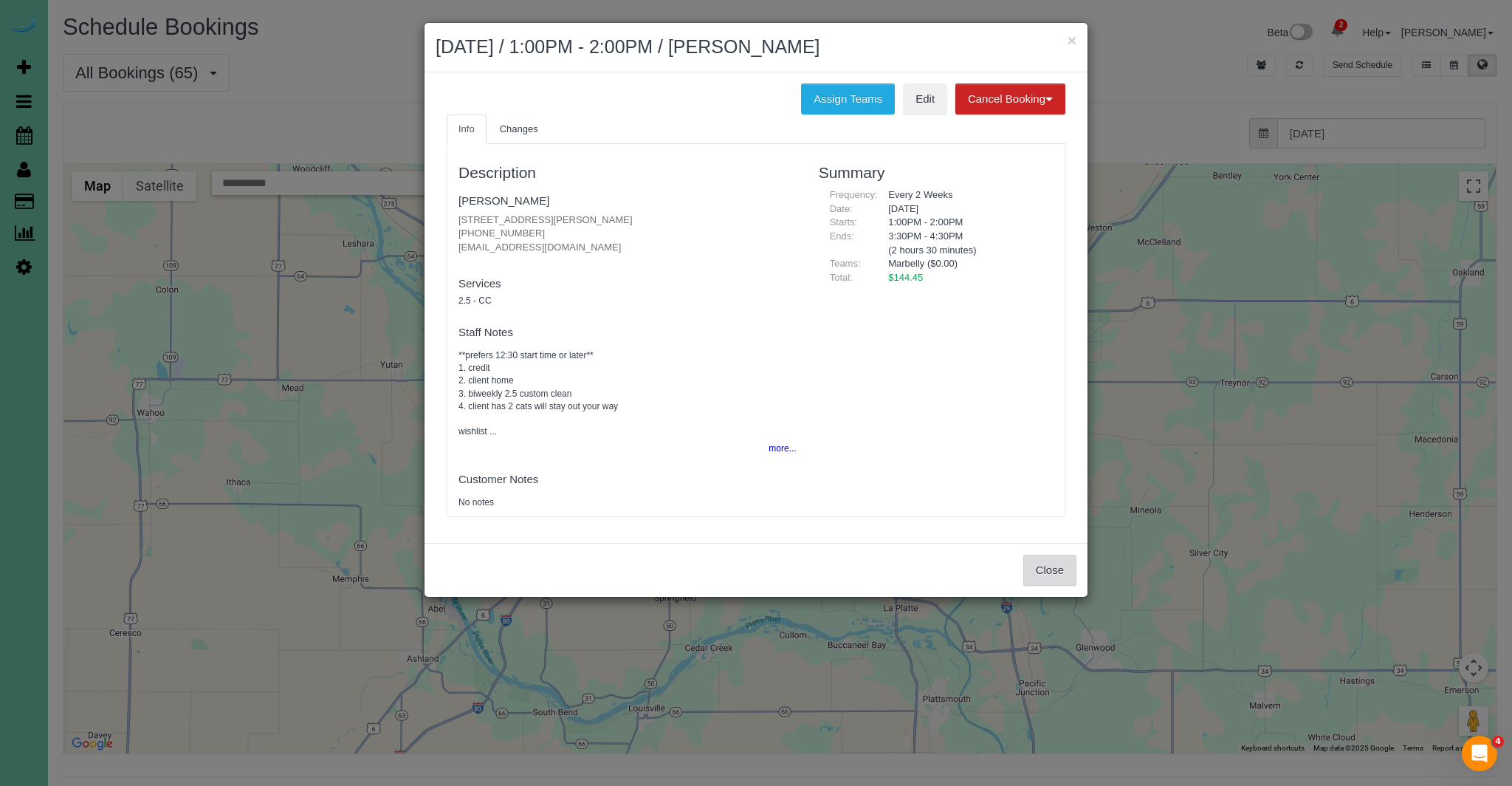
click at [1045, 570] on button "Close" at bounding box center [1050, 570] width 54 height 31
